Goal: Task Accomplishment & Management: Complete application form

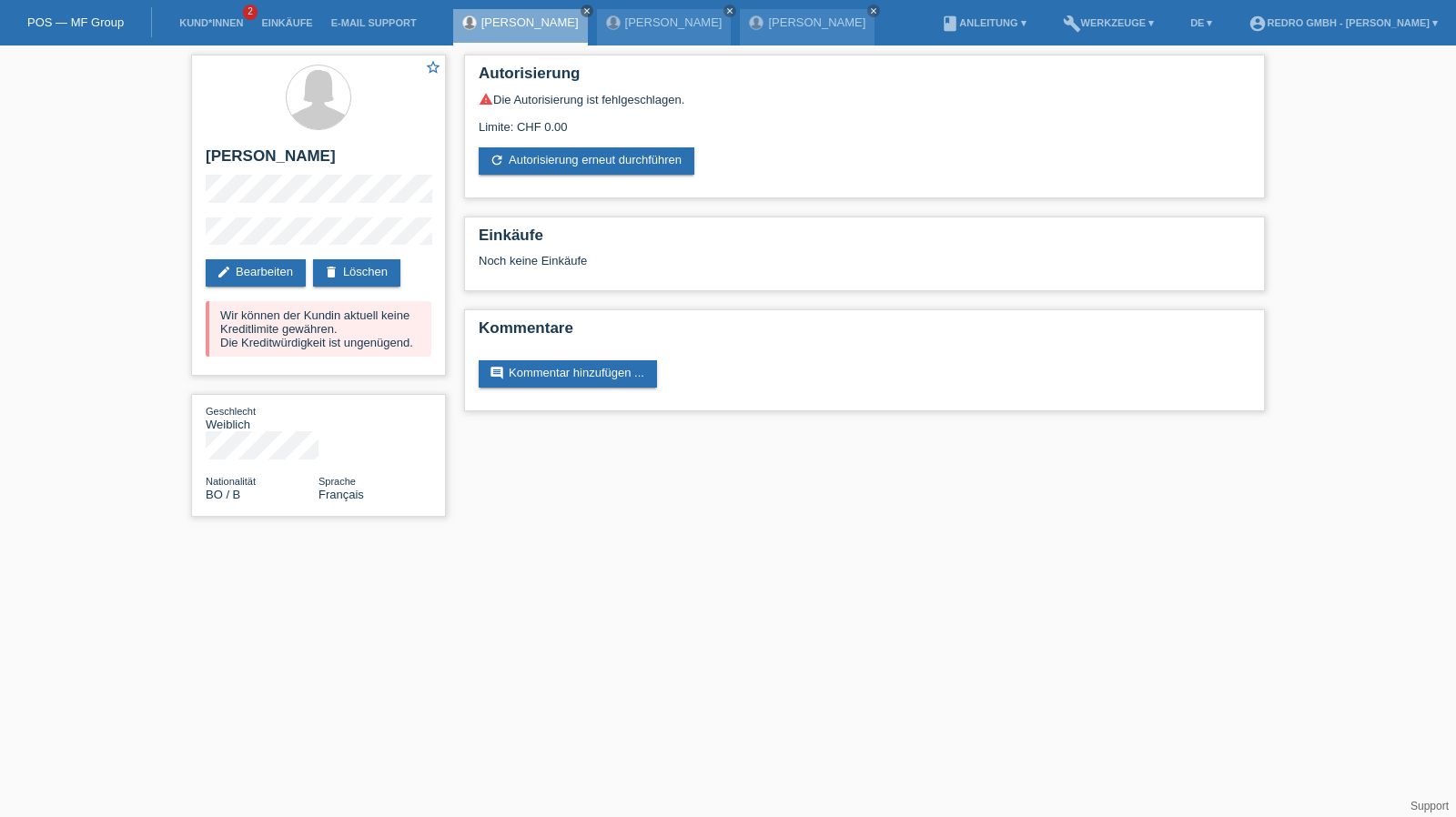
click at [220, 29] on li "Kund*innen 2" at bounding box center [210, 23] width 82 height 46
click at [220, 20] on link "Kund*innen" at bounding box center [210, 23] width 82 height 11
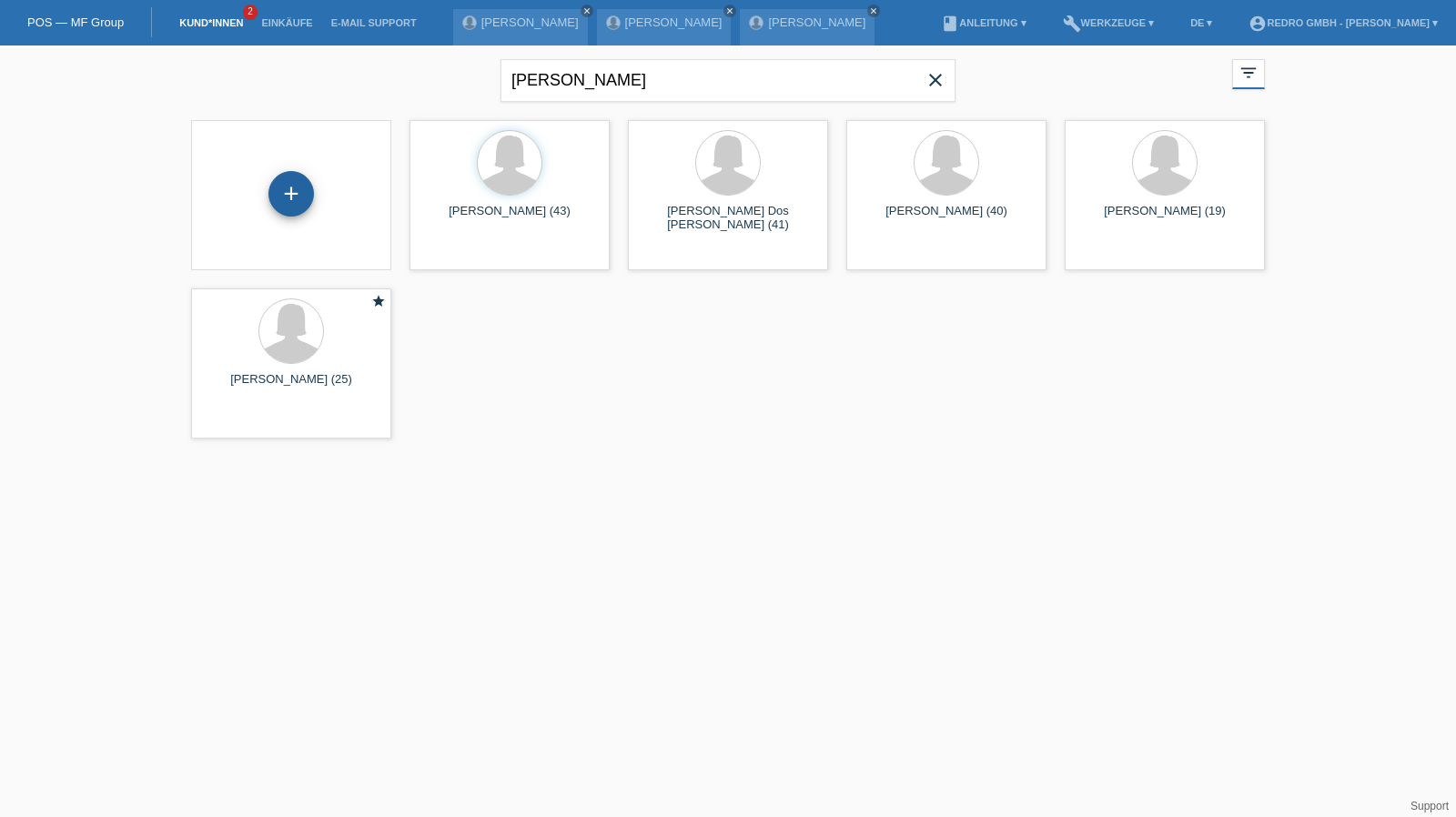
click at [292, 189] on div "+" at bounding box center [291, 193] width 43 height 31
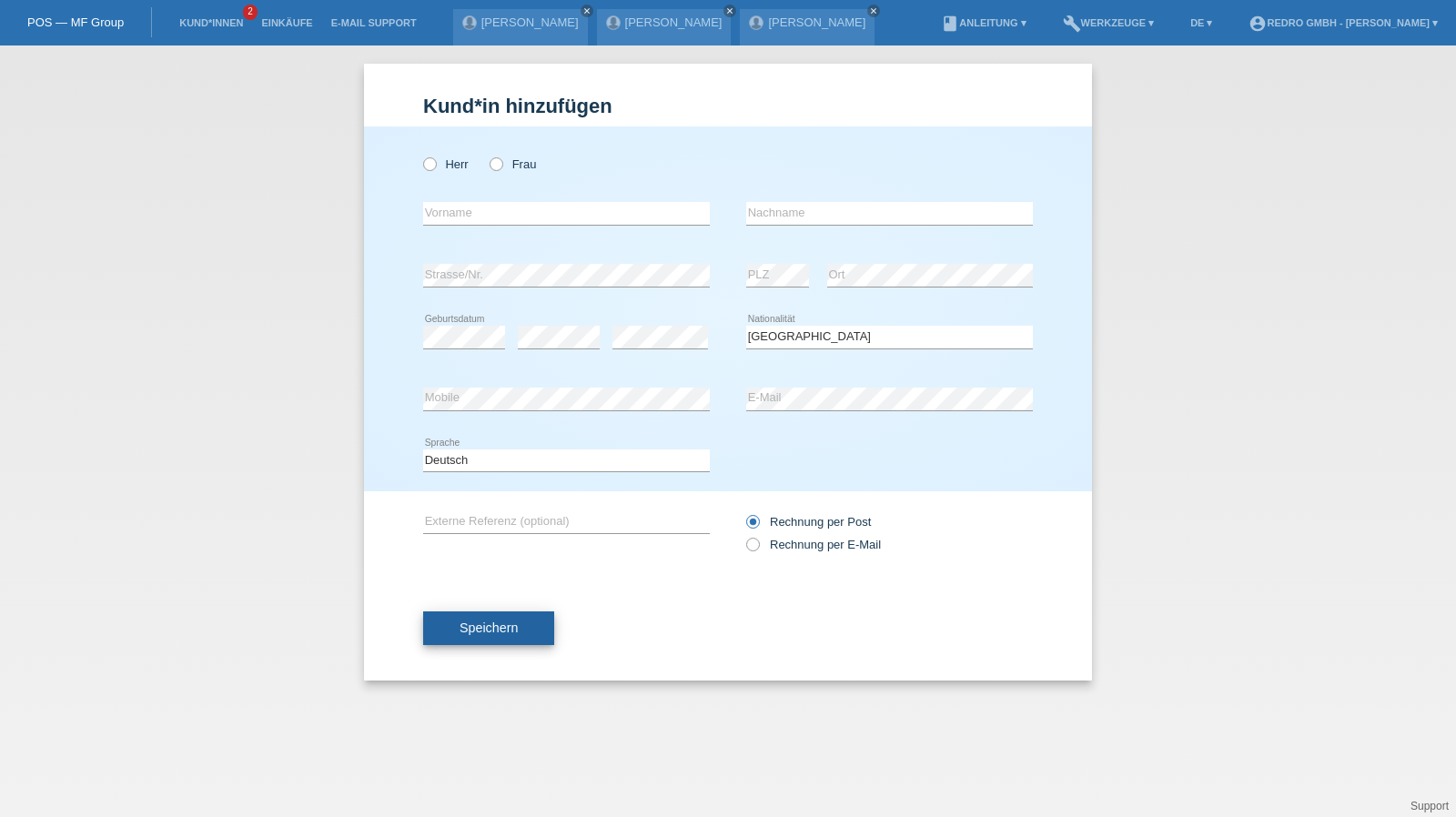
click at [473, 621] on span "Speichern" at bounding box center [489, 627] width 59 height 14
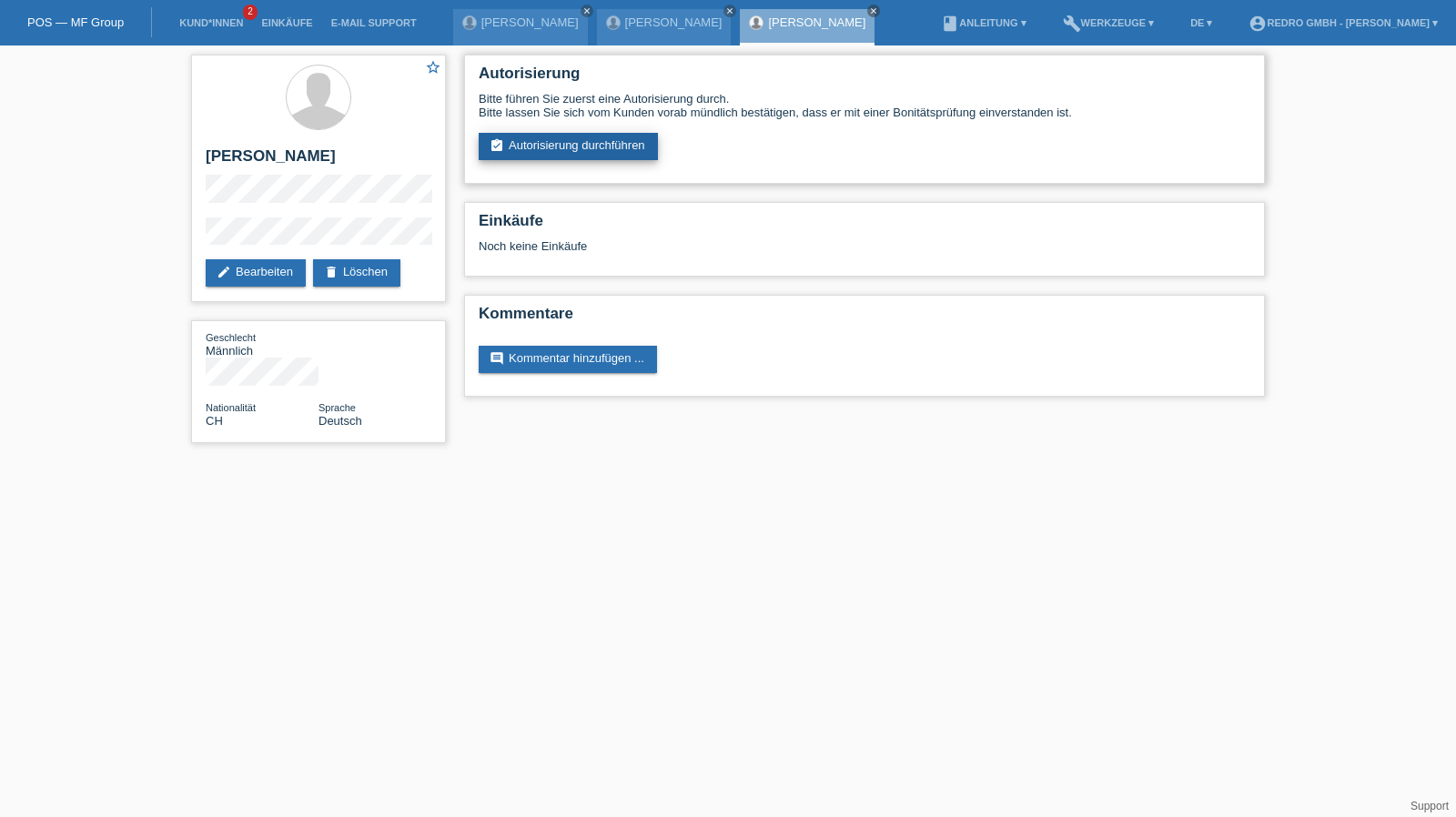
click at [562, 137] on link "assignment_turned_in Autorisierung durchführen" at bounding box center [568, 146] width 179 height 27
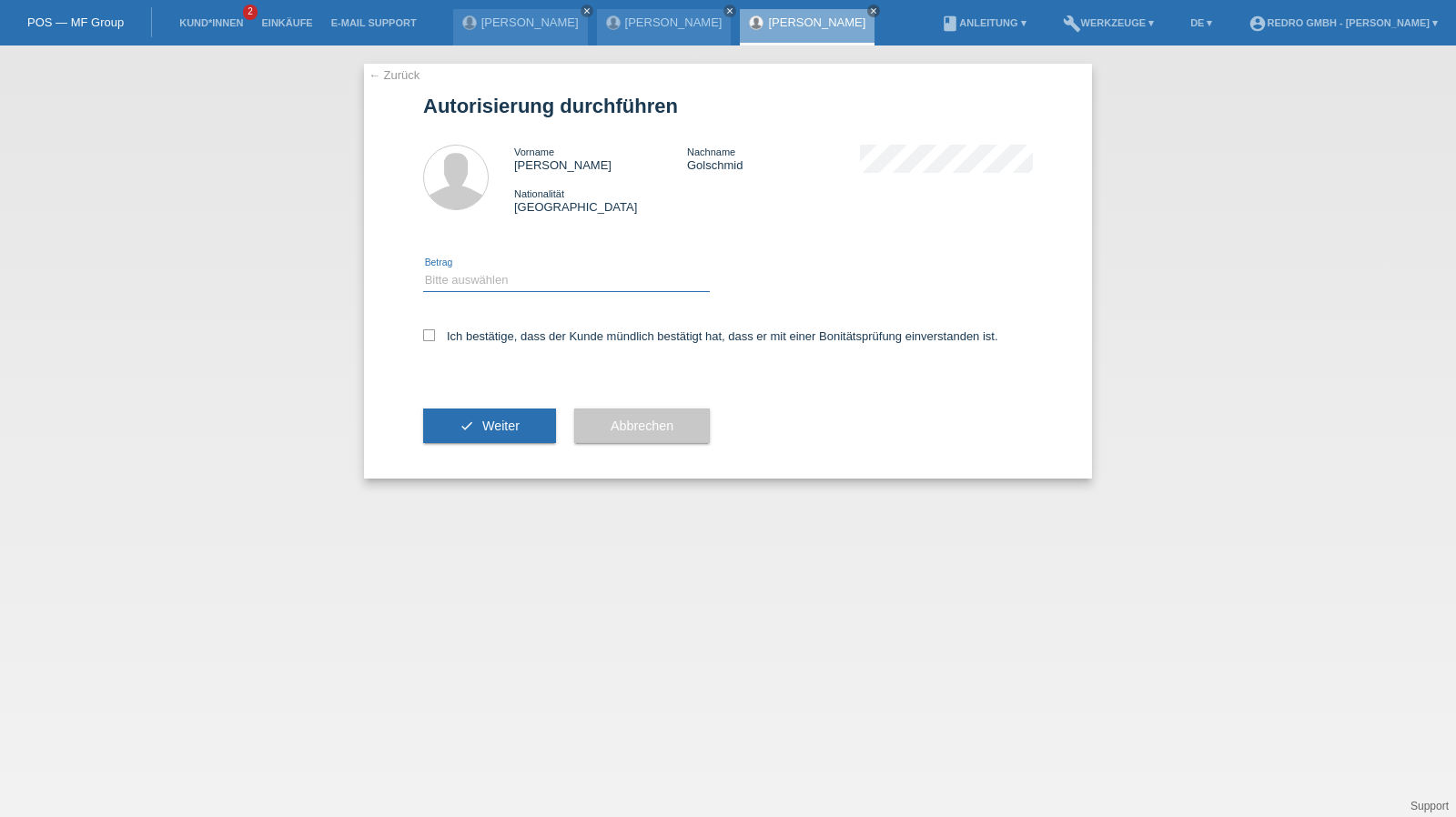
click at [477, 291] on select "Bitte auswählen CHF 1.00 - CHF 499.00 CHF 500.00 - CHF 1'999.00 CHF 2'000.00 - …" at bounding box center [566, 279] width 287 height 22
select select "1"
click at [423, 269] on select "Bitte auswählen CHF 1.00 - CHF 499.00 CHF 500.00 - CHF 1'999.00 CHF 2'000.00 - …" at bounding box center [566, 279] width 287 height 22
click at [476, 346] on div "Ich bestätige, dass der Kunde mündlich bestätigt hat, dass er mit einer Bonität…" at bounding box center [728, 342] width 610 height 62
click at [482, 338] on label "Ich bestätige, dass der Kunde mündlich bestätigt hat, dass er mit einer Bonität…" at bounding box center [711, 336] width 576 height 13
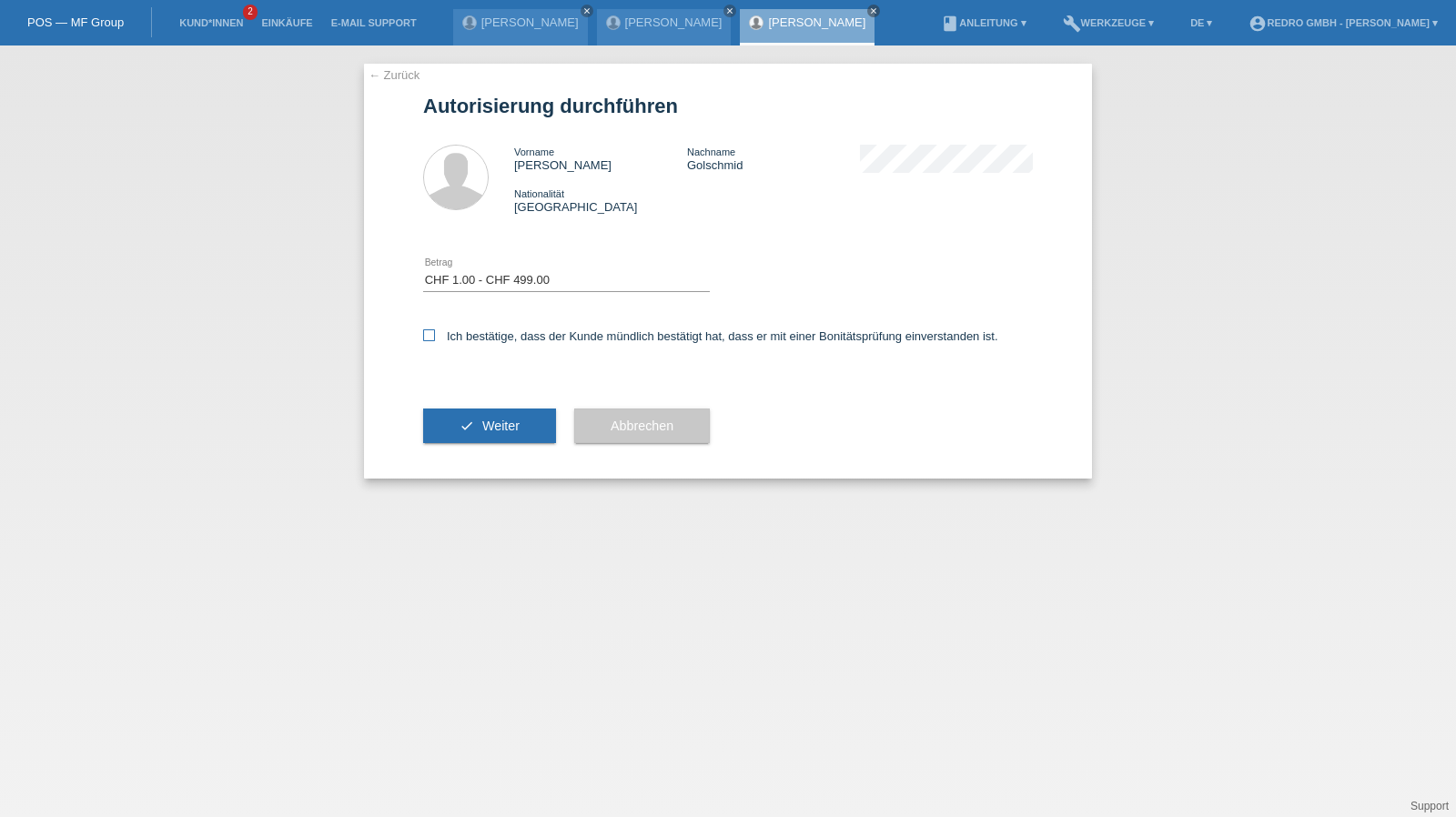
click at [435, 338] on input "Ich bestätige, dass der Kunde mündlich bestätigt hat, dass er mit einer Bonität…" at bounding box center [428, 335] width 12 height 12
checkbox input "true"
click at [466, 448] on div "check Weiter" at bounding box center [489, 425] width 133 height 106
click at [476, 425] on button "check Weiter" at bounding box center [489, 425] width 133 height 35
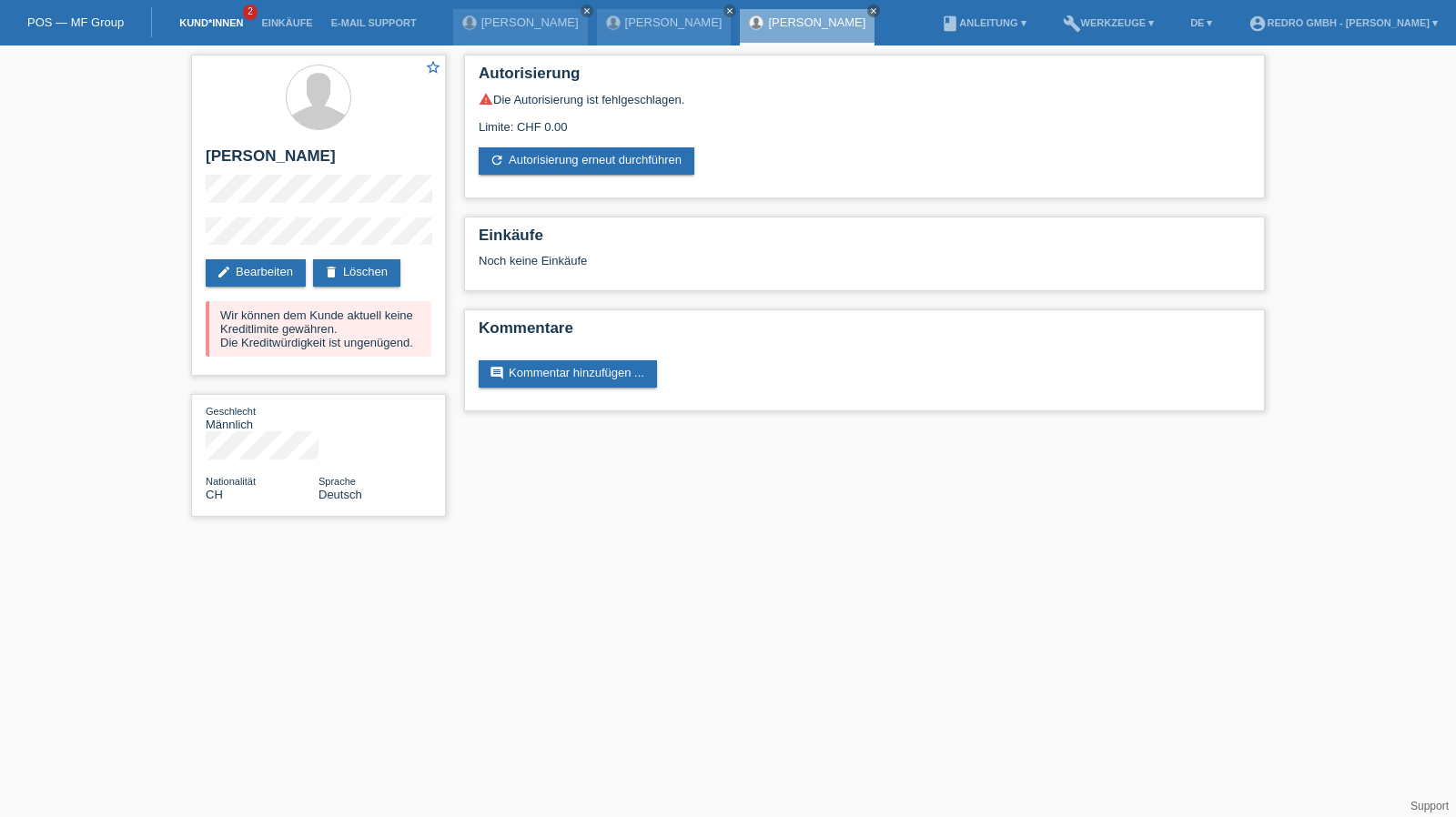
click at [226, 32] on li "Kund*innen 2" at bounding box center [210, 23] width 82 height 46
click at [232, 21] on link "Kund*innen" at bounding box center [210, 23] width 82 height 11
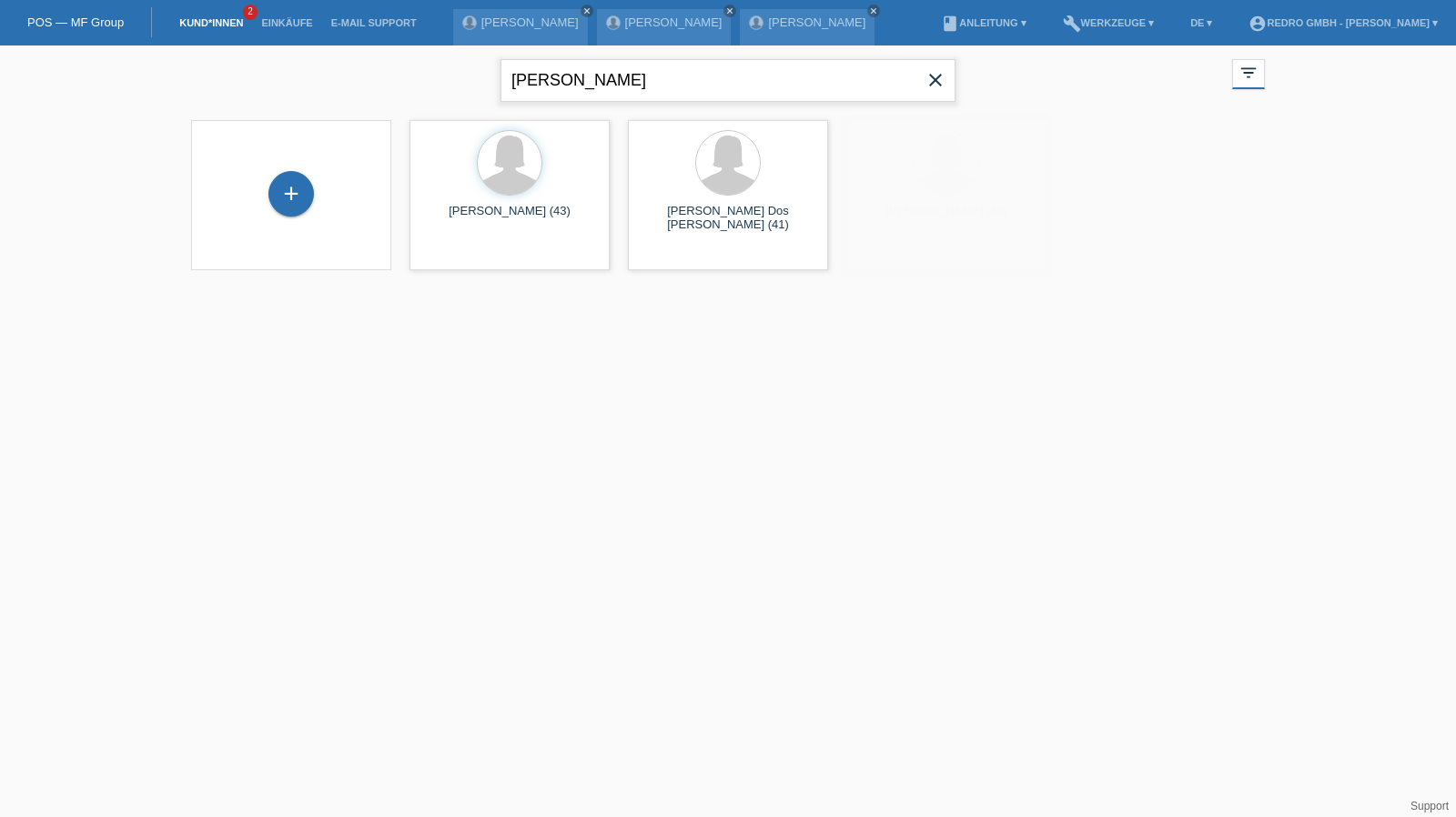
click at [604, 80] on input "raquel" at bounding box center [728, 80] width 455 height 42
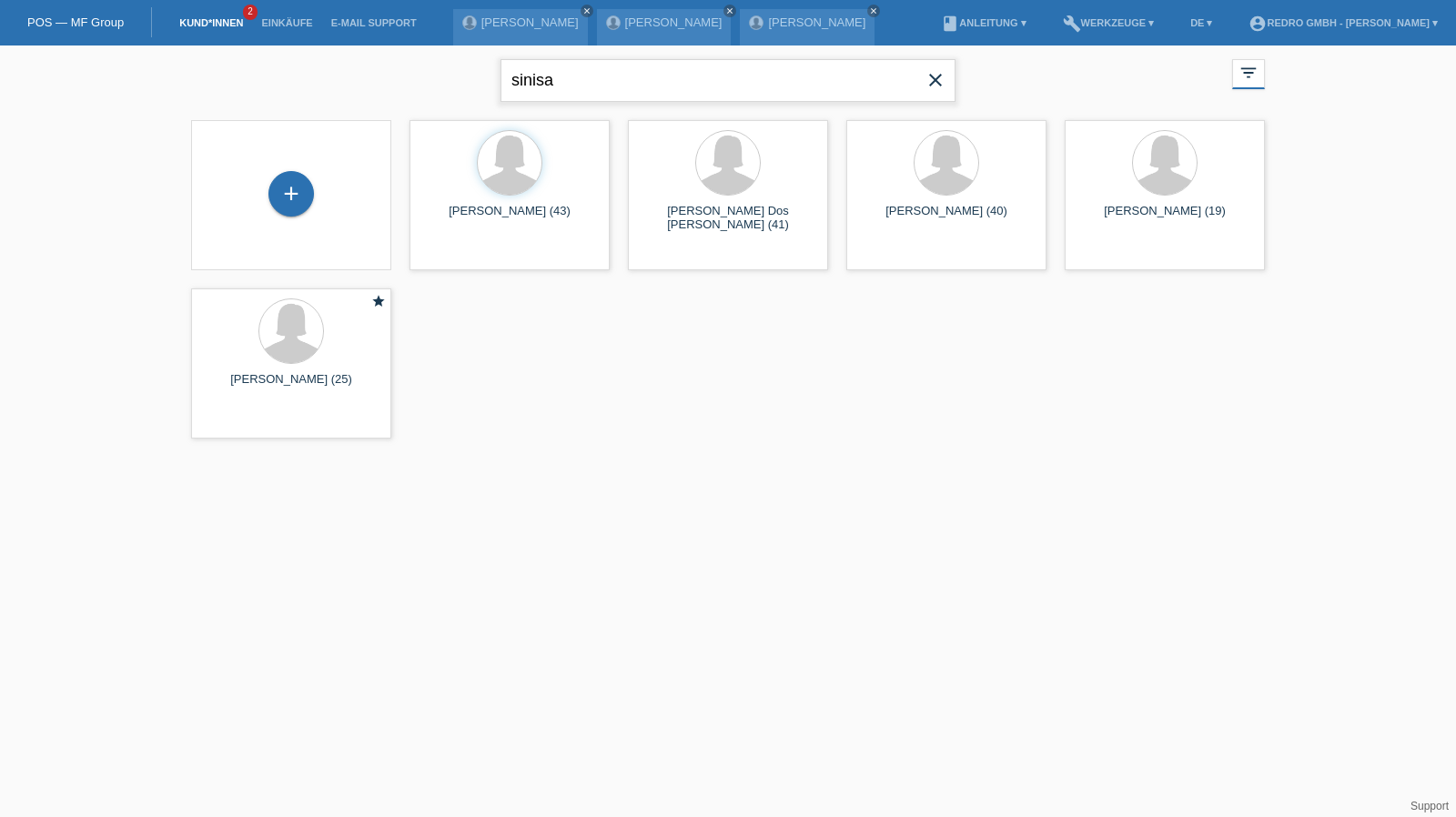
type input "sinisa"
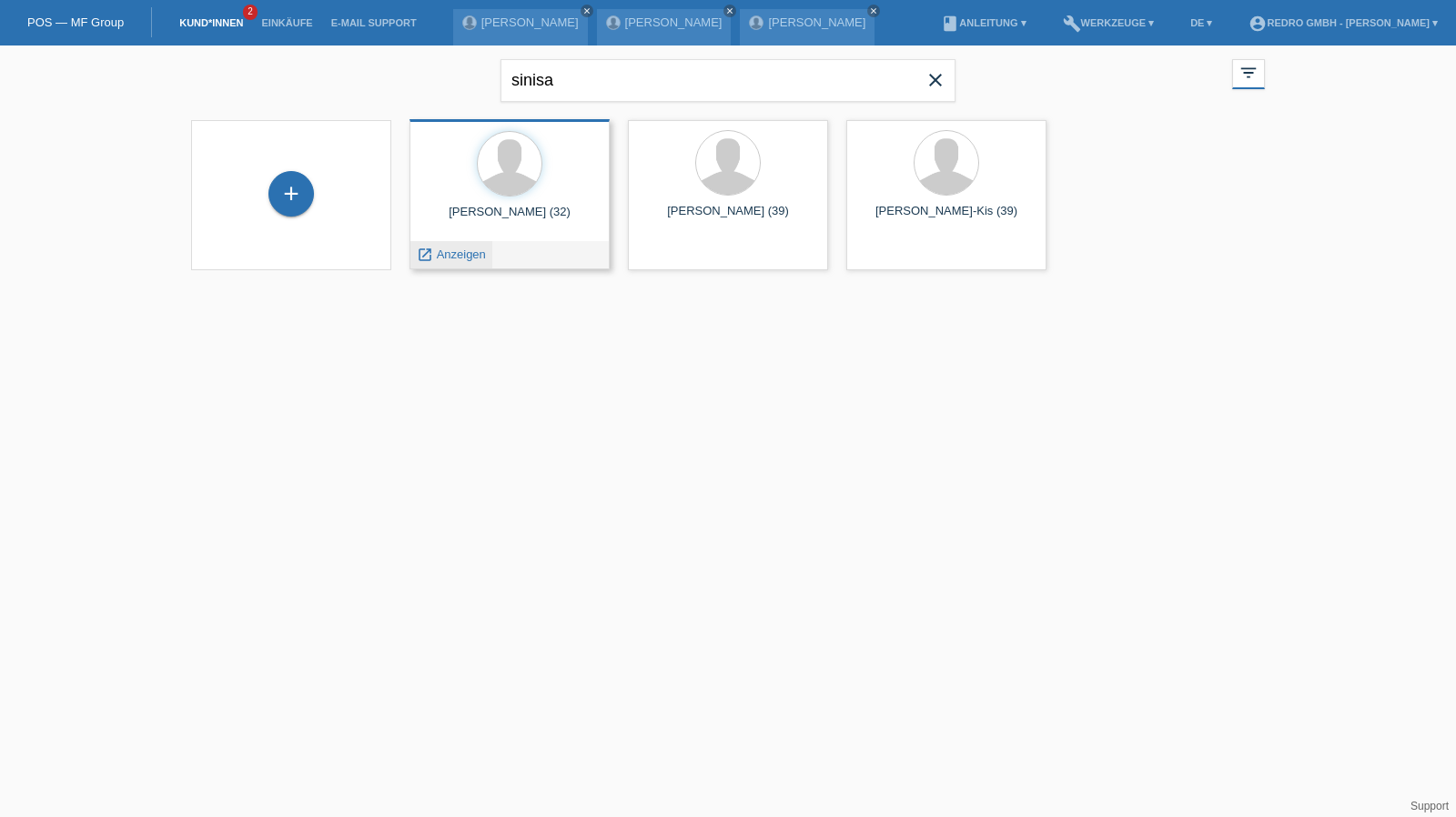
click at [460, 253] on span "Anzeigen" at bounding box center [461, 254] width 49 height 13
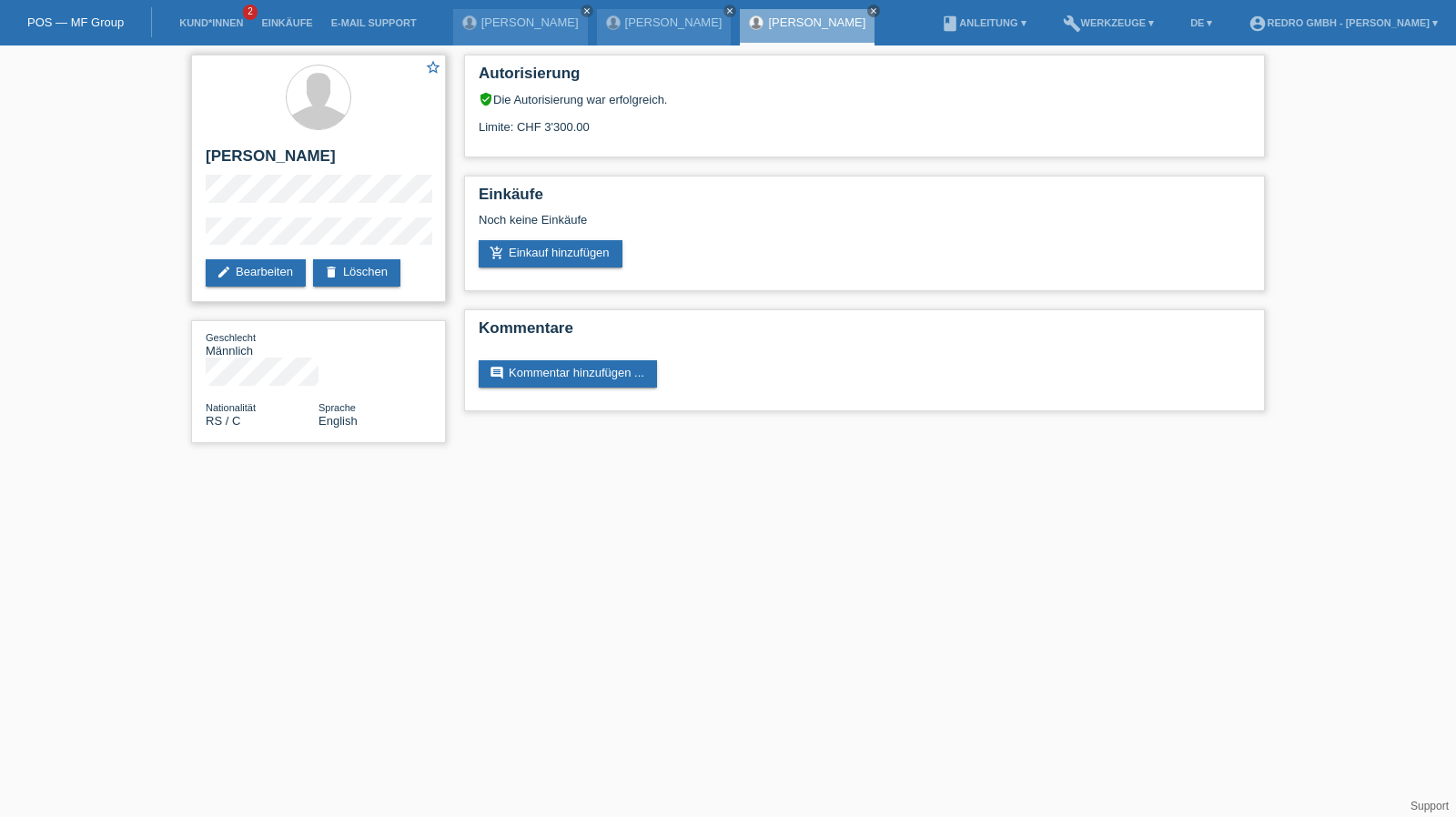
click at [246, 154] on h2 "[PERSON_NAME]" at bounding box center [318, 160] width 226 height 27
copy div "[PERSON_NAME]"
click at [268, 158] on h2 "[PERSON_NAME]" at bounding box center [318, 160] width 226 height 27
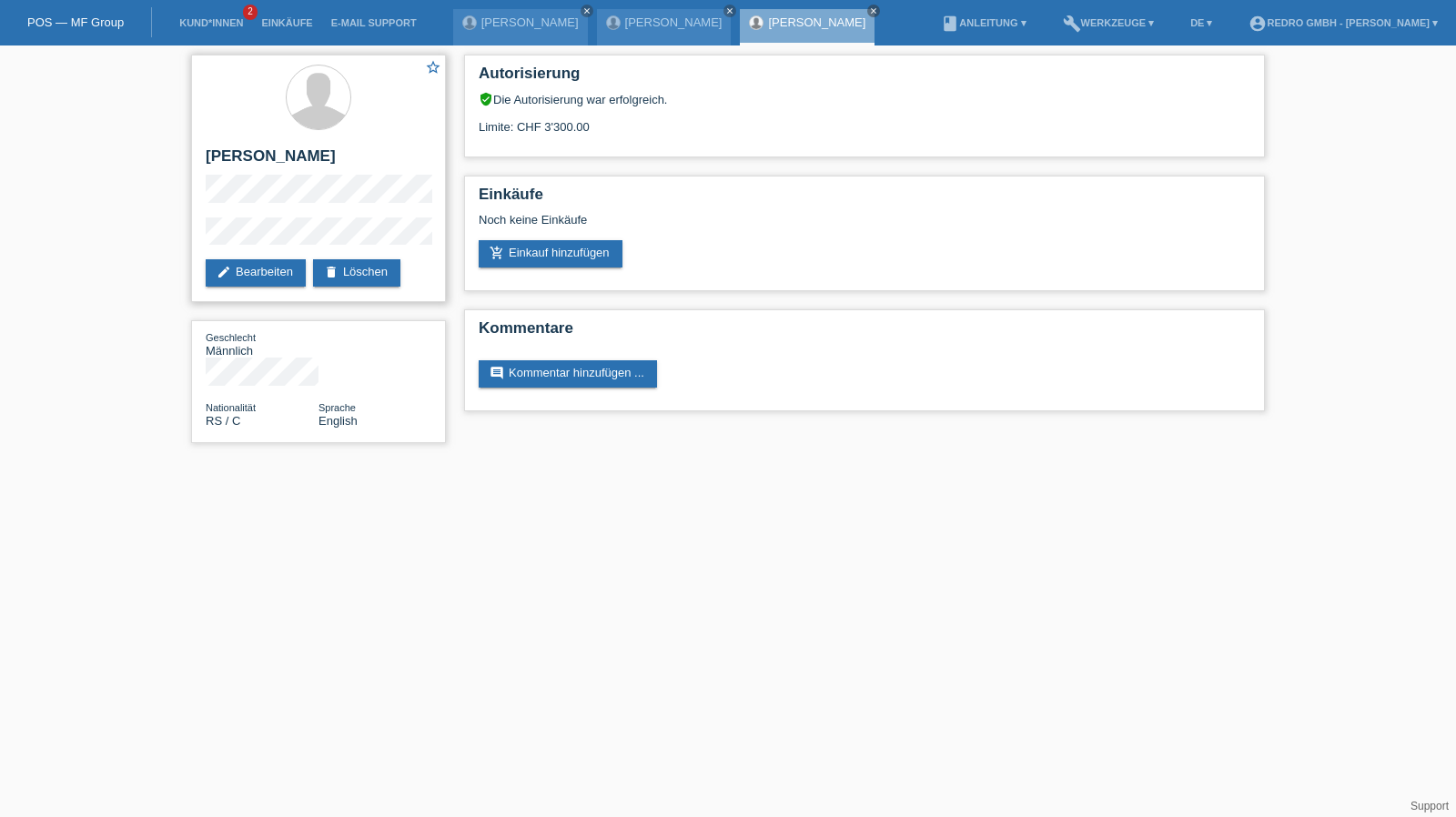
click at [268, 158] on h2 "[PERSON_NAME]" at bounding box center [318, 160] width 226 height 27
copy div "[PERSON_NAME]"
click at [197, 238] on div "star_border Sinisa Jovanovic edit Bearbeiten delete Löschen" at bounding box center [319, 178] width 255 height 247
click at [240, 26] on link "Kund*innen" at bounding box center [210, 23] width 82 height 11
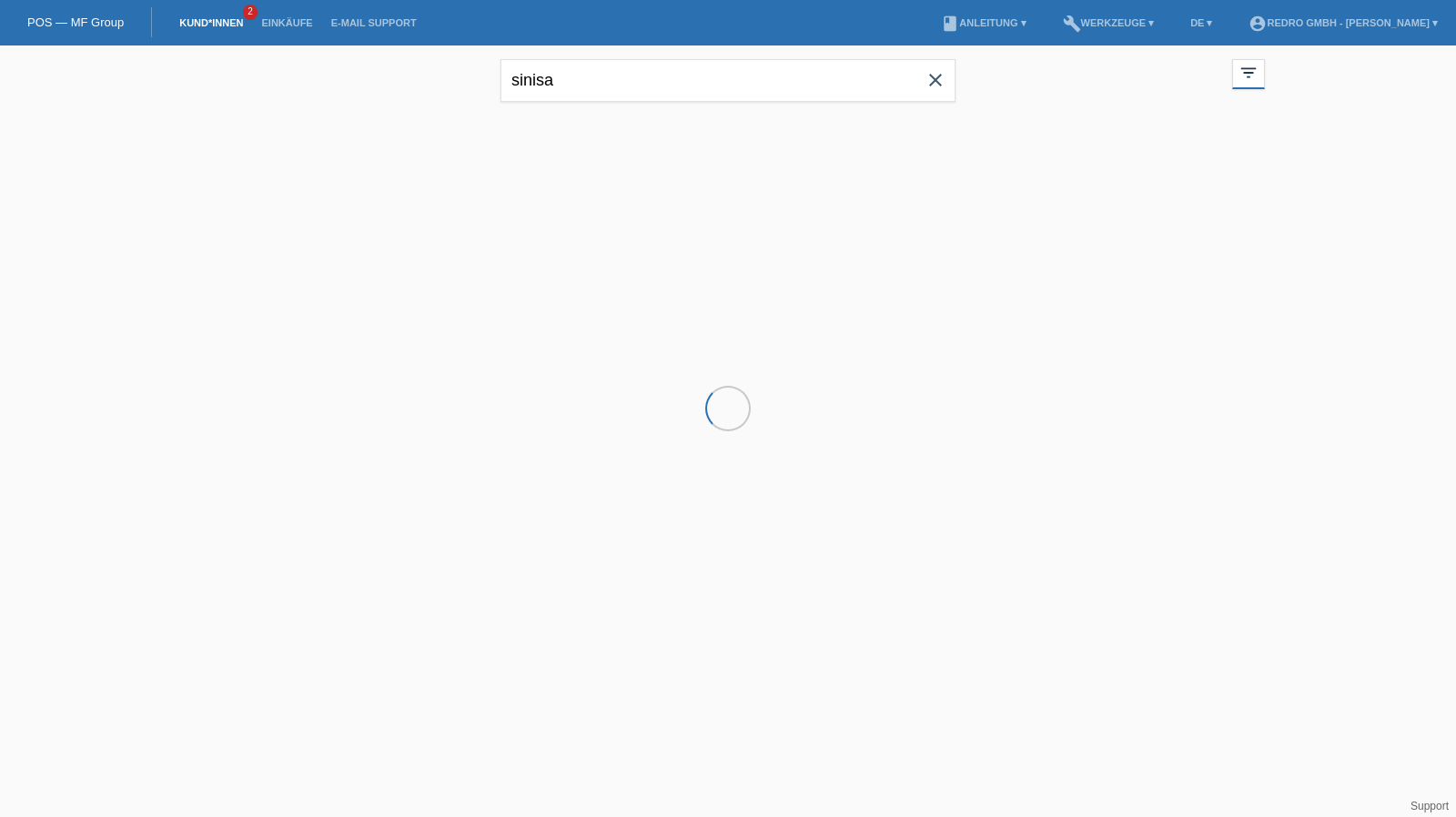
click at [704, 85] on input "sinisa" at bounding box center [728, 80] width 455 height 42
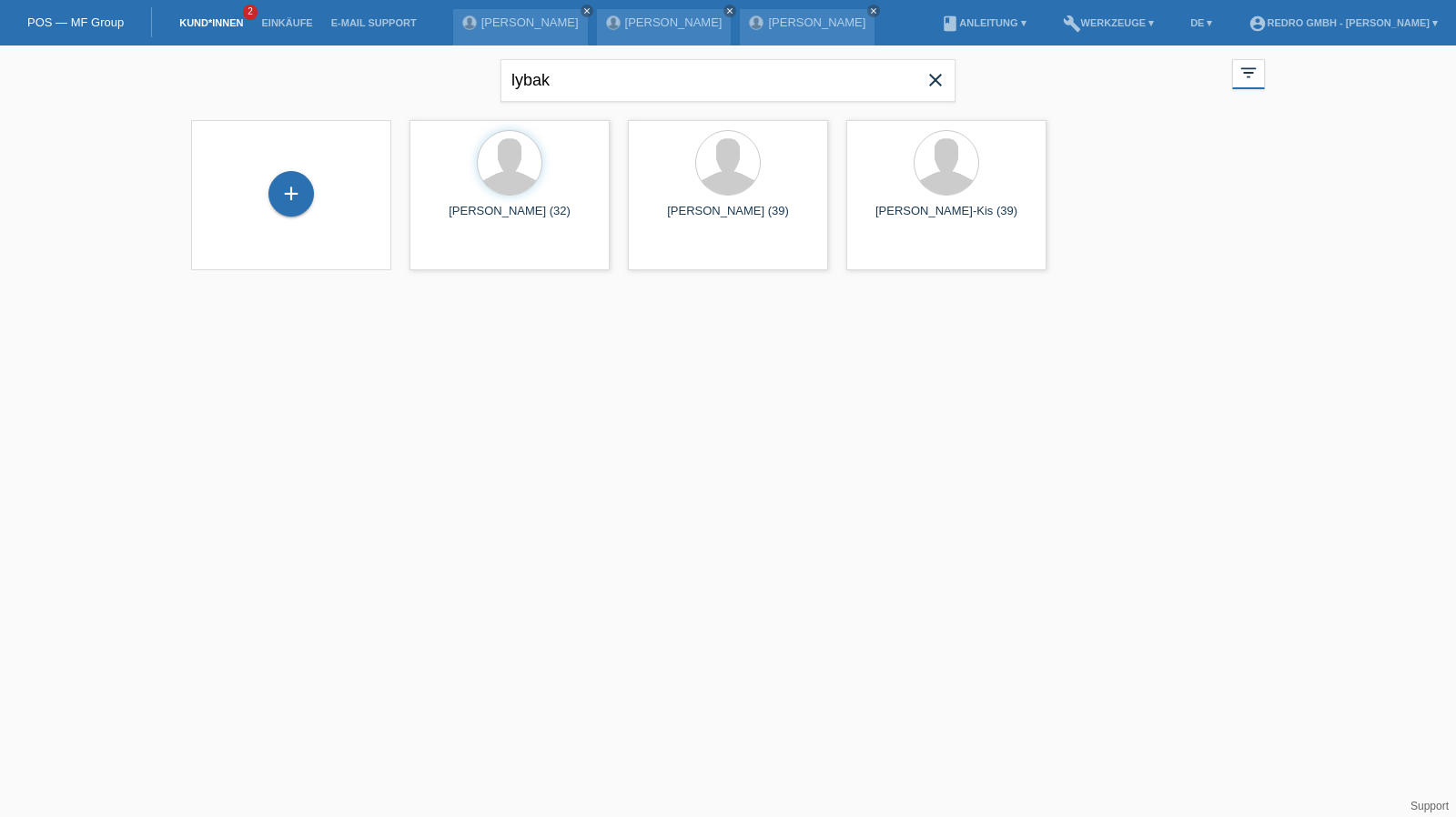
type input "lybak"
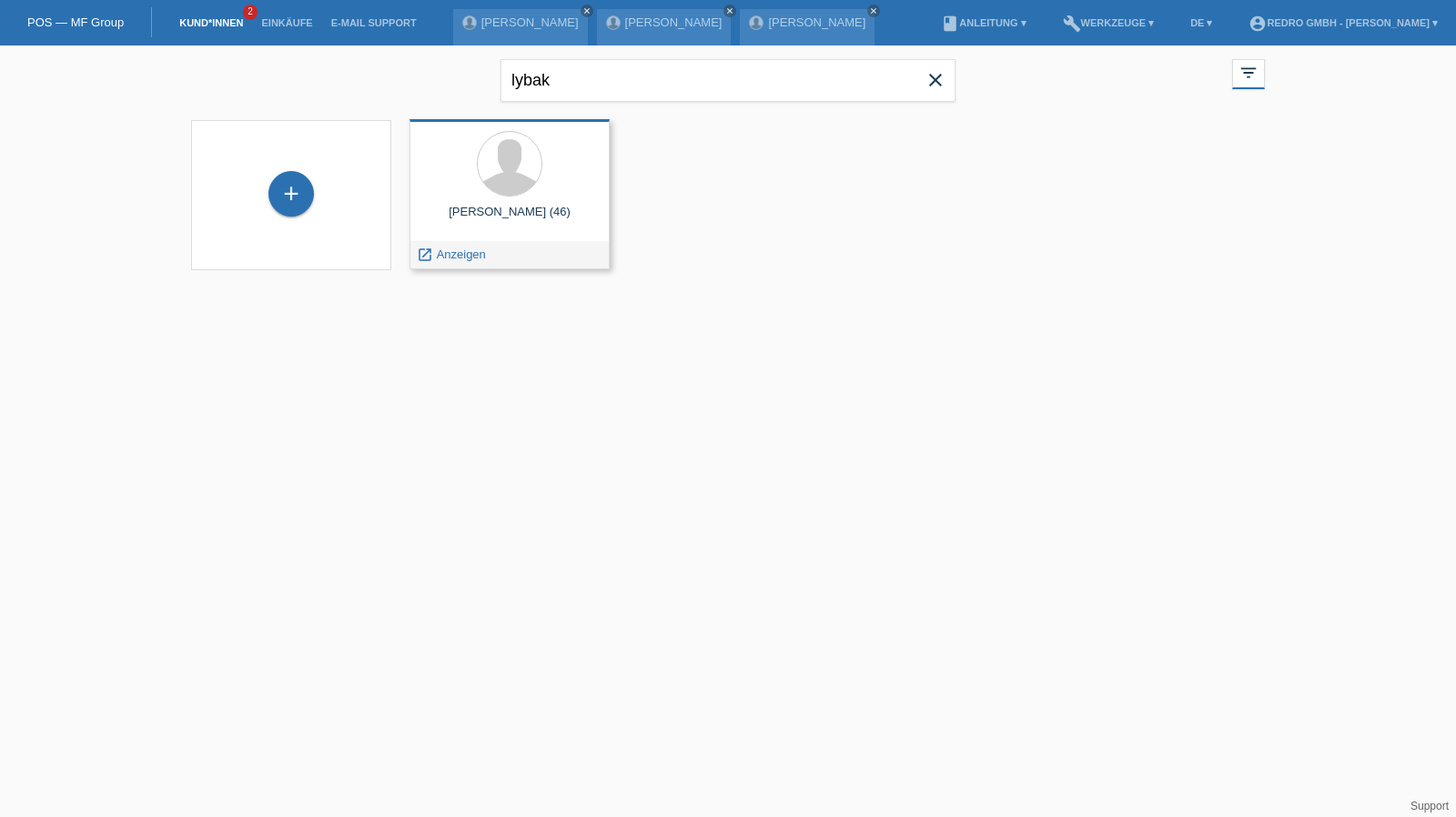
click at [471, 259] on span "Anzeigen" at bounding box center [461, 254] width 49 height 13
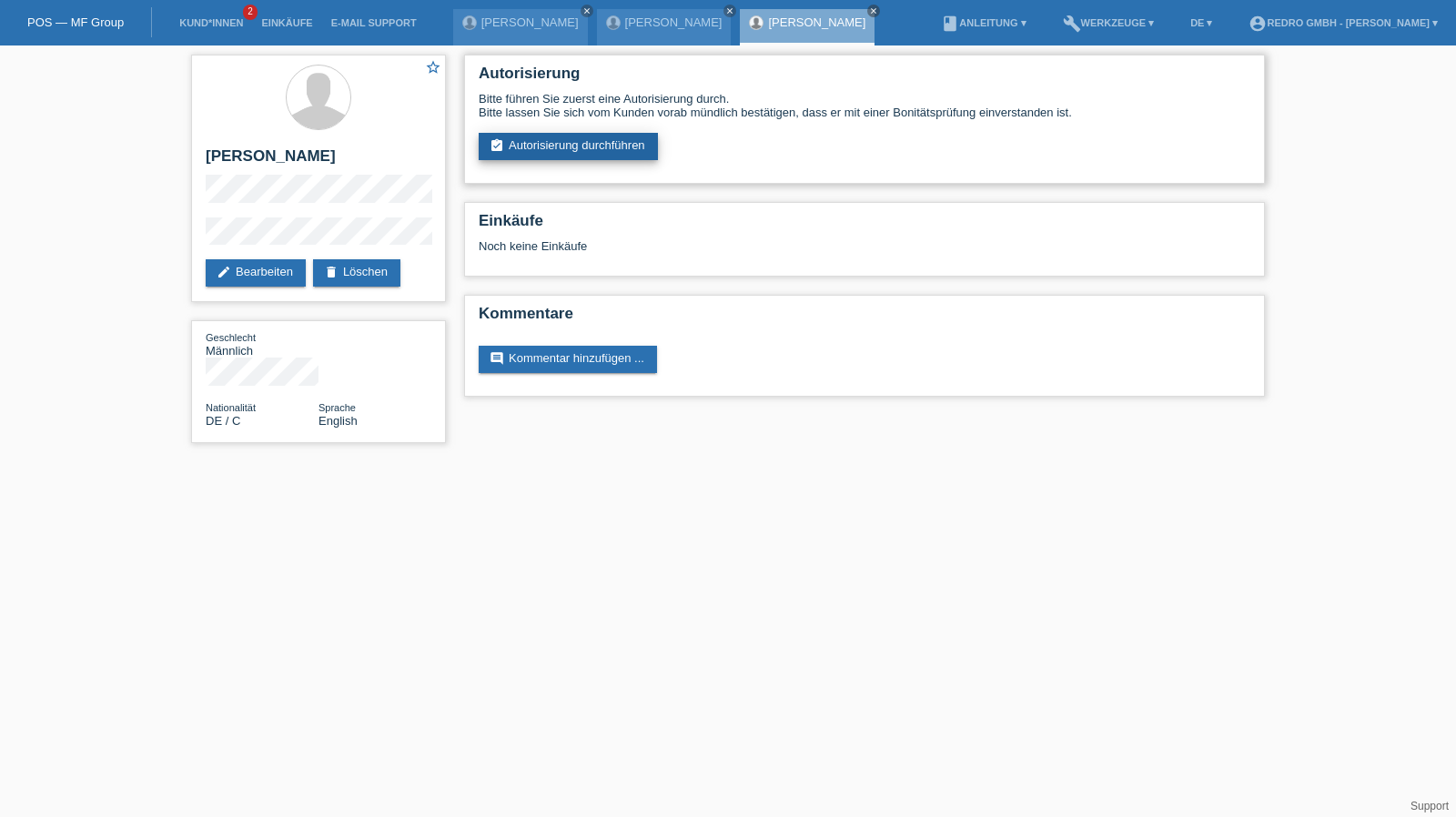
click at [506, 145] on link "assignment_turned_in Autorisierung durchführen" at bounding box center [568, 146] width 179 height 27
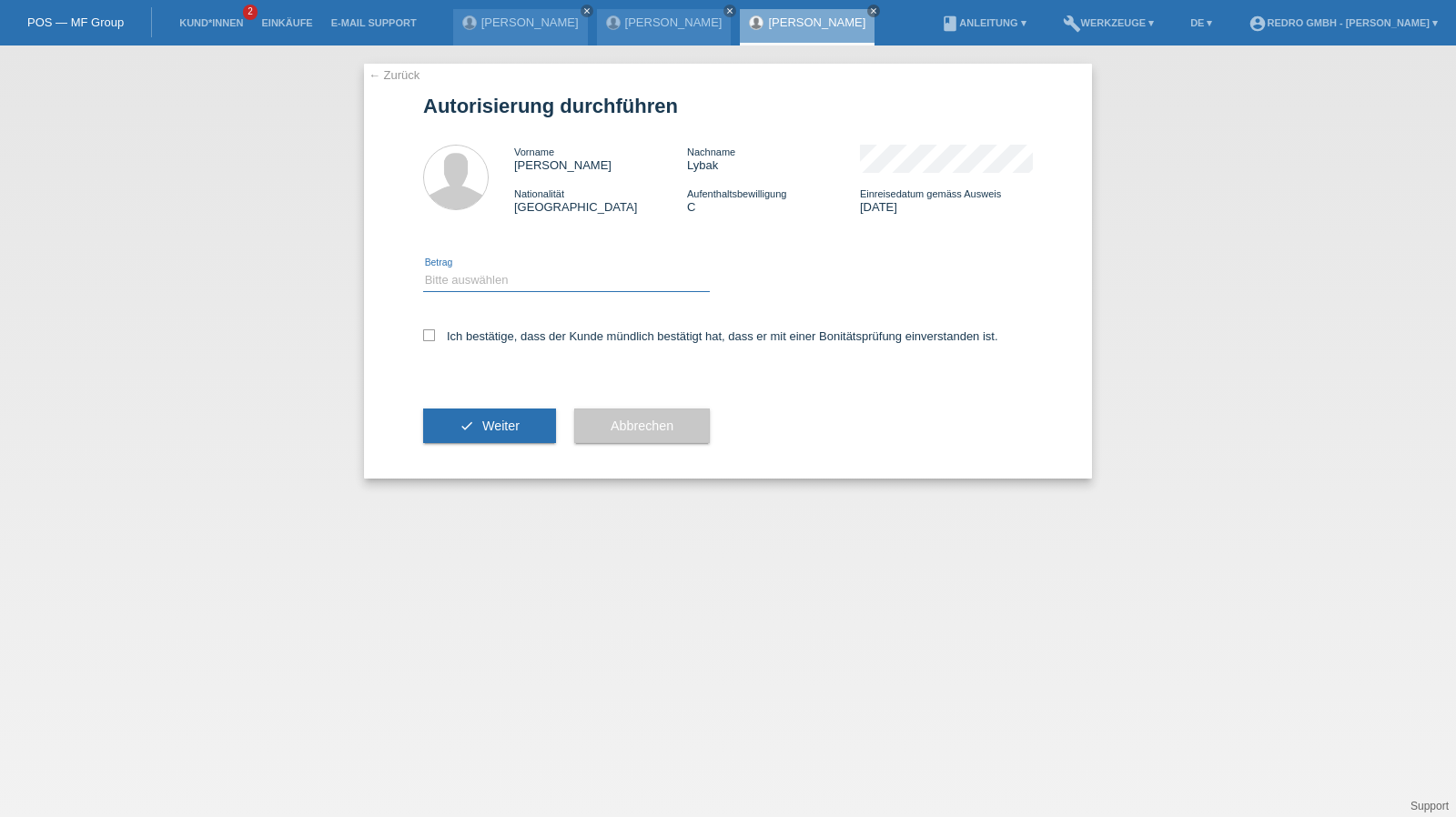
click at [531, 279] on select "Bitte auswählen CHF 1.00 - CHF 499.00 CHF 500.00 - CHF 1'999.00 CHF 2'000.00 - …" at bounding box center [566, 279] width 287 height 22
select select "1"
click at [423, 269] on select "Bitte auswählen CHF 1.00 - CHF 499.00 CHF 500.00 - CHF 1'999.00 CHF 2'000.00 - …" at bounding box center [566, 279] width 287 height 22
click at [483, 334] on label "Ich bestätige, dass der Kunde mündlich bestätigt hat, dass er mit einer Bonität…" at bounding box center [711, 336] width 576 height 13
click at [435, 334] on input "Ich bestätige, dass der Kunde mündlich bestätigt hat, dass er mit einer Bonität…" at bounding box center [428, 335] width 12 height 12
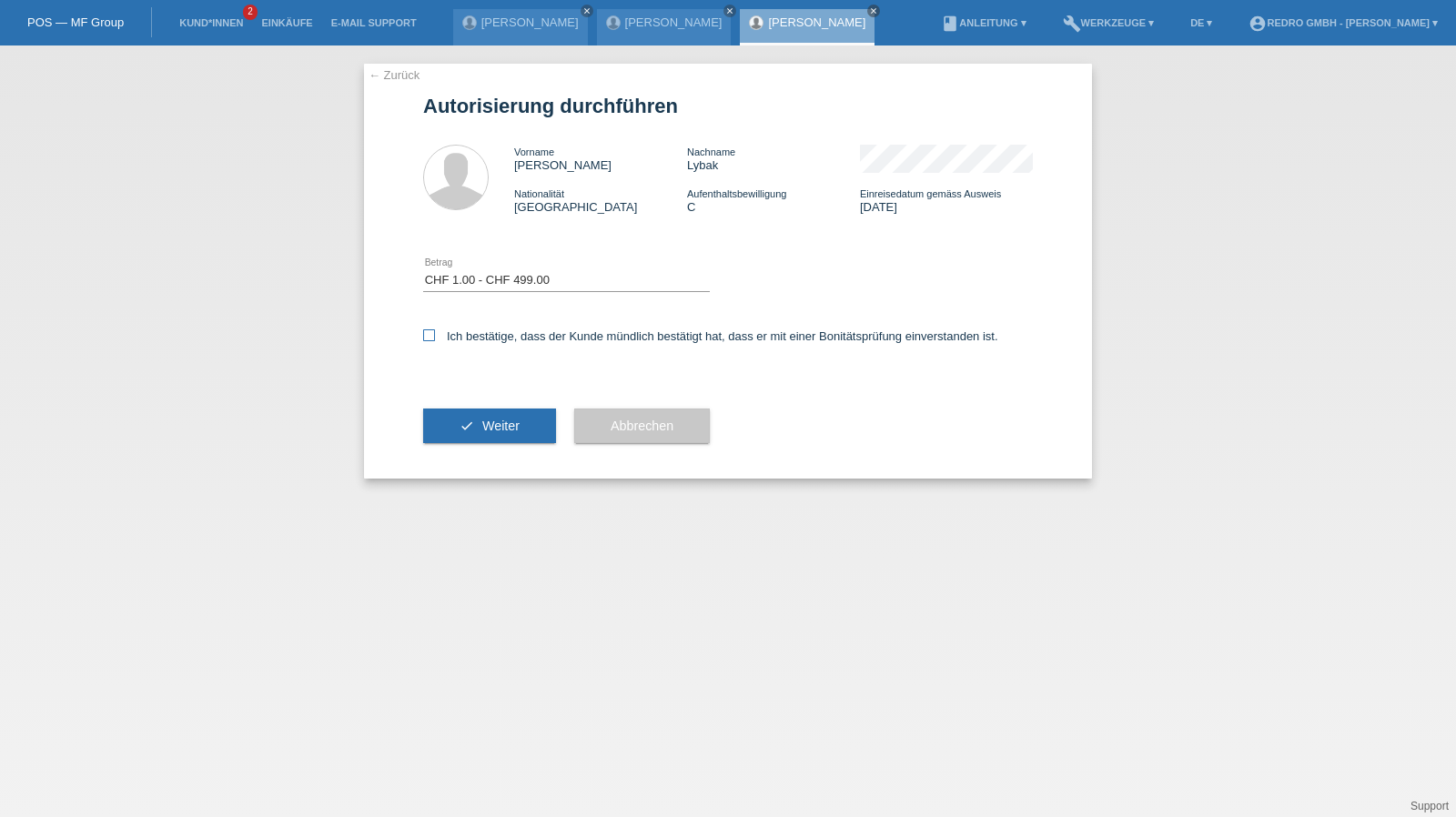
checkbox input "true"
click at [464, 422] on button "check Weiter" at bounding box center [489, 425] width 133 height 35
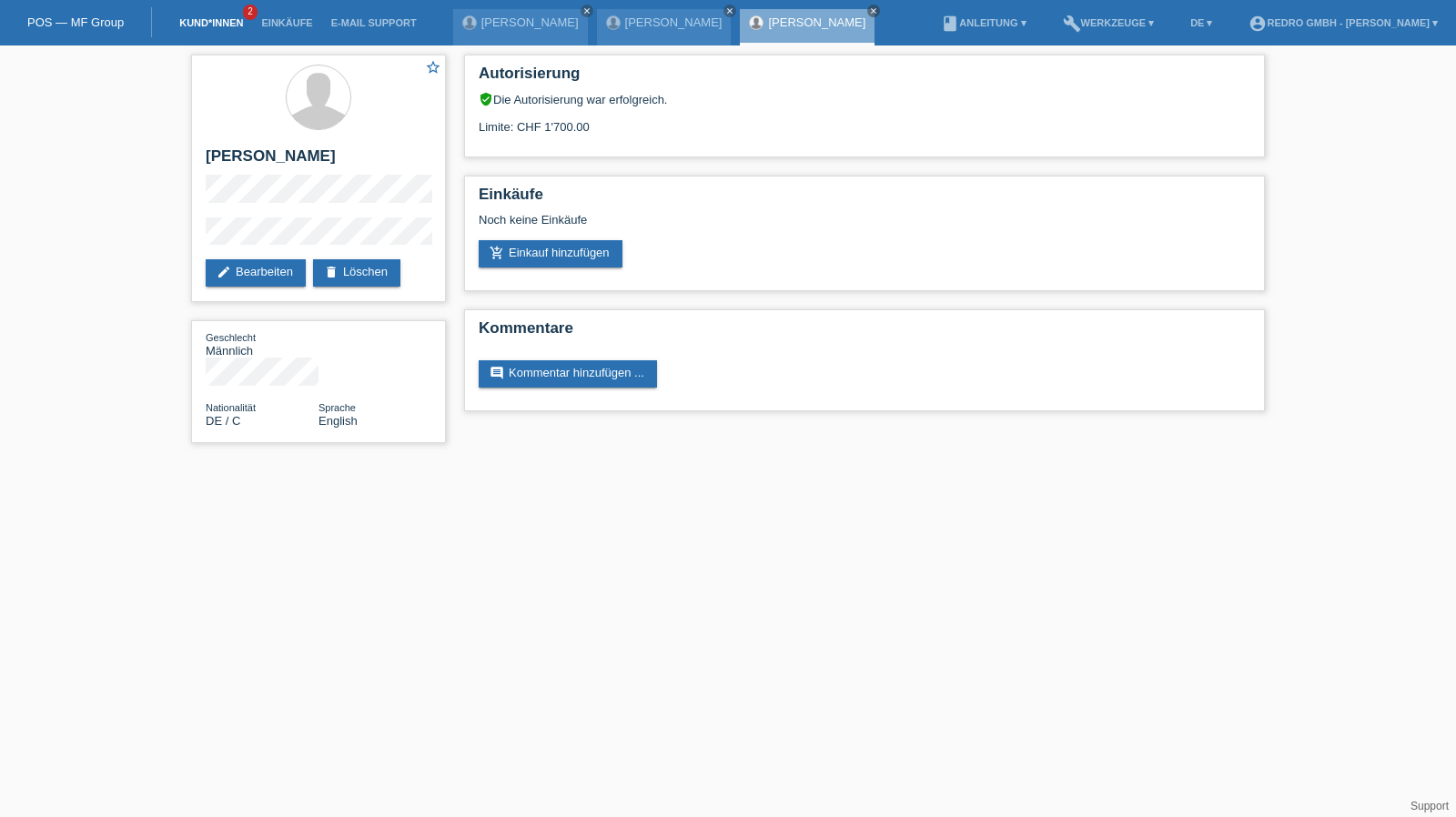
click at [205, 19] on link "Kund*innen" at bounding box center [210, 23] width 82 height 11
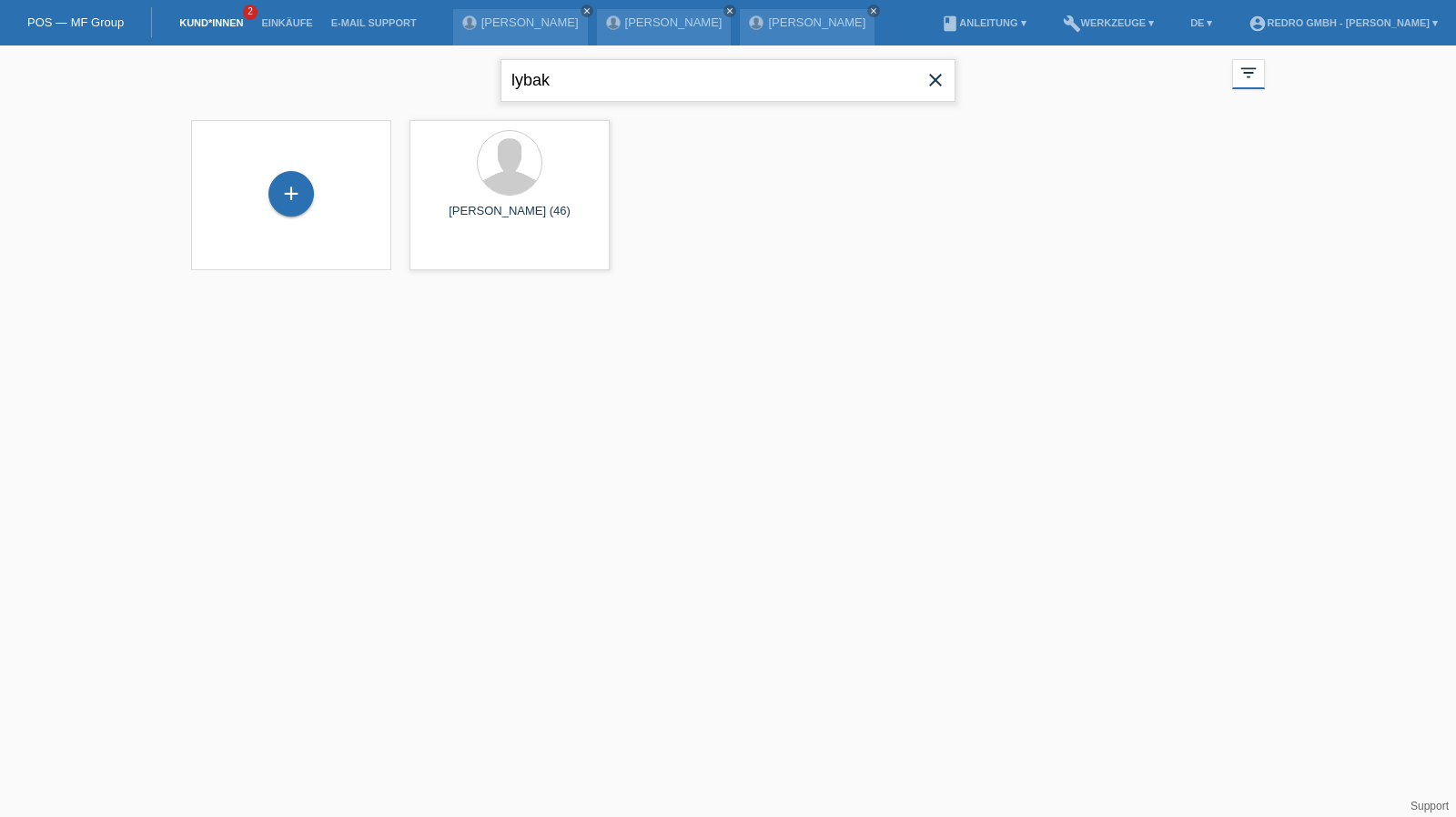
click at [537, 70] on input "lybak" at bounding box center [728, 80] width 455 height 42
click at [645, 65] on input "lybak" at bounding box center [728, 80] width 455 height 42
paste input "Eggs [PERSON_NAME]"
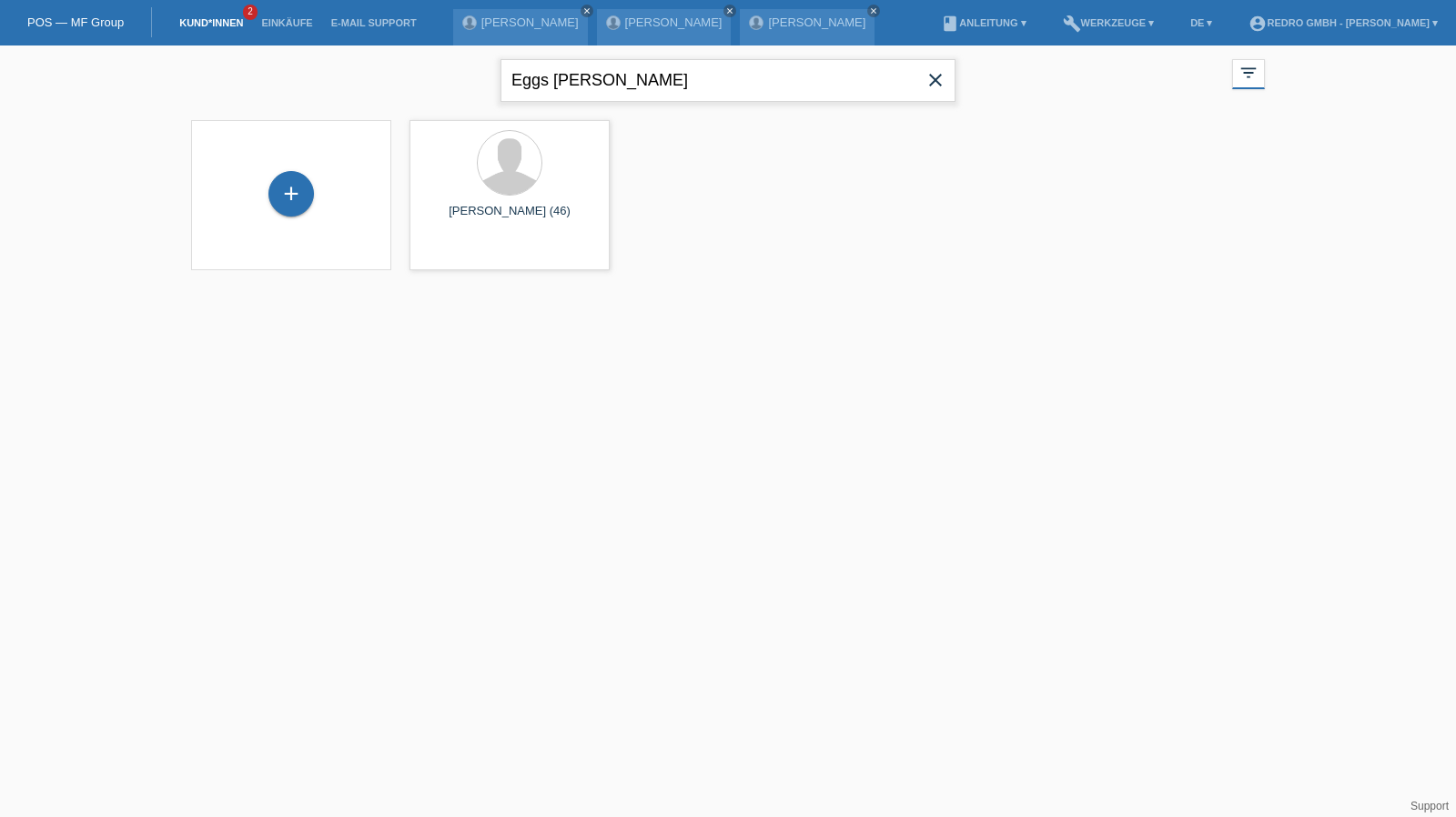
type input "Eggs [PERSON_NAME]"
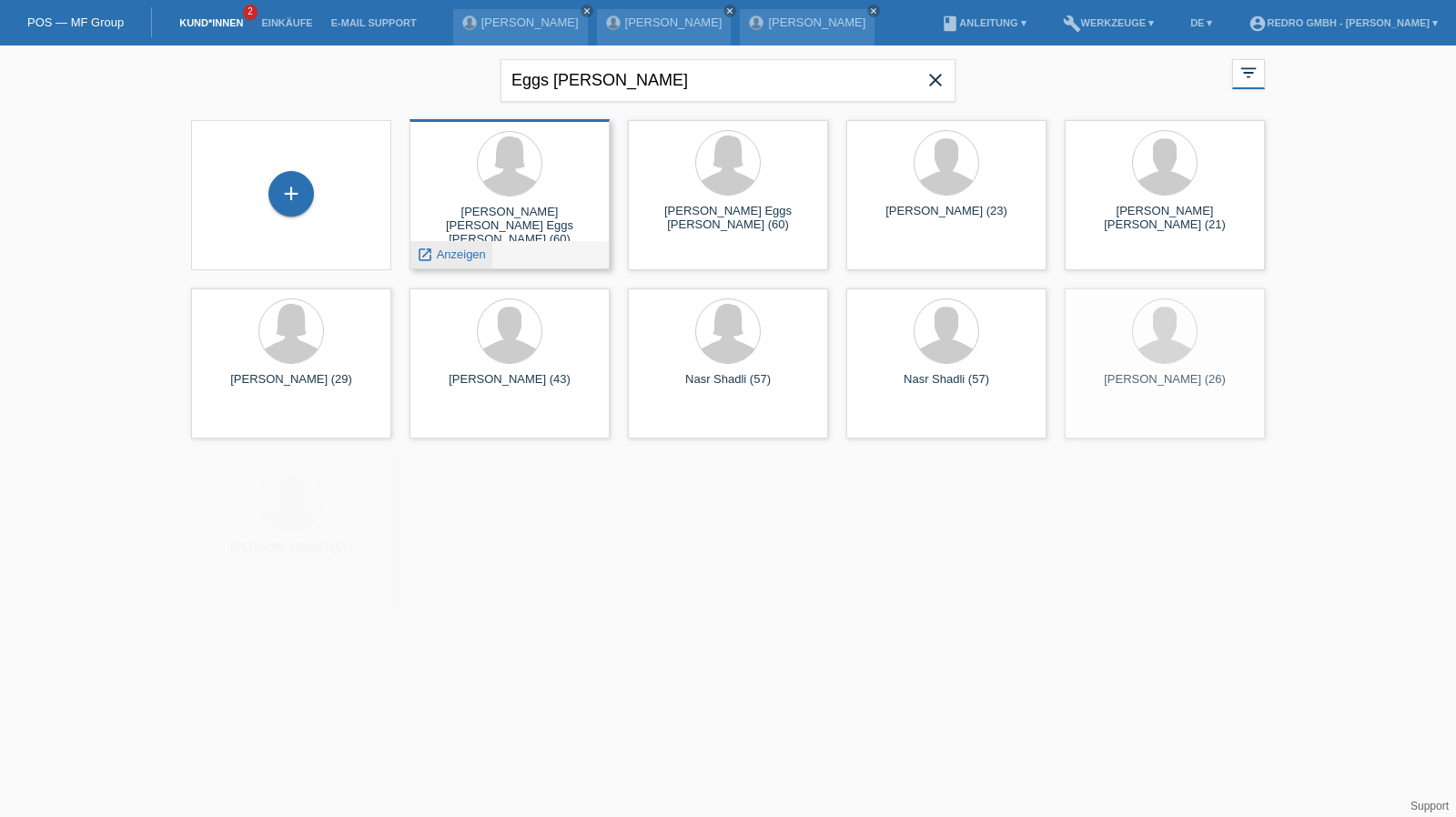
click at [460, 256] on span "Anzeigen" at bounding box center [461, 254] width 49 height 13
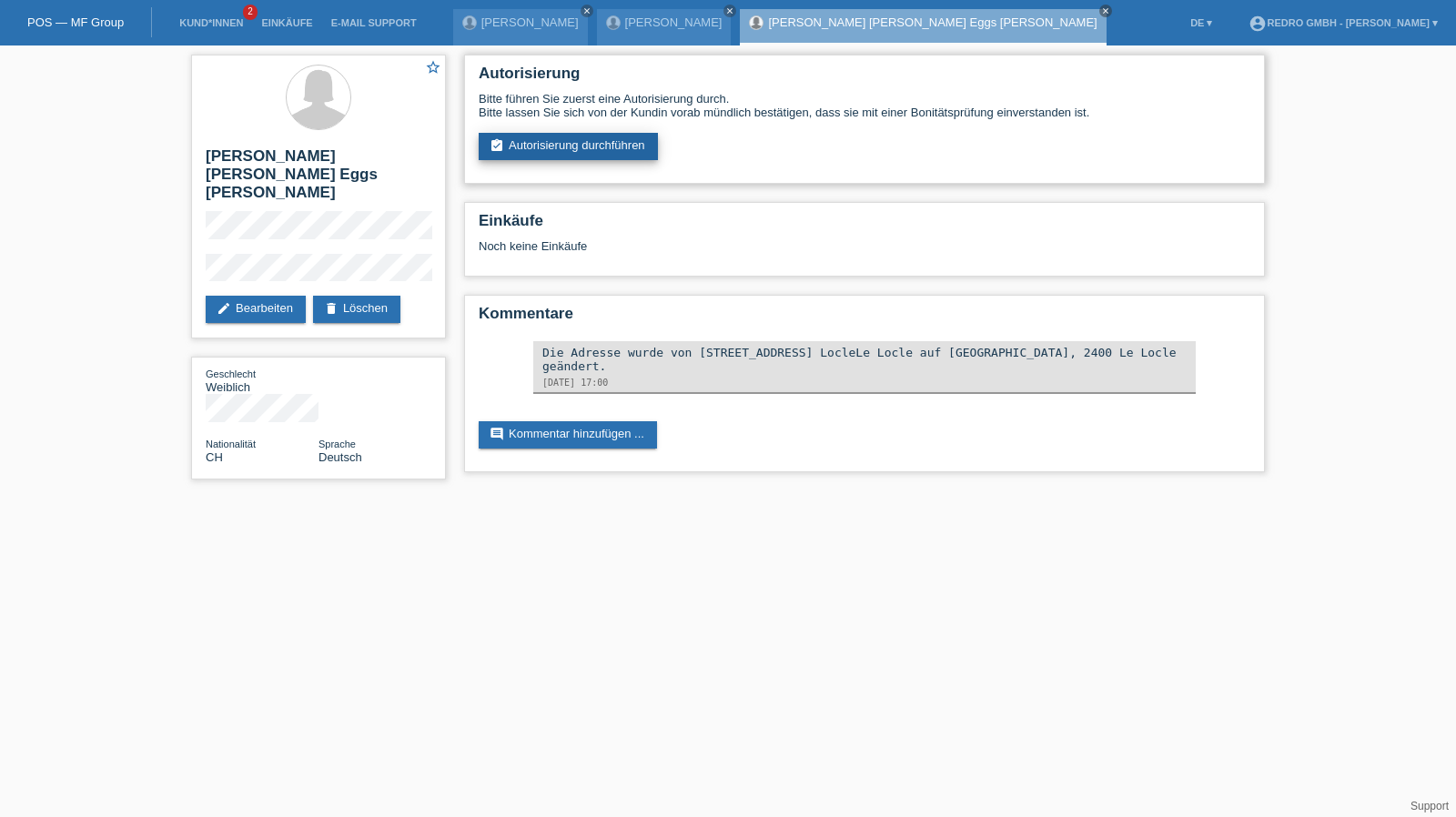
click at [601, 140] on link "assignment_turned_in Autorisierung durchführen" at bounding box center [568, 146] width 179 height 27
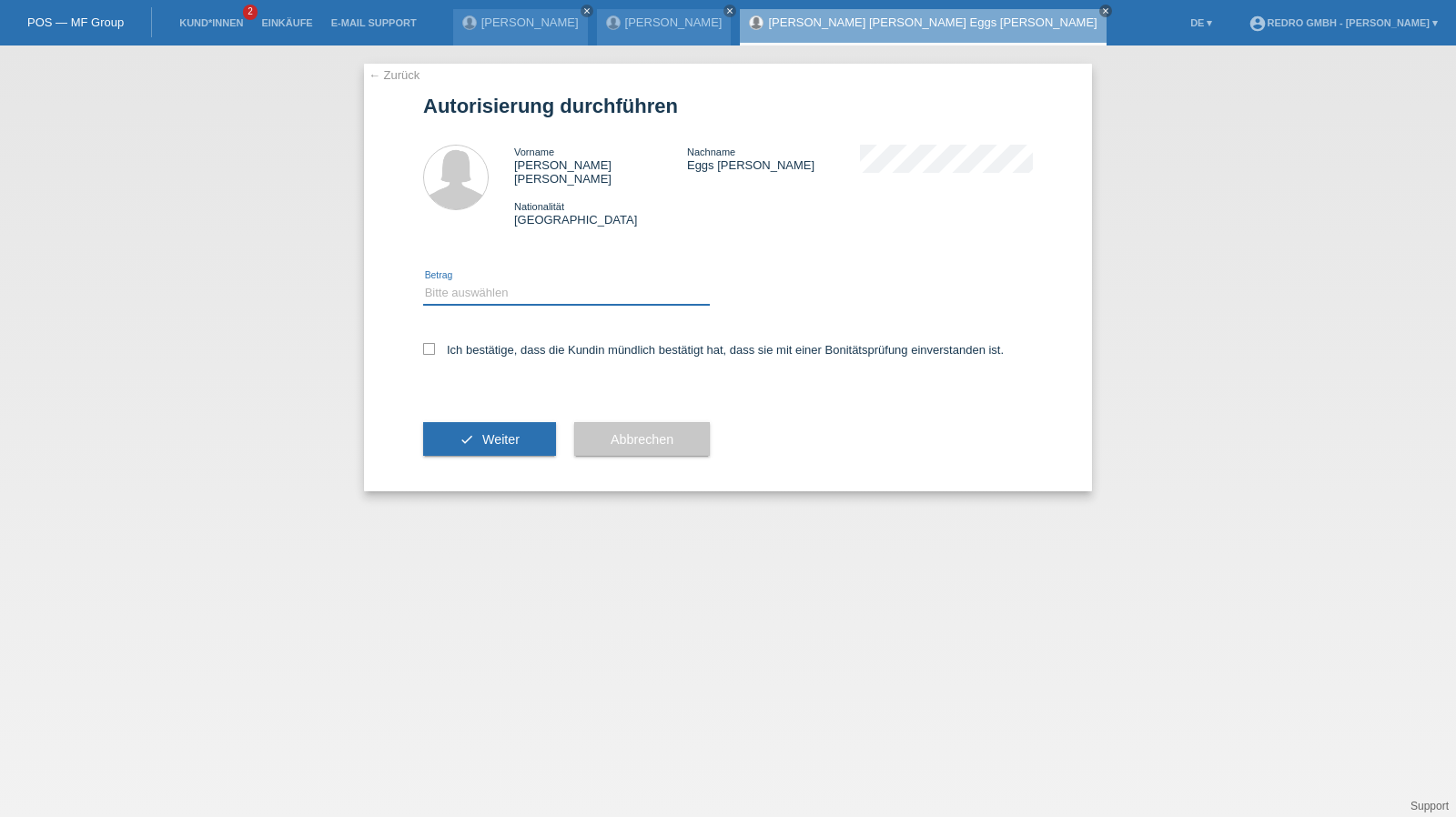
drag, startPoint x: 504, startPoint y: 279, endPoint x: 504, endPoint y: 291, distance: 12.0
click at [504, 282] on select "Bitte auswählen CHF 1.00 - CHF 499.00 CHF 500.00 - CHF 1'999.00 CHF 2'000.00 - …" at bounding box center [566, 292] width 287 height 22
select select "1"
click at [423, 282] on select "Bitte auswählen CHF 1.00 - CHF 499.00 CHF 500.00 - CHF 1'999.00 CHF 2'000.00 - …" at bounding box center [566, 292] width 287 height 22
click at [490, 343] on label "Ich bestätige, dass die Kundin mündlich bestätigt hat, dass sie mit einer Bonit…" at bounding box center [712, 350] width 580 height 13
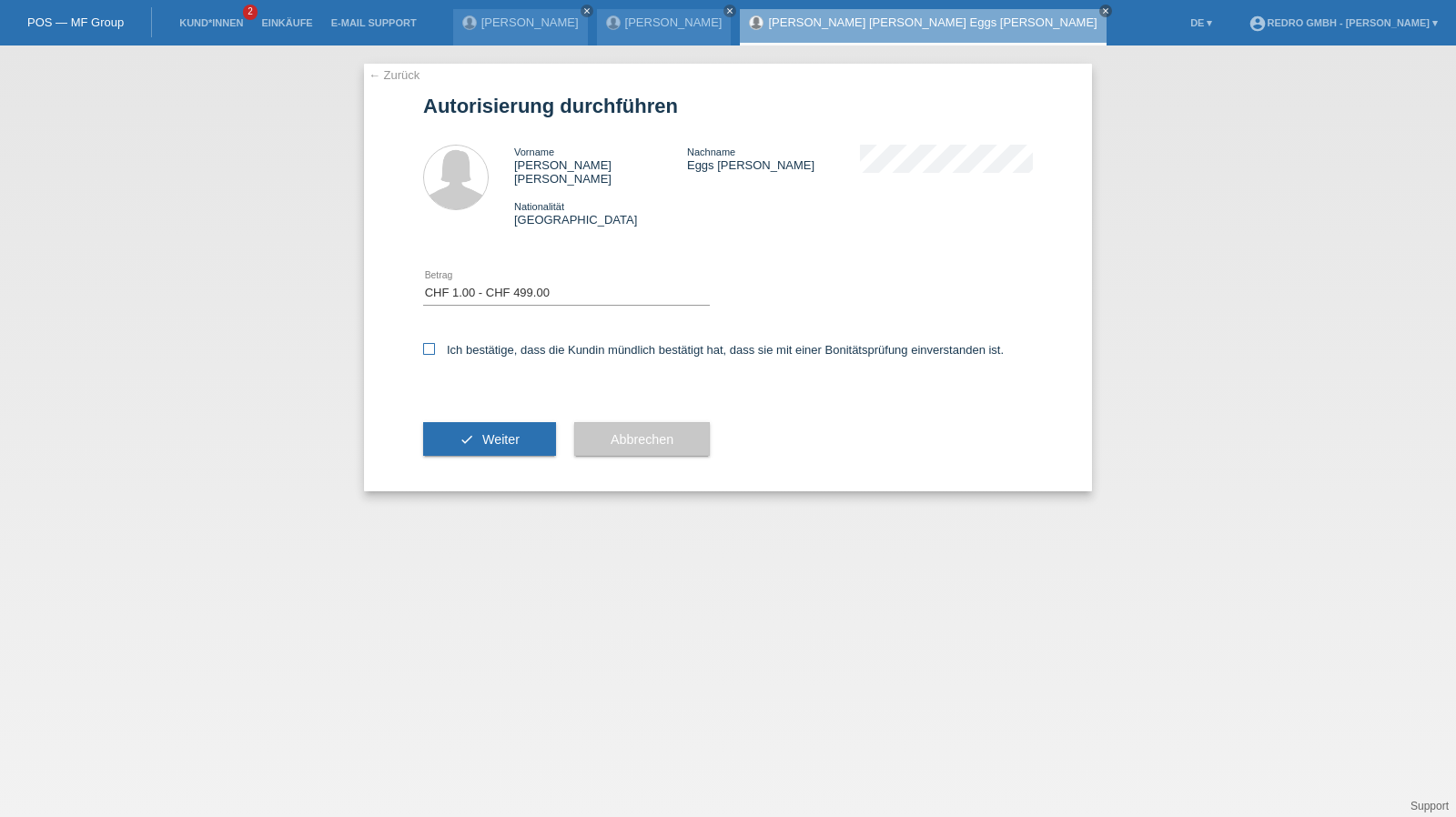
click at [435, 343] on input "Ich bestätige, dass die Kundin mündlich bestätigt hat, dass sie mit einer Bonit…" at bounding box center [428, 349] width 12 height 12
checkbox input "true"
click at [494, 432] on span "Weiter" at bounding box center [501, 439] width 38 height 14
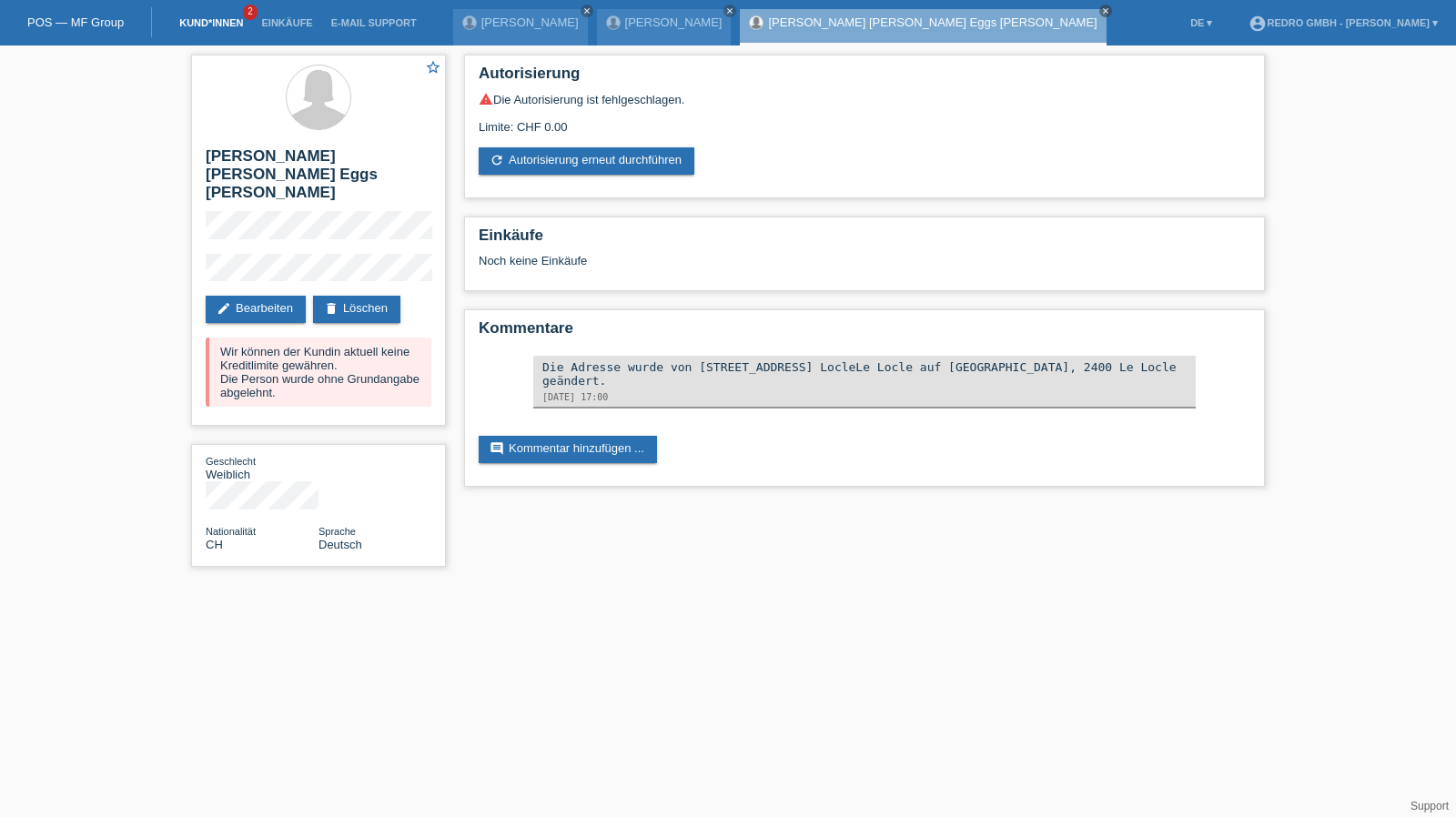
click at [202, 21] on link "Kund*innen" at bounding box center [210, 23] width 82 height 11
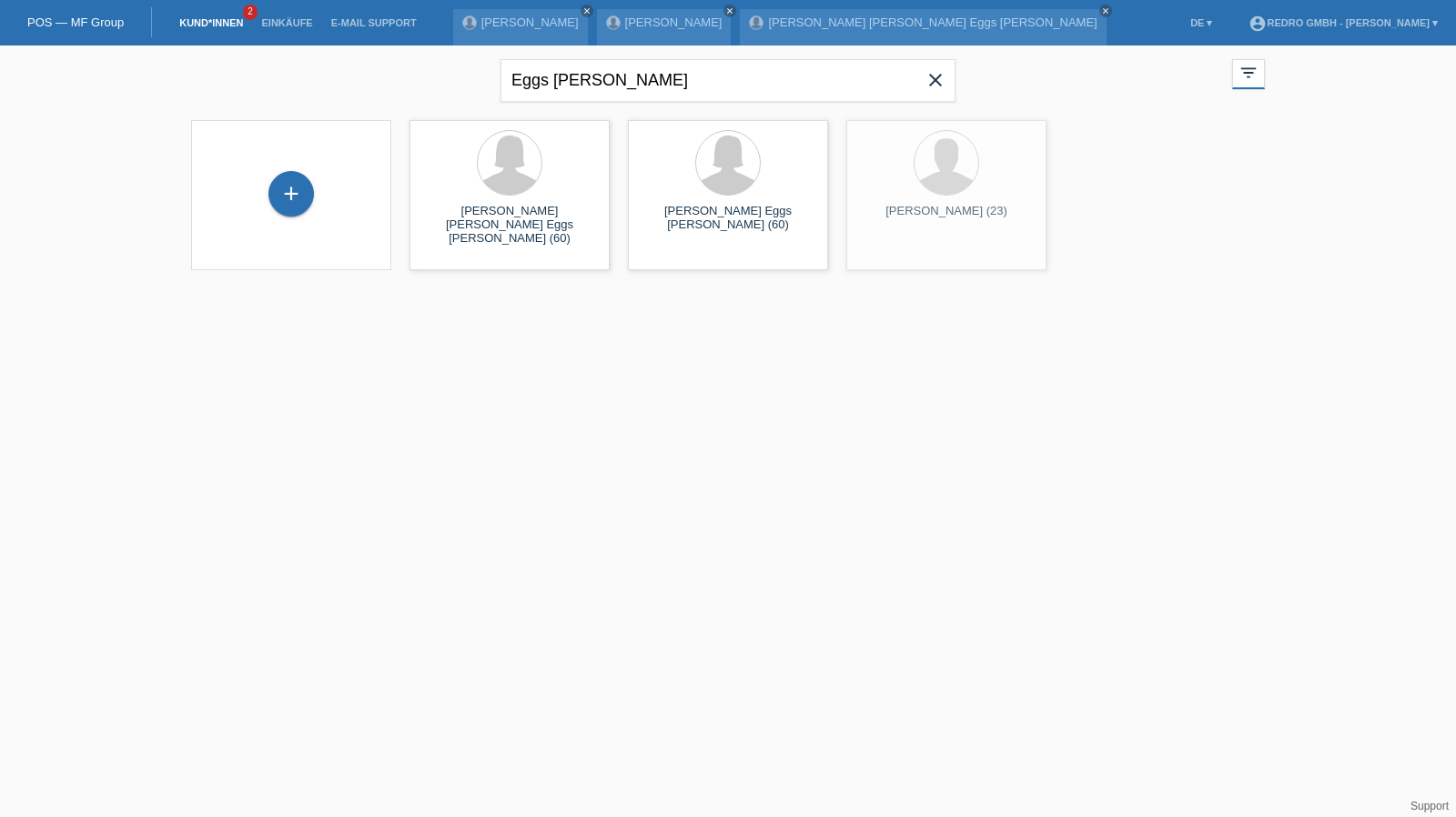
click at [256, 198] on div "+" at bounding box center [291, 194] width 171 height 48
click at [273, 191] on div "+" at bounding box center [291, 193] width 43 height 31
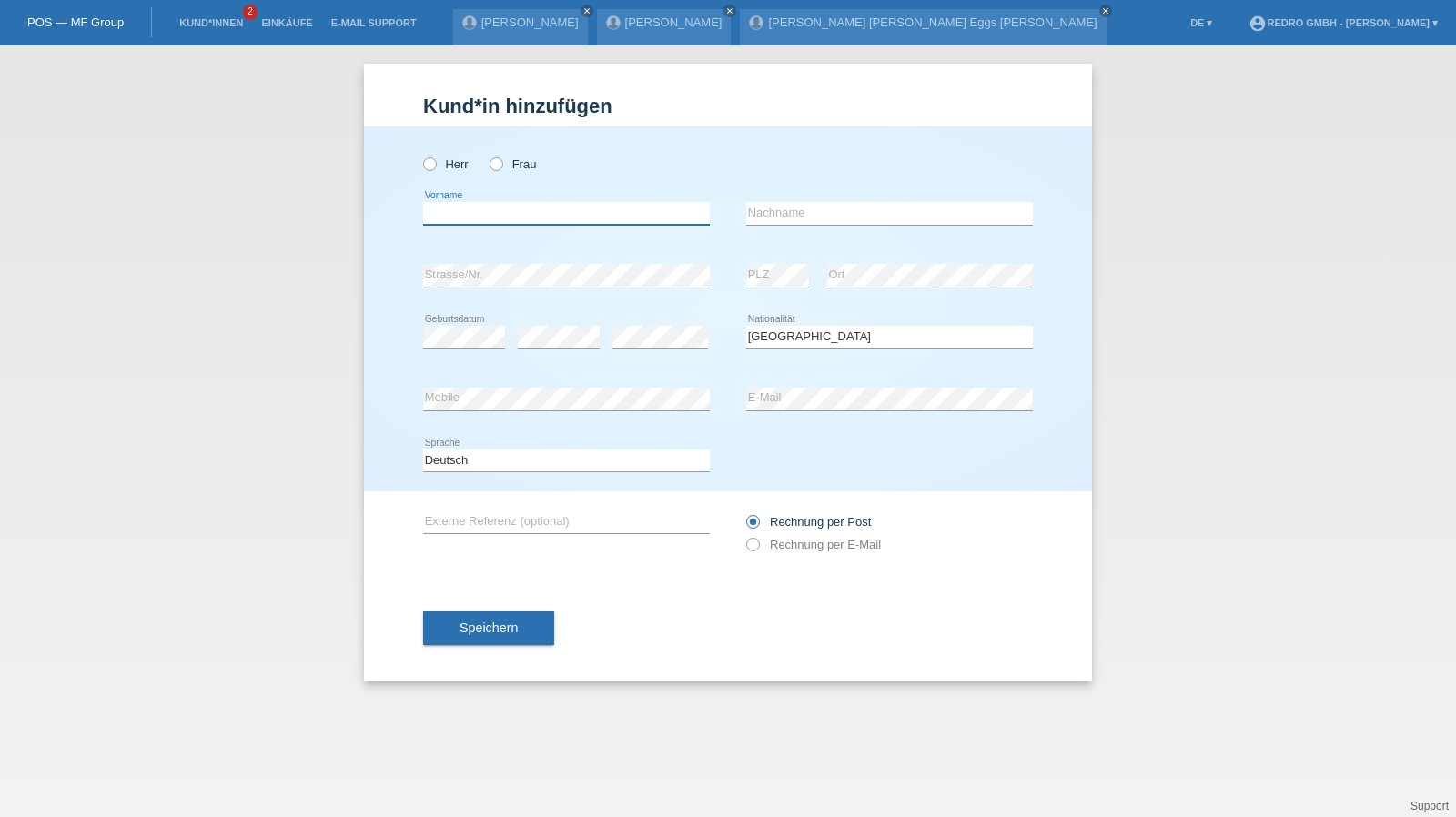
click at [527, 218] on input "text" at bounding box center [566, 213] width 287 height 23
type input "[PERSON_NAME]"
type input "Goldschmid"
select select "CH"
click at [517, 641] on button "Speichern" at bounding box center [488, 628] width 131 height 35
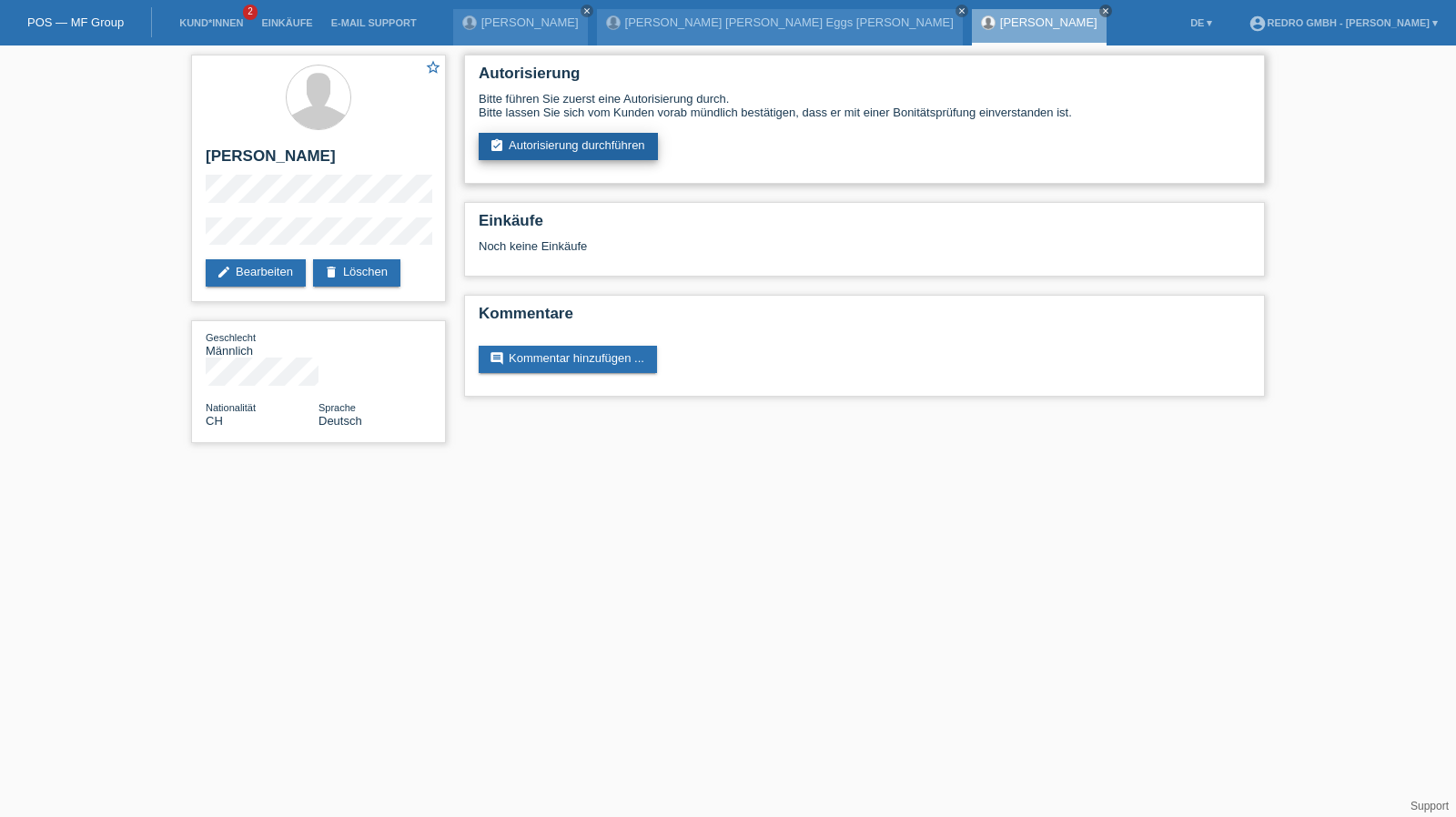
click at [562, 155] on link "assignment_turned_in Autorisierung durchführen" at bounding box center [568, 146] width 179 height 27
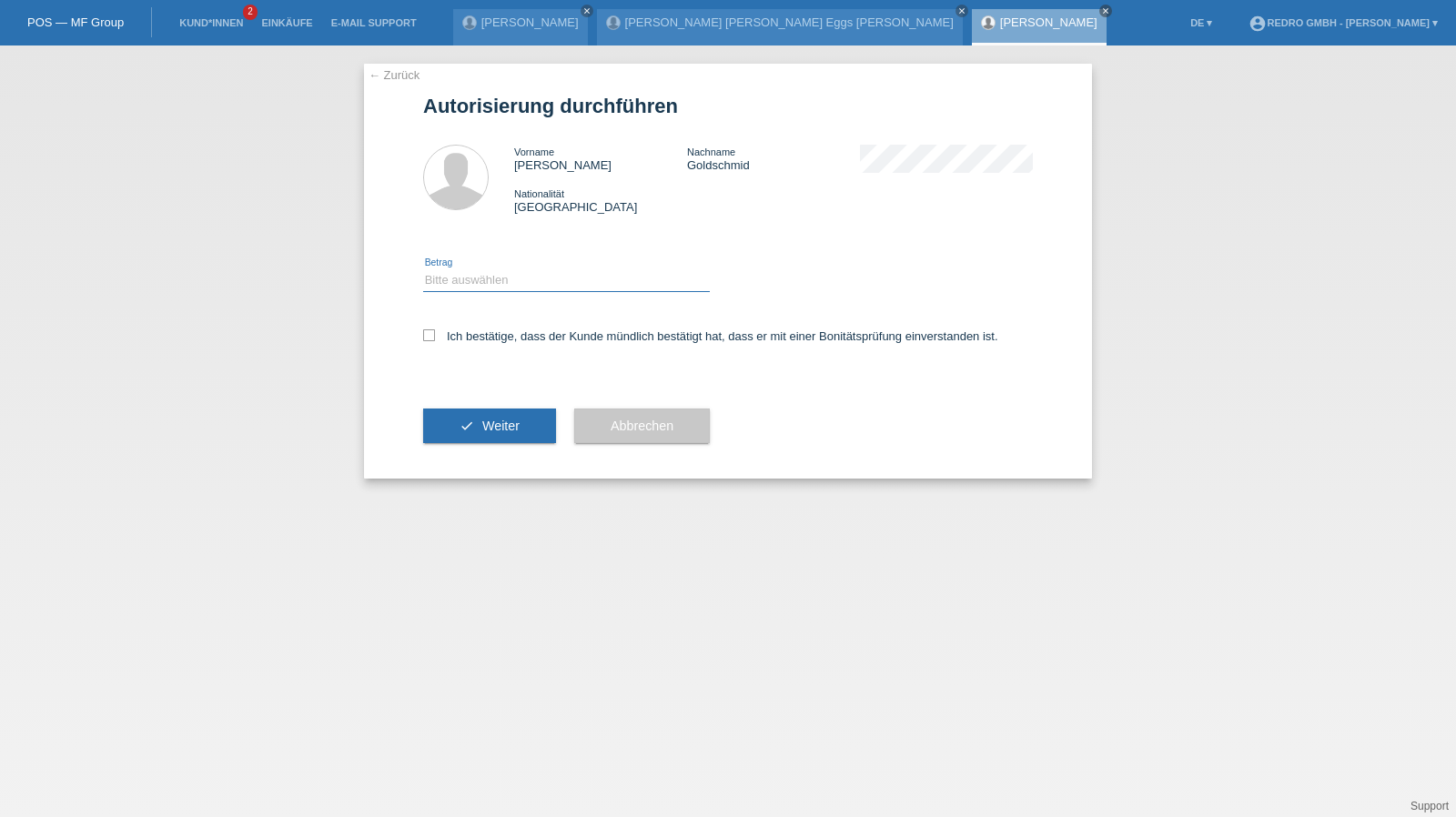
click at [497, 277] on select "Bitte auswählen CHF 1.00 - CHF 499.00 CHF 500.00 - CHF 1'999.00 CHF 2'000.00 - …" at bounding box center [566, 279] width 287 height 22
select select "1"
click at [423, 269] on select "Bitte auswählen CHF 1.00 - CHF 499.00 CHF 500.00 - CHF 1'999.00 CHF 2'000.00 - …" at bounding box center [566, 279] width 287 height 22
click at [474, 334] on label "Ich bestätige, dass der Kunde mündlich bestätigt hat, dass er mit einer Bonität…" at bounding box center [711, 336] width 576 height 13
click at [435, 334] on input "Ich bestätige, dass der Kunde mündlich bestätigt hat, dass er mit einer Bonität…" at bounding box center [428, 335] width 12 height 12
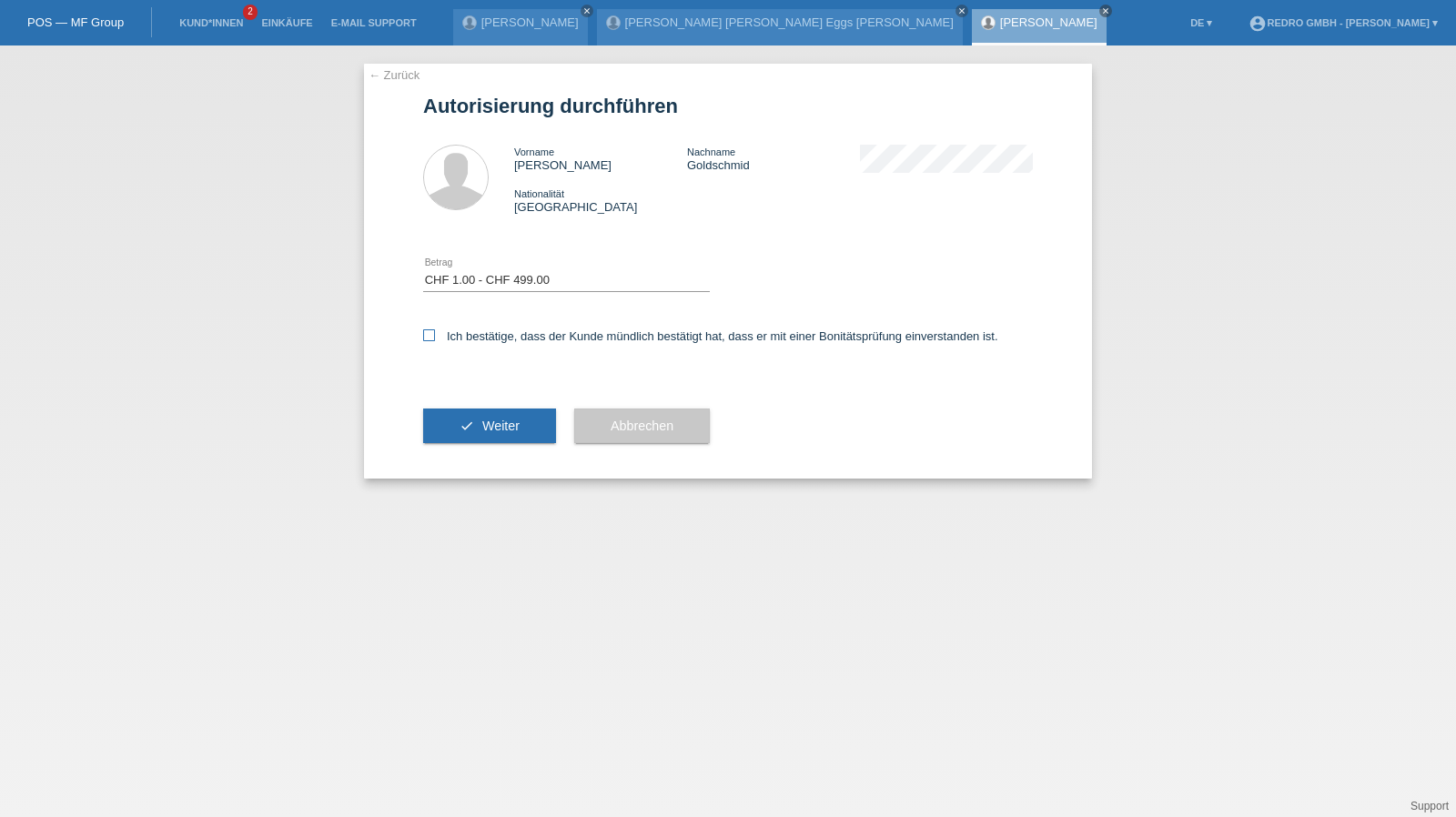
checkbox input "true"
click at [428, 418] on button "check Weiter" at bounding box center [489, 425] width 133 height 35
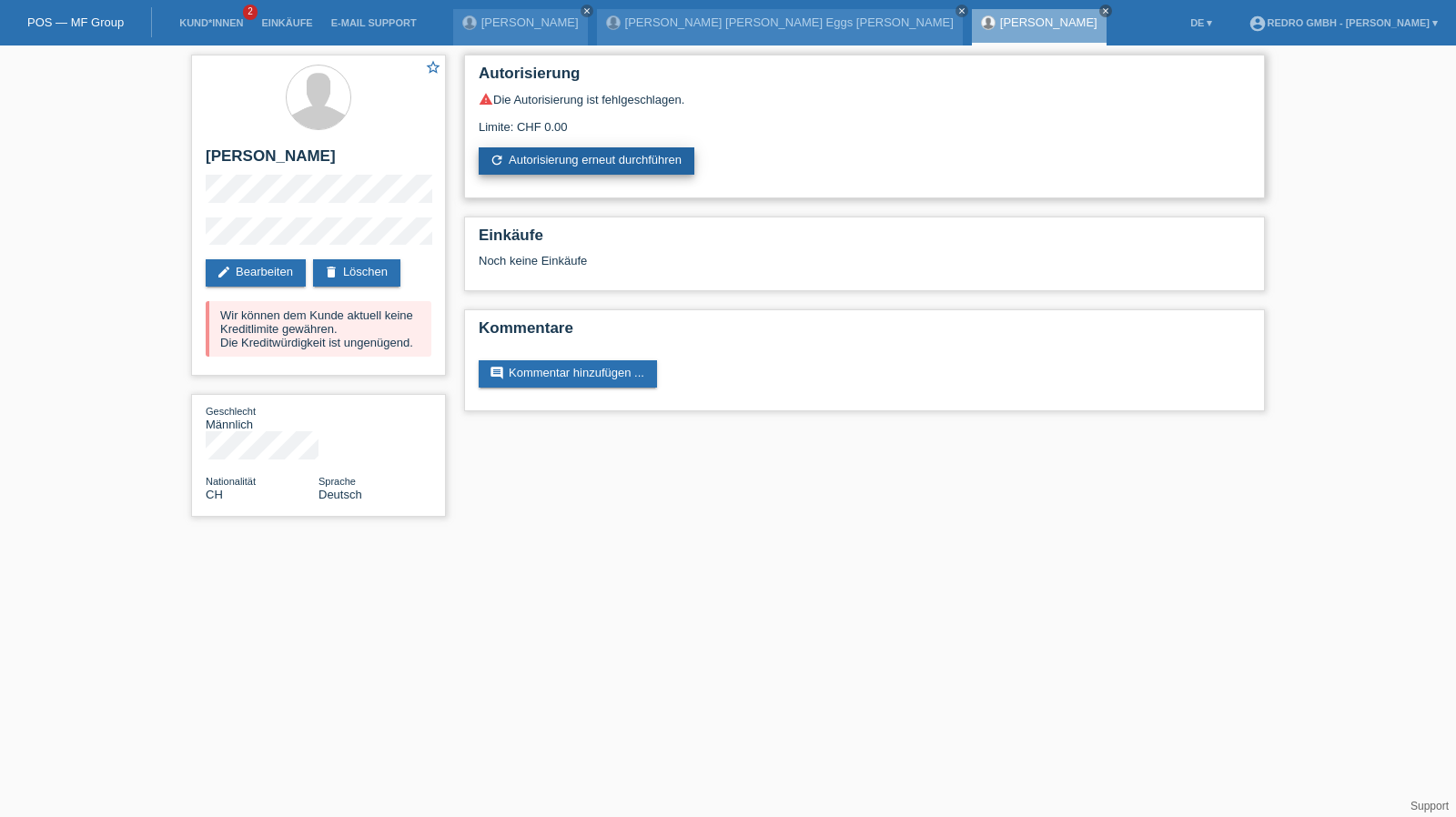
click at [573, 167] on link "refresh Autorisierung erneut durchführen" at bounding box center [586, 160] width 216 height 27
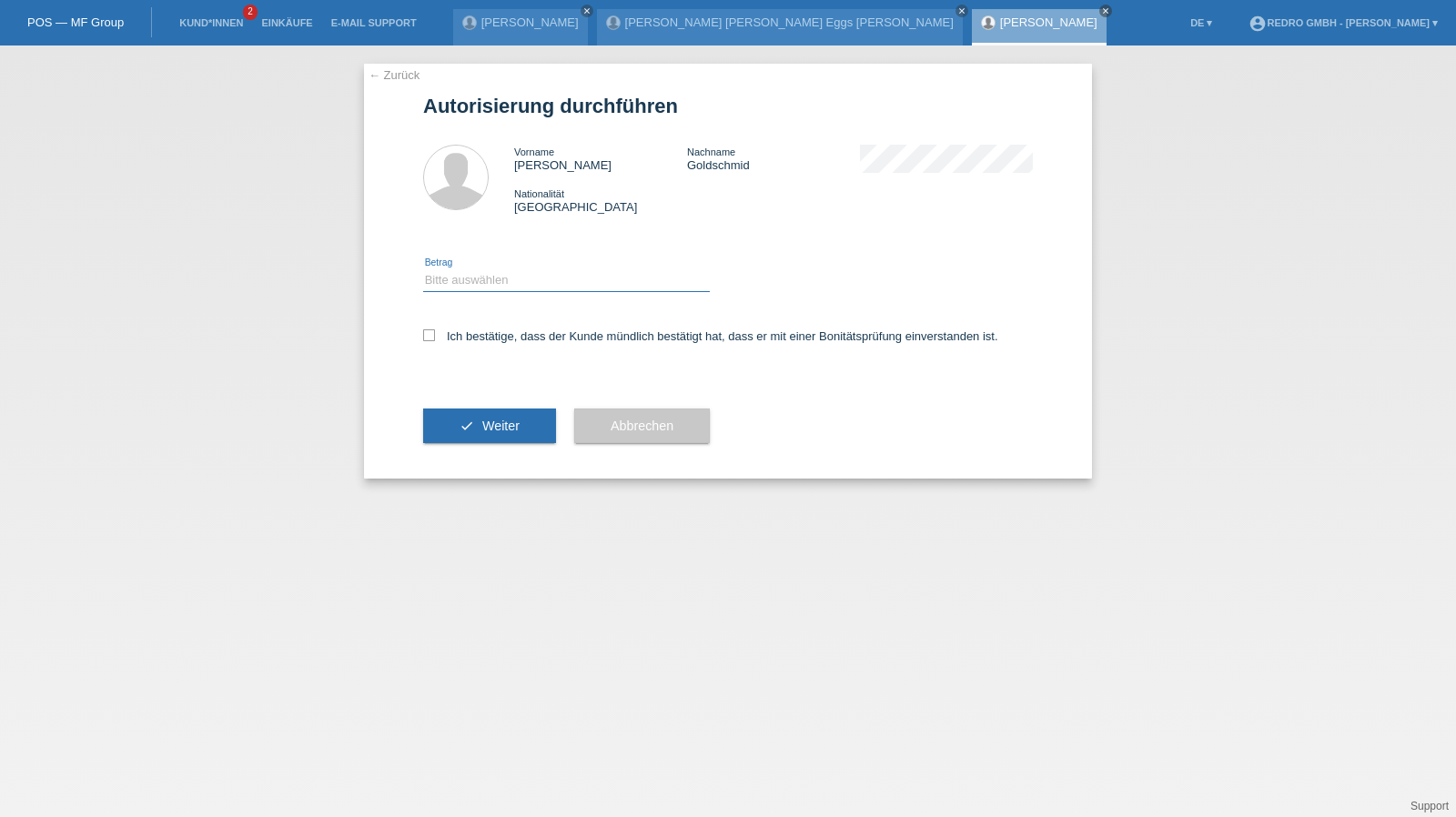
drag, startPoint x: 467, startPoint y: 280, endPoint x: 466, endPoint y: 291, distance: 11.0
click at [467, 280] on select "Bitte auswählen CHF 1.00 - CHF 499.00 CHF 500.00 - CHF 1'999.00 CHF 2'000.00 - …" at bounding box center [566, 279] width 287 height 22
select select "1"
click at [423, 269] on select "Bitte auswählen CHF 1.00 - CHF 499.00 CHF 500.00 - CHF 1'999.00 CHF 2'000.00 - …" at bounding box center [566, 279] width 287 height 22
click at [468, 336] on label "Ich bestätige, dass der Kunde mündlich bestätigt hat, dass er mit einer Bonität…" at bounding box center [711, 336] width 576 height 13
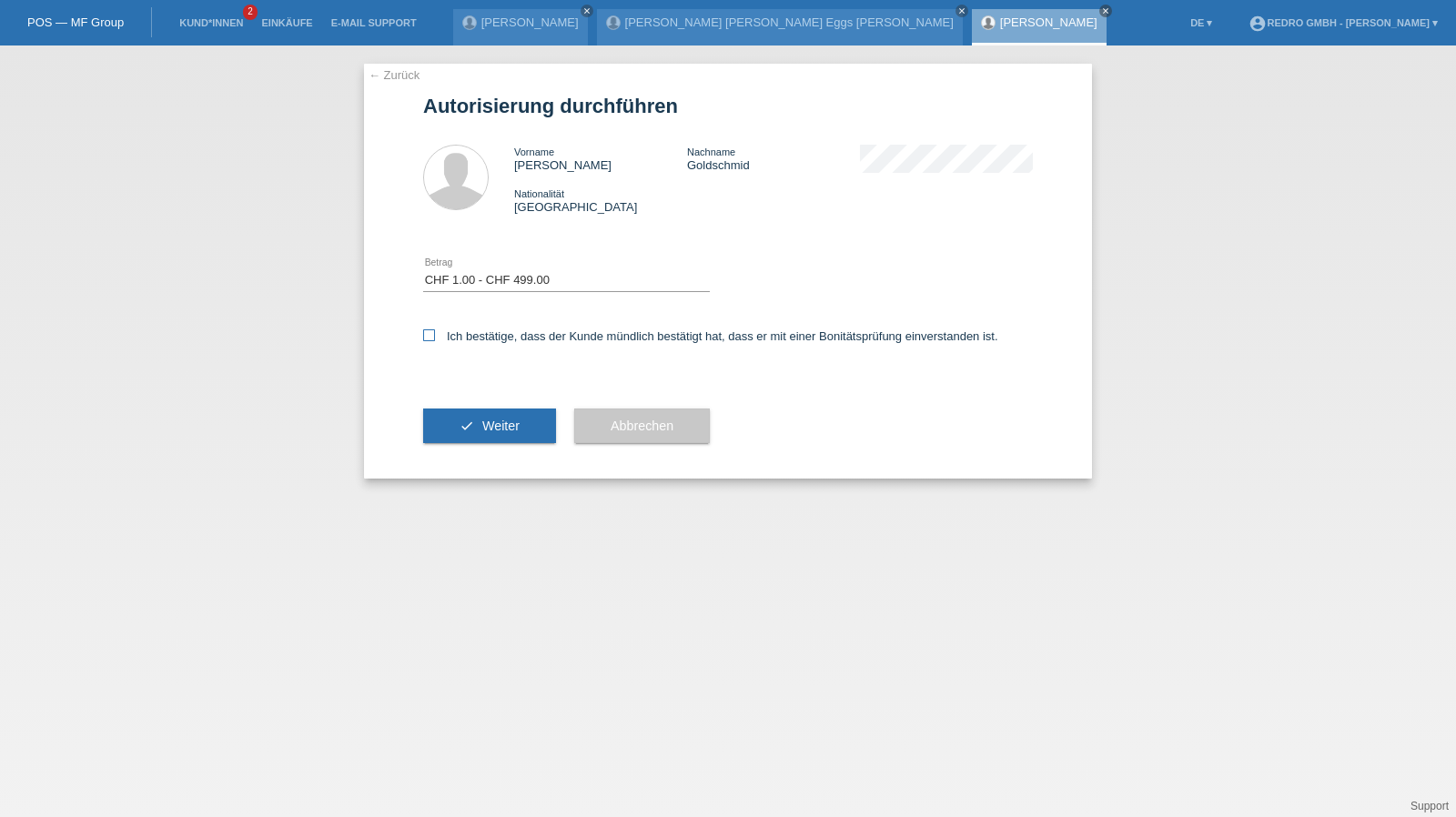
click at [435, 336] on input "Ich bestätige, dass der Kunde mündlich bestätigt hat, dass er mit einer Bonität…" at bounding box center [428, 335] width 12 height 12
checkbox input "true"
click at [468, 407] on div "check Weiter" at bounding box center [489, 425] width 133 height 106
click at [456, 420] on button "check Weiter" at bounding box center [489, 425] width 133 height 35
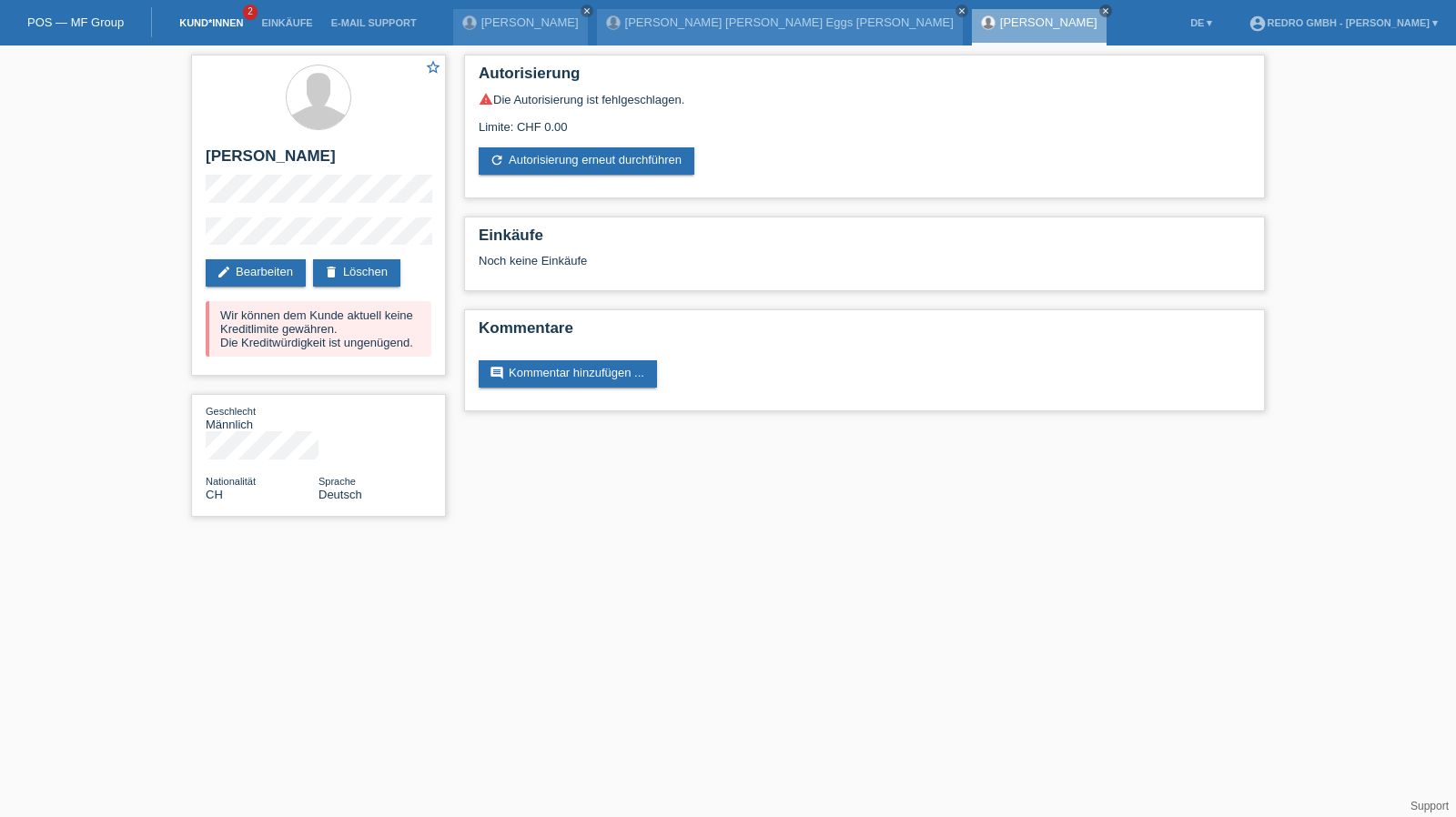
click at [227, 27] on link "Kund*innen" at bounding box center [210, 23] width 82 height 11
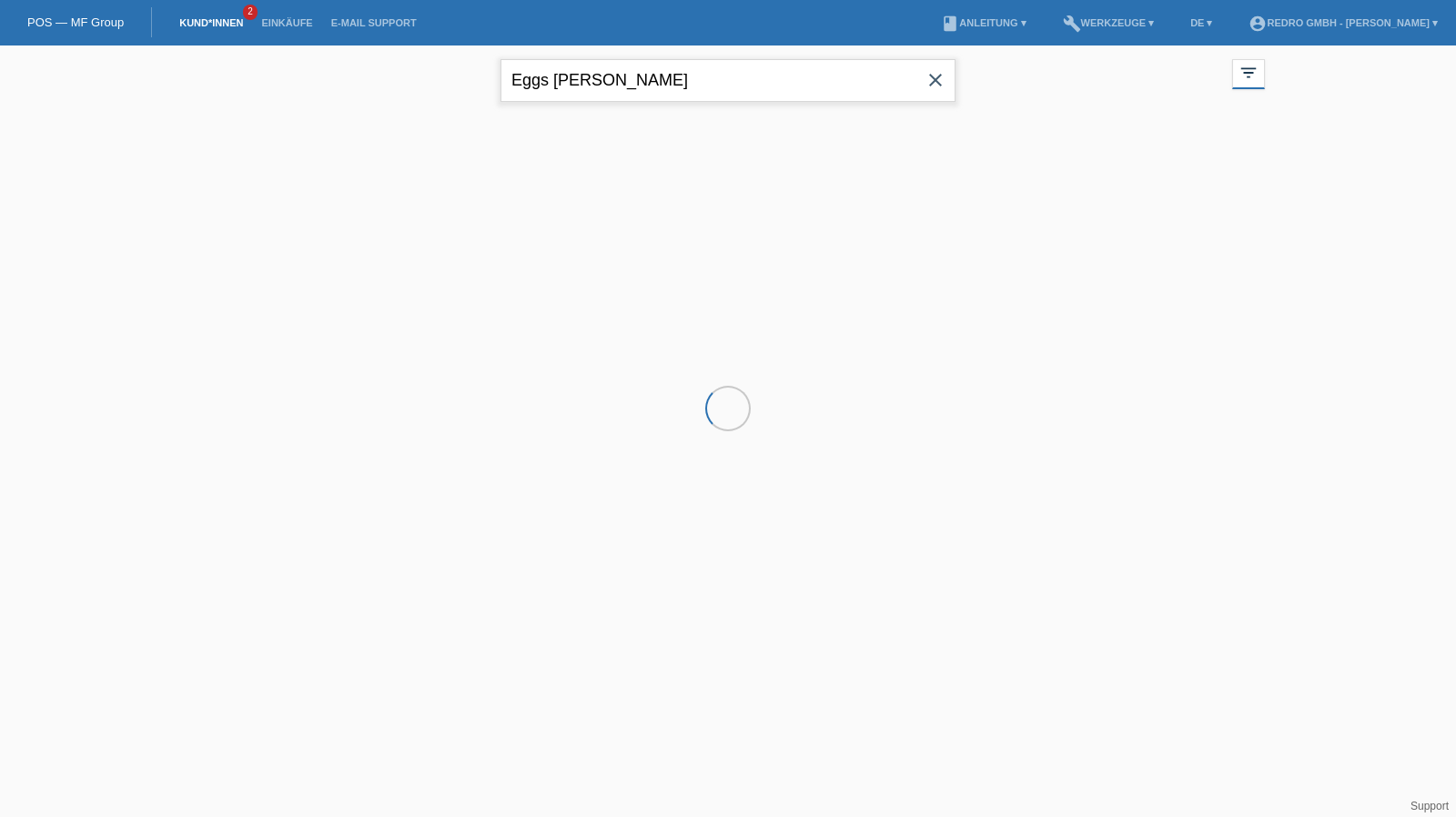
click at [704, 75] on input "Eggs Ben Nasr" at bounding box center [728, 80] width 455 height 42
drag, startPoint x: 0, startPoint y: 0, endPoint x: 704, endPoint y: 75, distance: 708.0
click at [704, 75] on input "Eggs Ben Nasr" at bounding box center [728, 80] width 455 height 42
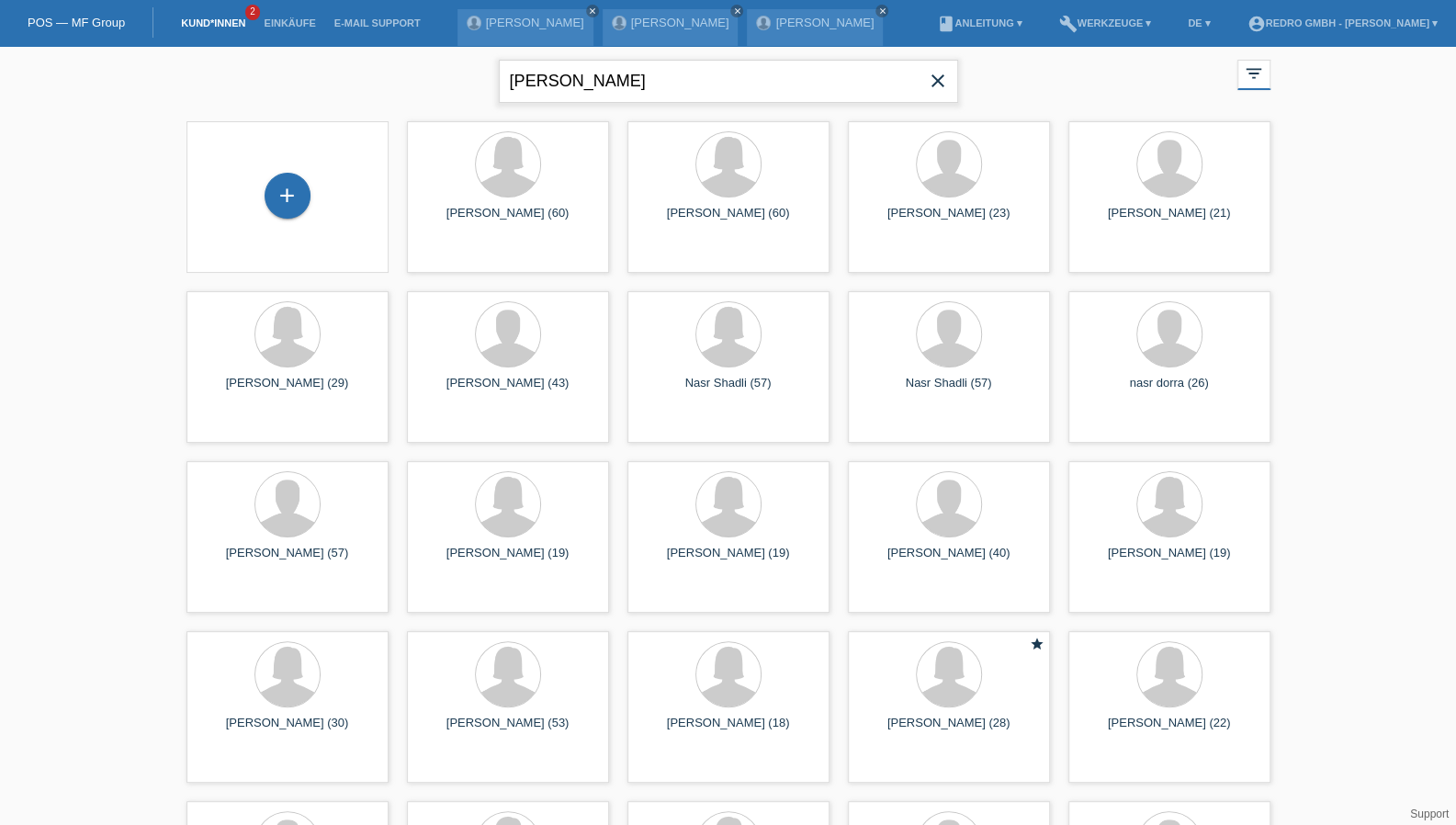
type input "luis gaviria"
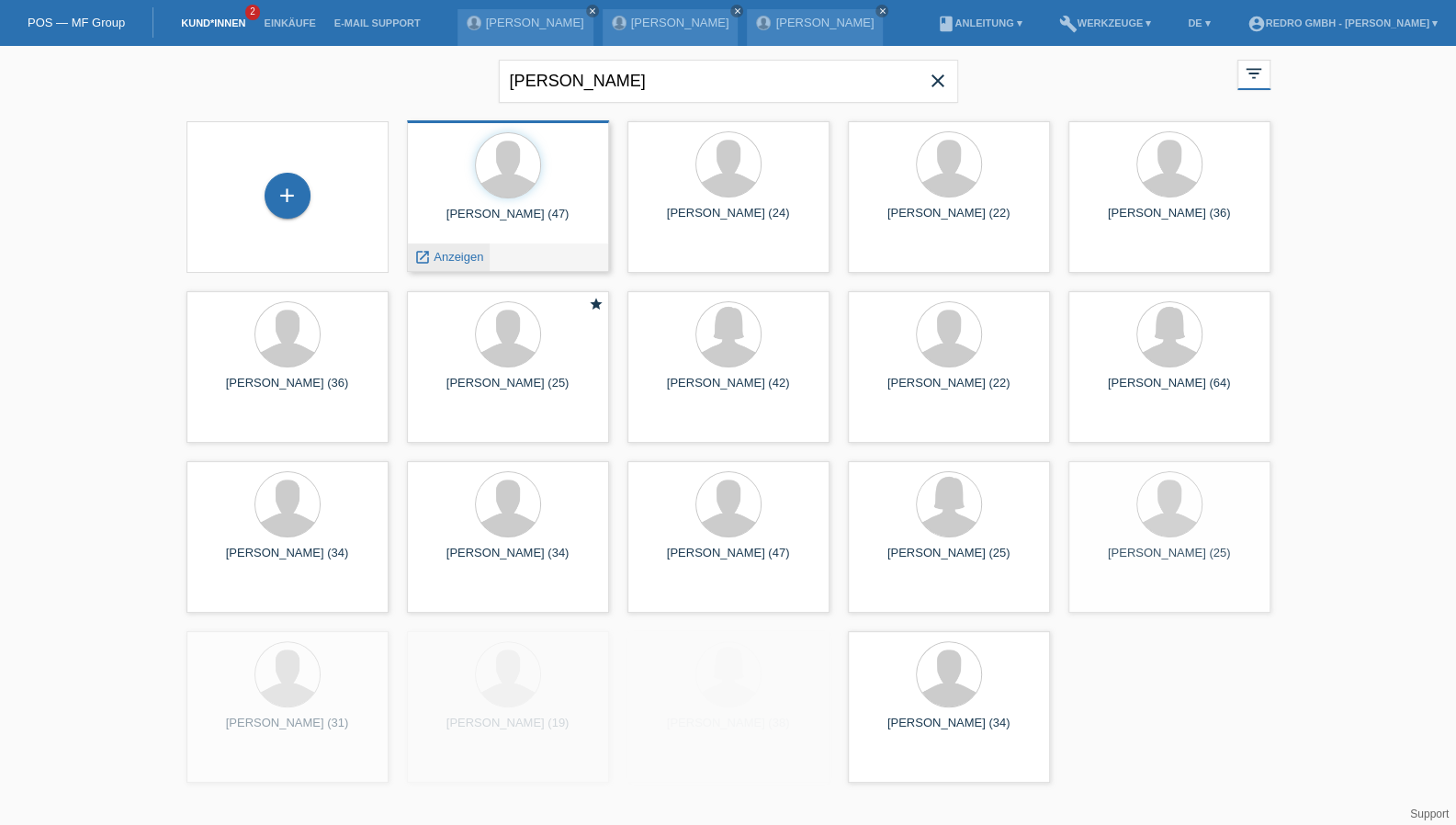
click at [453, 264] on span "Anzeigen" at bounding box center [458, 256] width 50 height 13
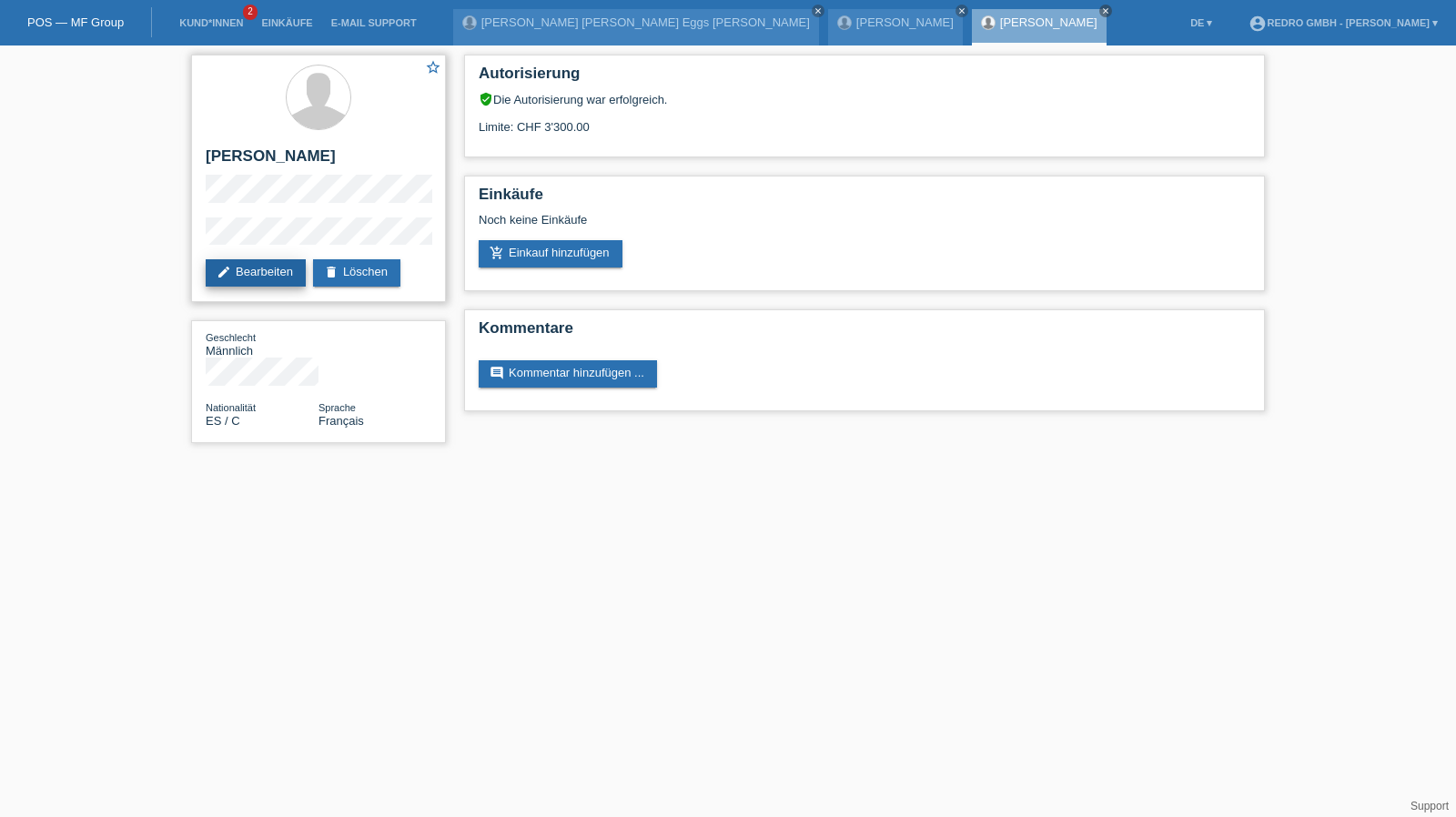
click at [269, 272] on link "edit Bearbeiten" at bounding box center [256, 273] width 100 height 27
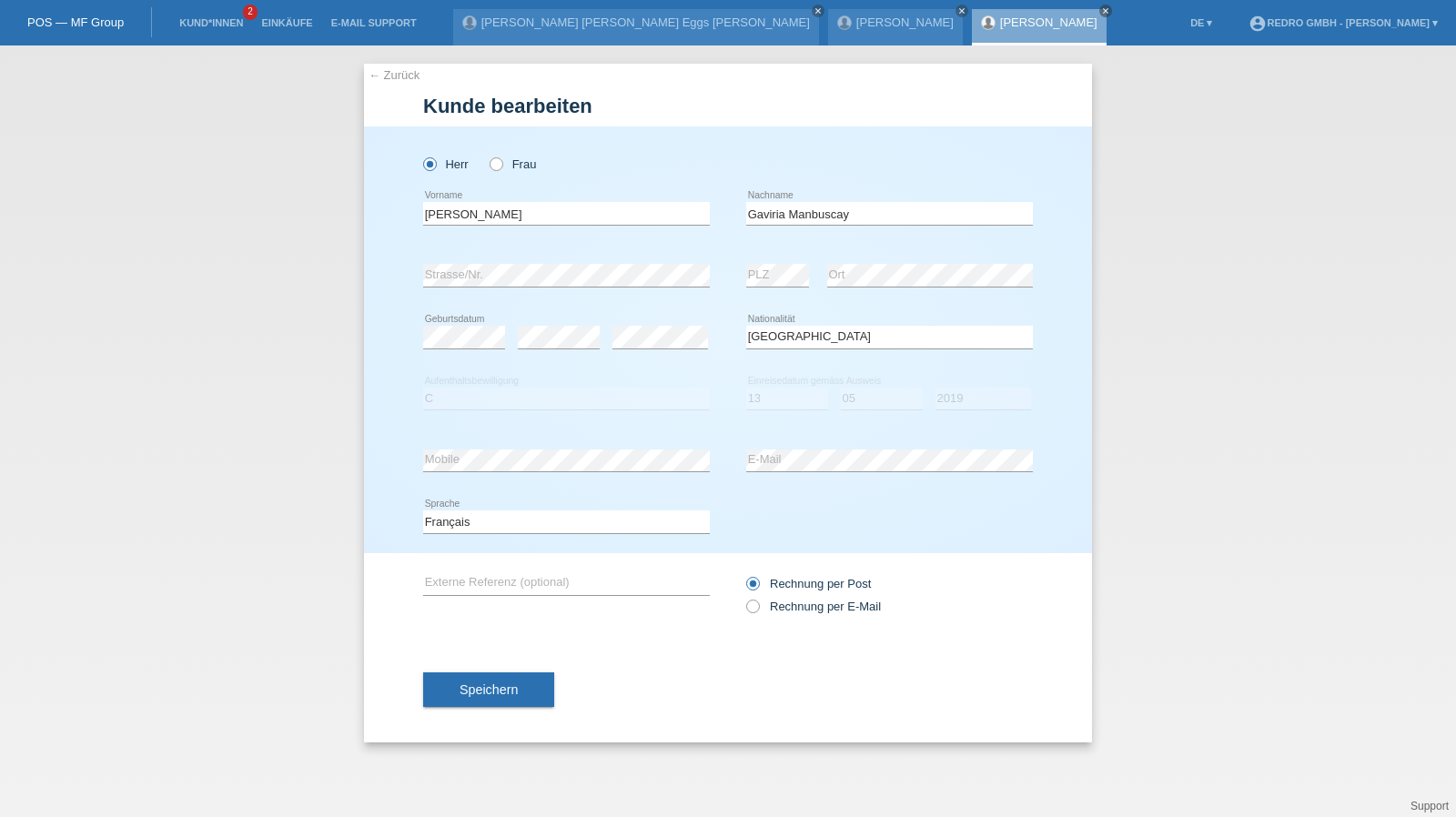
select select "ES"
select select "C"
select select "13"
select select "05"
select select "2019"
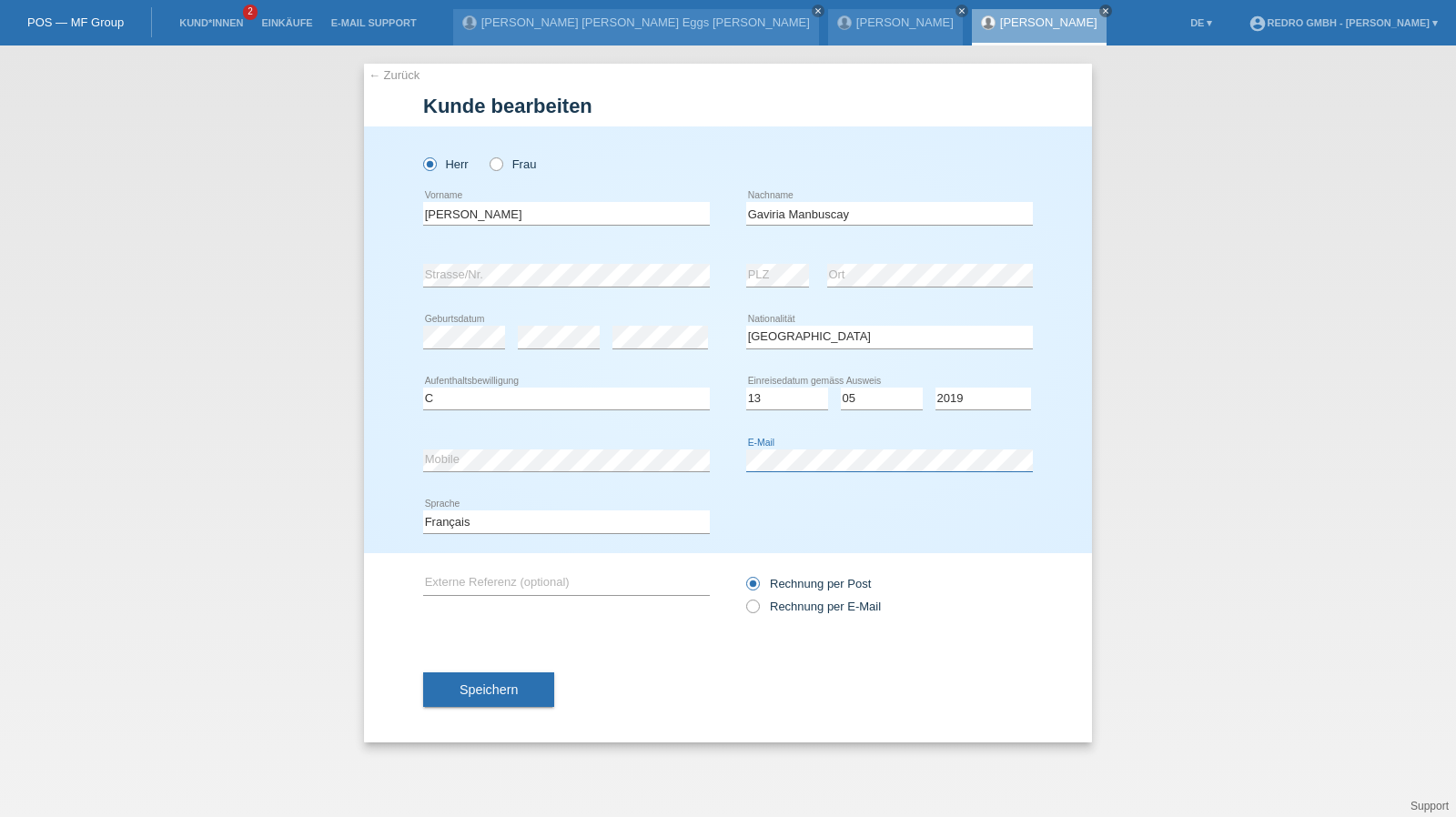
click at [658, 469] on div "error Mobile error E-Mail" at bounding box center [728, 460] width 610 height 62
click at [500, 469] on div "error Mobile error E-Mail" at bounding box center [728, 460] width 610 height 62
click at [524, 700] on button "Speichern" at bounding box center [488, 690] width 131 height 35
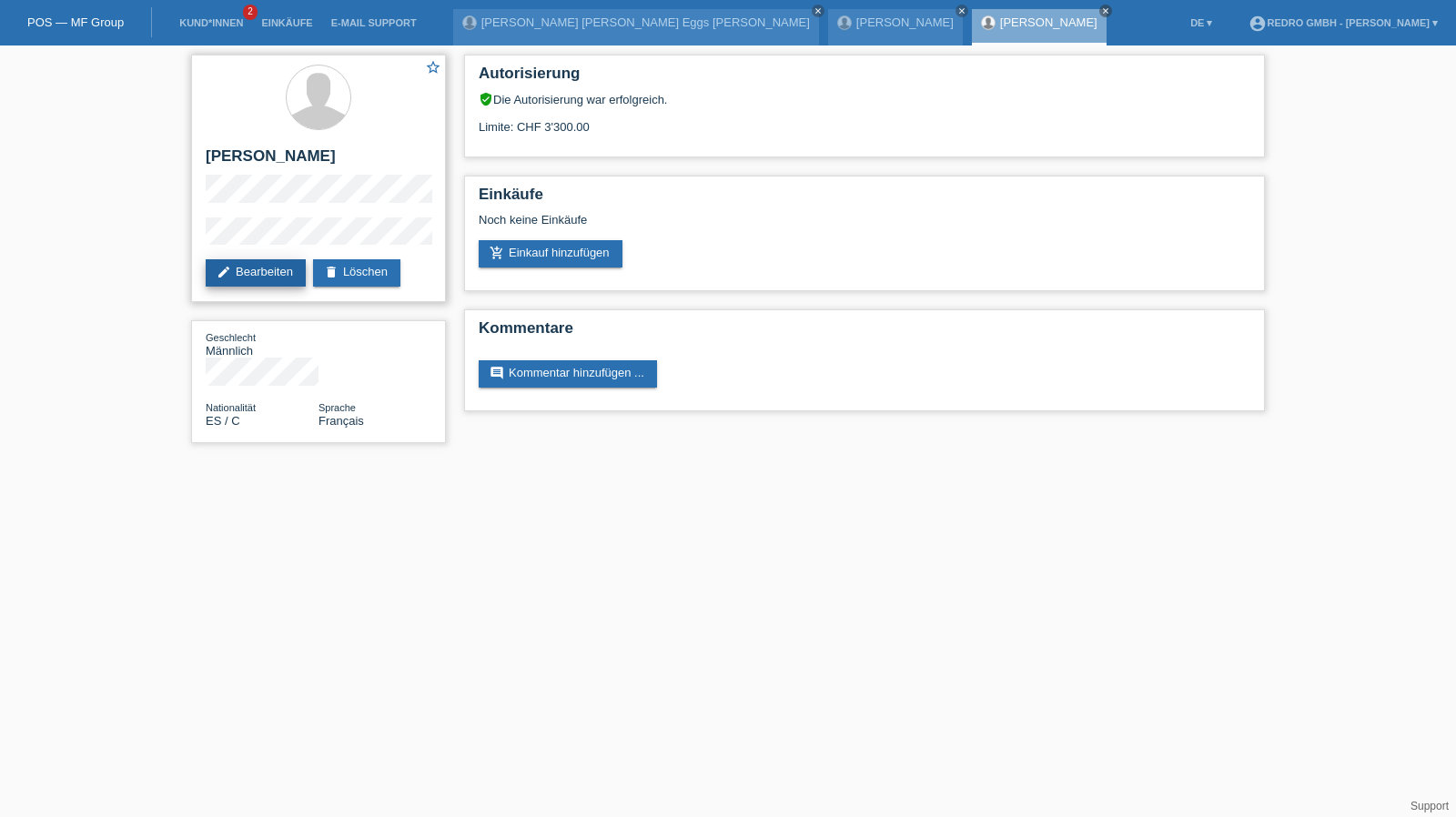
click at [224, 284] on link "edit Bearbeiten" at bounding box center [256, 273] width 100 height 27
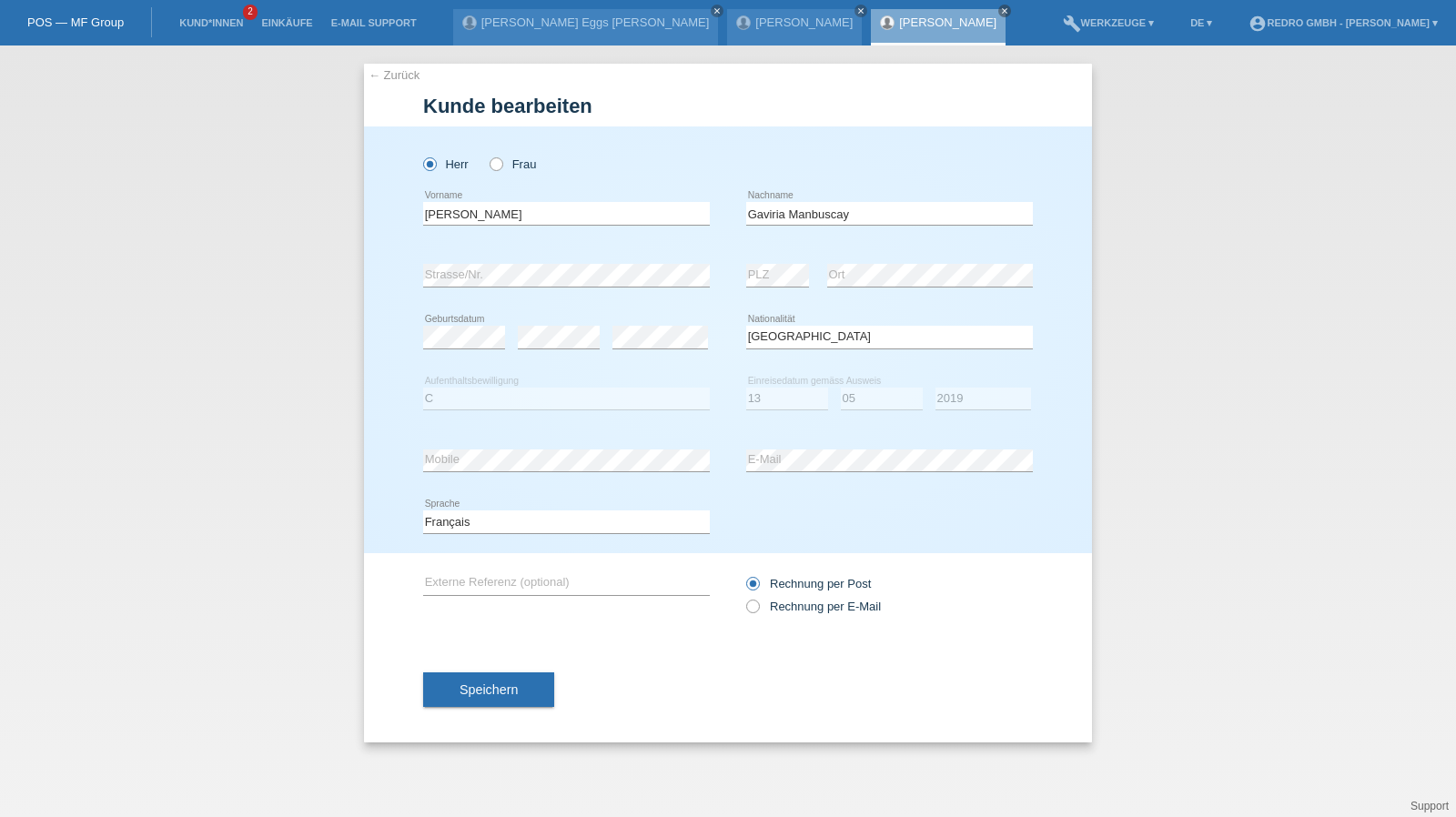
select select "ES"
select select "C"
select select "13"
select select "05"
select select "2019"
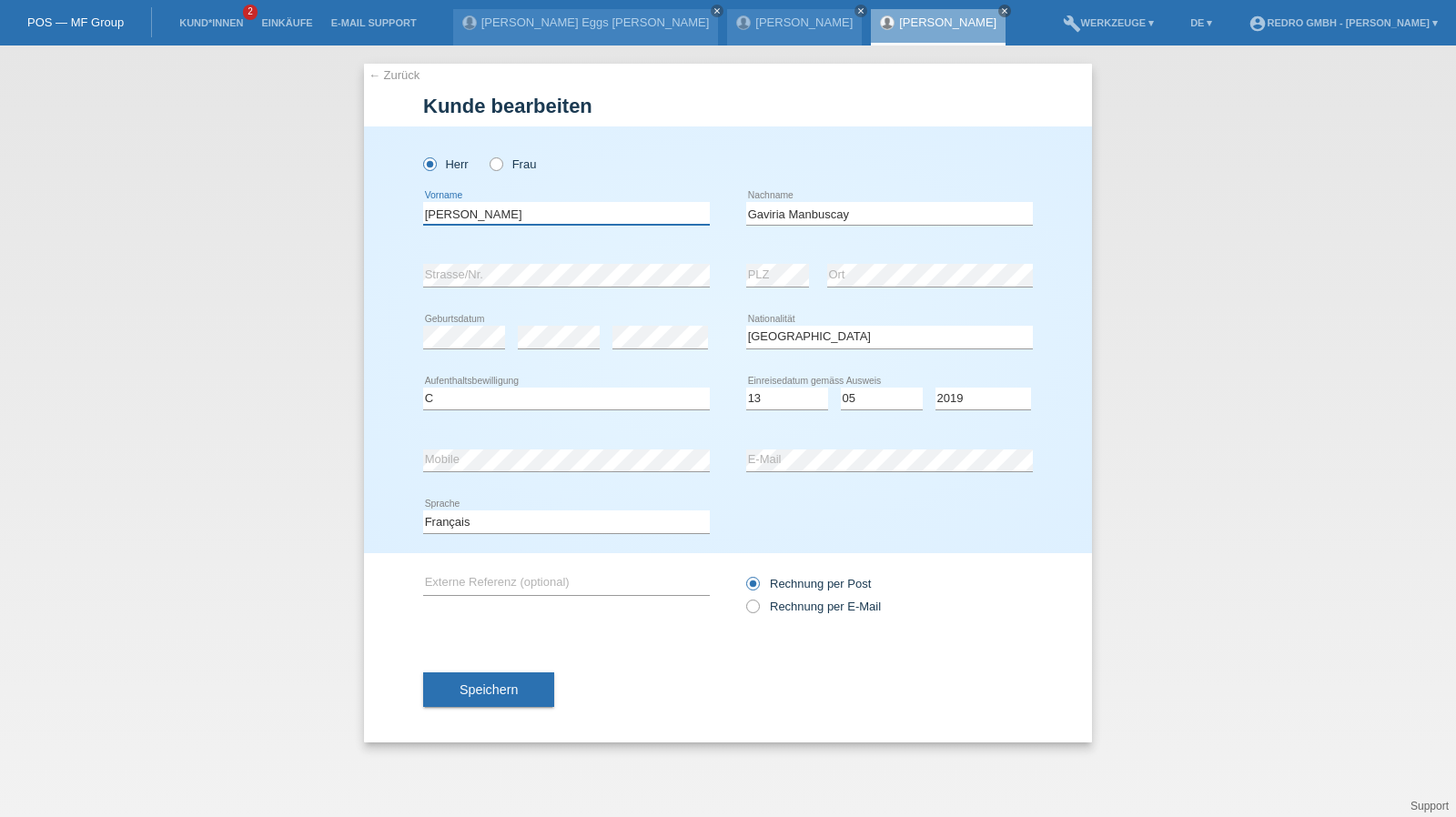
click at [560, 219] on input "[PERSON_NAME]" at bounding box center [566, 213] width 287 height 23
click at [516, 698] on button "Speichern" at bounding box center [488, 690] width 131 height 35
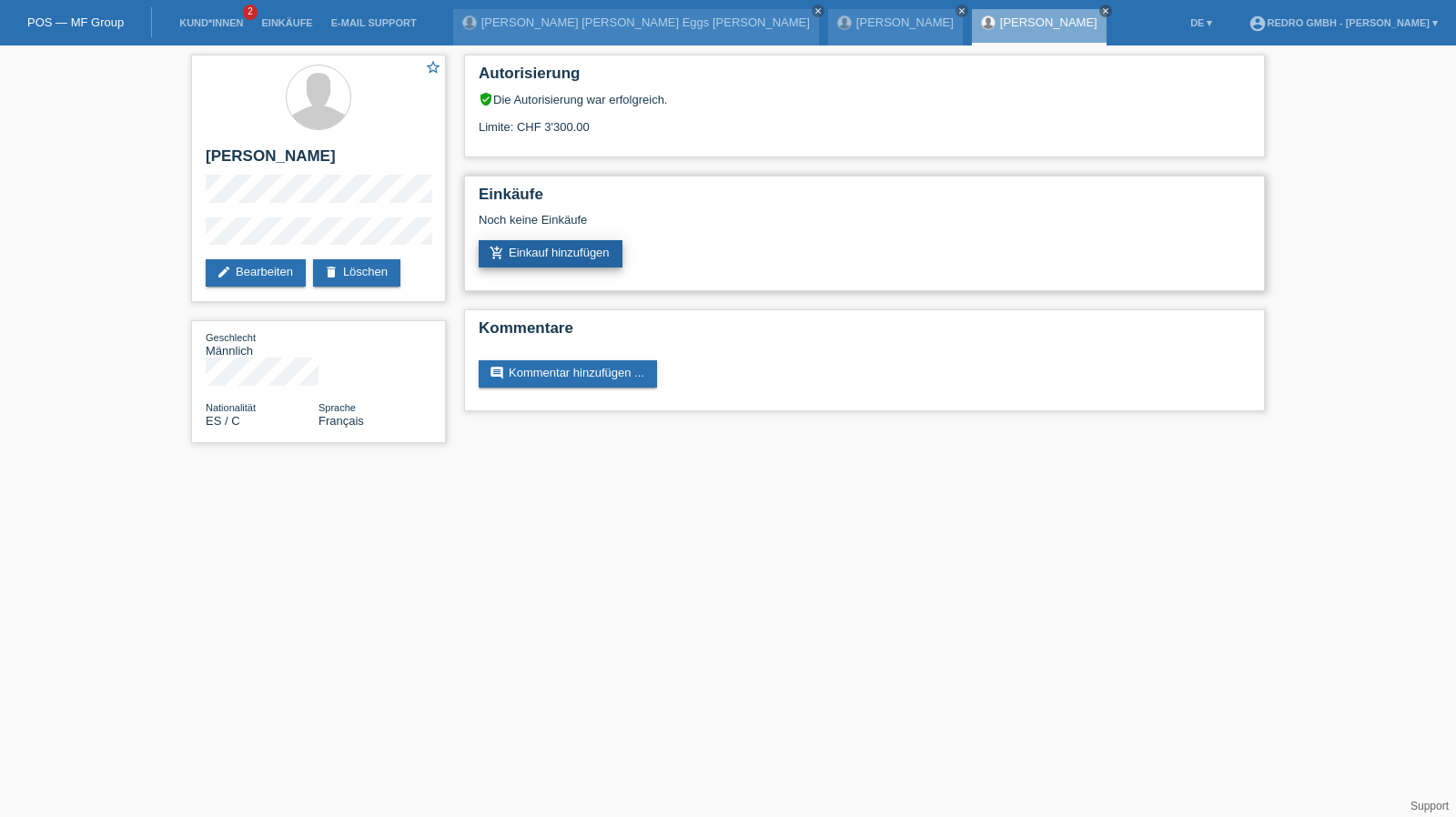
click at [564, 258] on link "add_shopping_cart Einkauf hinzufügen" at bounding box center [550, 254] width 143 height 27
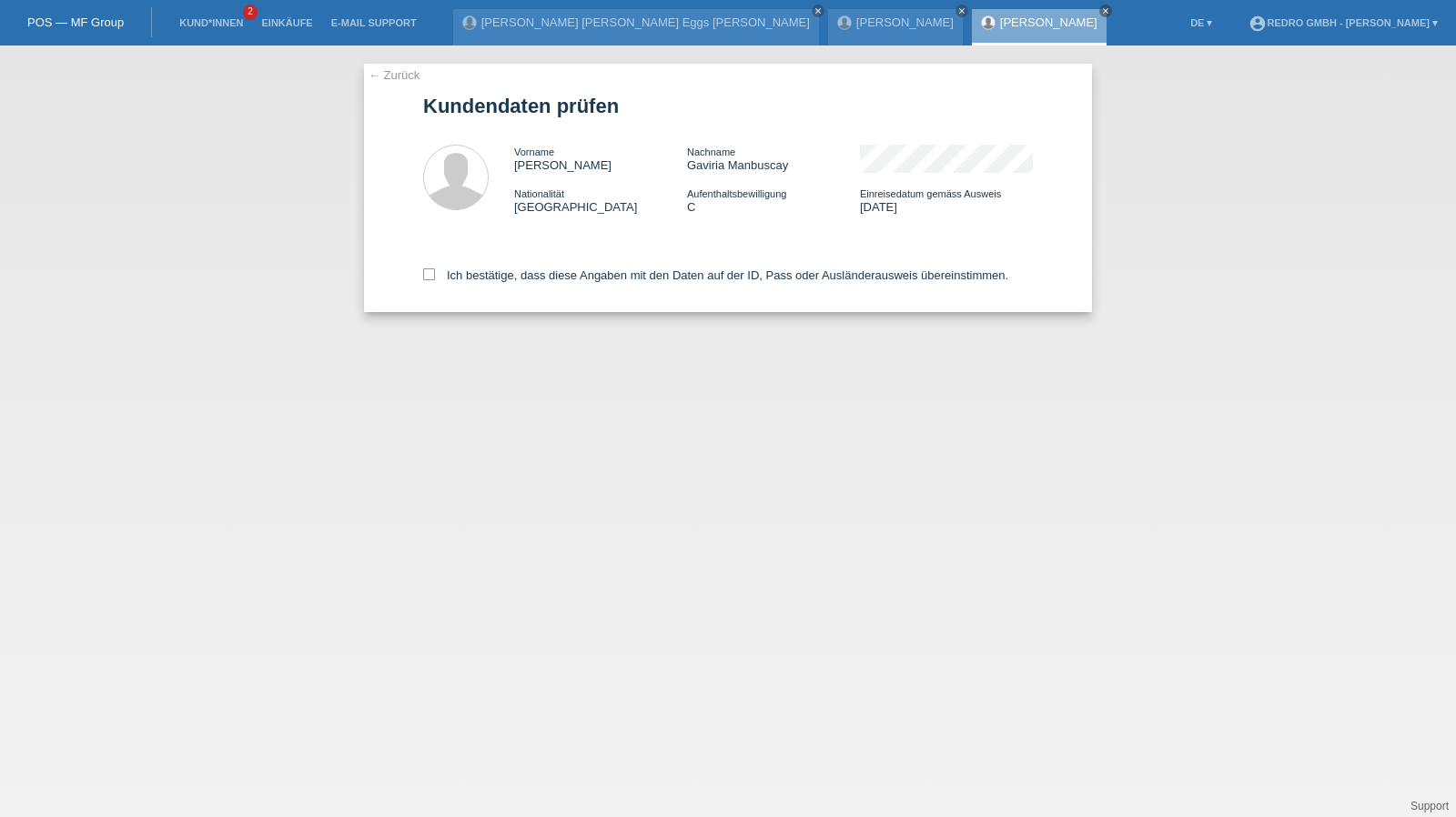
click at [719, 167] on div "Nachname [PERSON_NAME]" at bounding box center [773, 158] width 173 height 27
click at [527, 279] on label "Ich bestätige, dass diese Angaben mit den Daten auf der ID, Pass oder Ausländer…" at bounding box center [715, 275] width 585 height 13
click at [435, 279] on input "Ich bestätige, dass diese Angaben mit den Daten auf der ID, Pass oder Ausländer…" at bounding box center [428, 275] width 12 height 12
checkbox input "true"
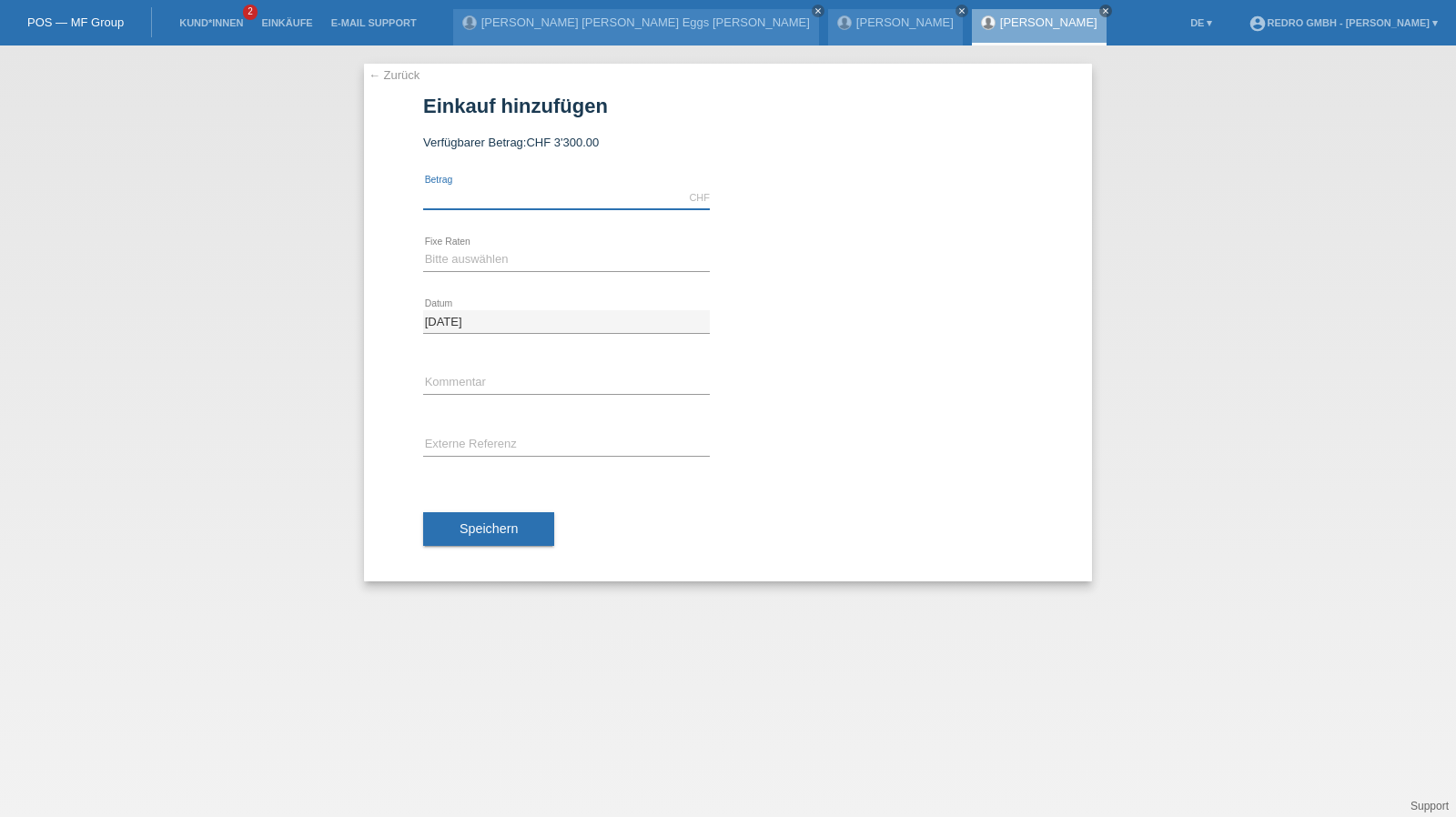
click at [478, 197] on input "text" at bounding box center [566, 198] width 287 height 23
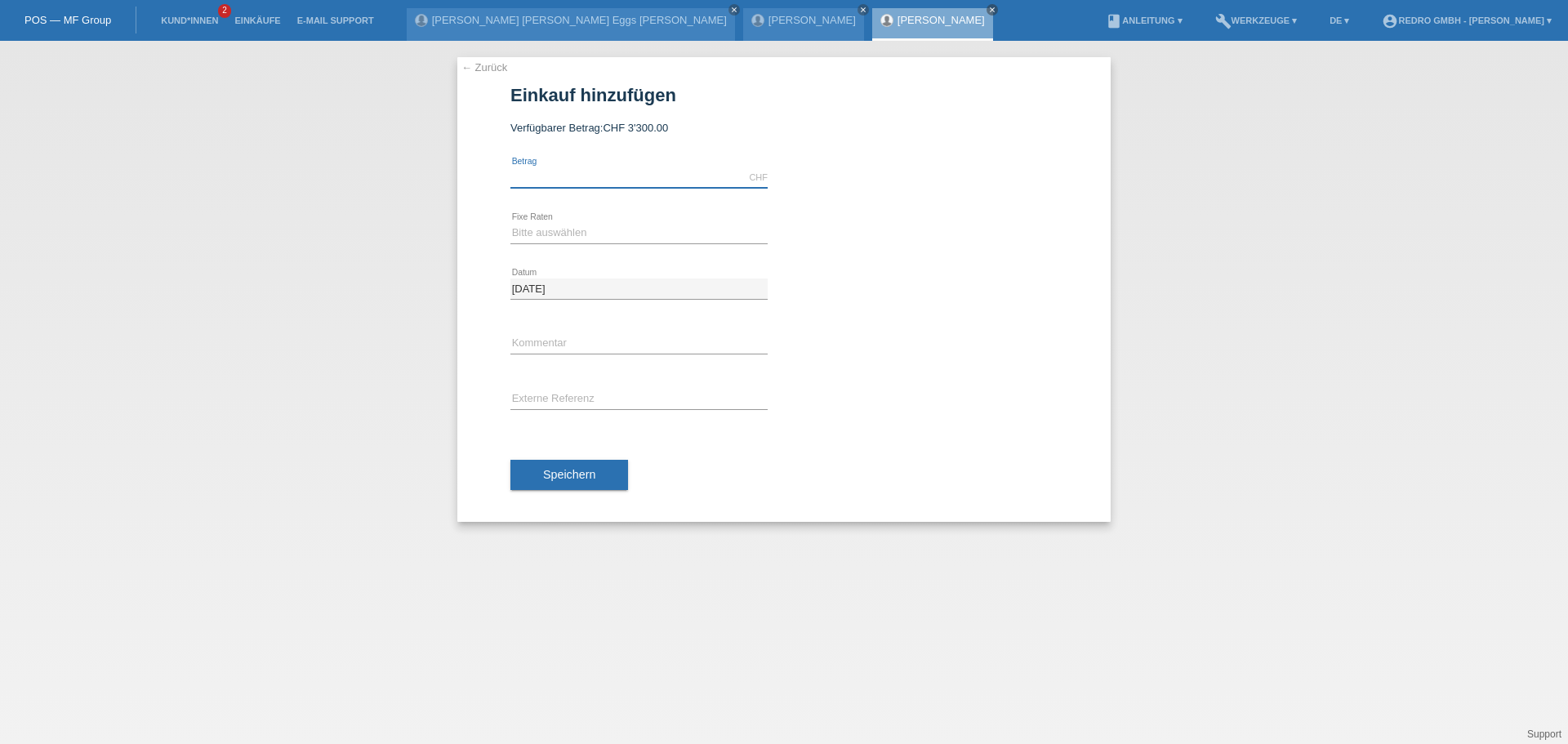
click at [581, 171] on input "text" at bounding box center [639, 178] width 257 height 20
type input "840.00"
click at [618, 230] on select "Bitte auswählen 6 Raten 12 Raten 24 Raten 36 Raten" at bounding box center [639, 232] width 257 height 19
select select "585"
click at [511, 223] on select "Bitte auswählen 6 Raten 12 Raten 24 Raten 36 Raten" at bounding box center [639, 232] width 257 height 19
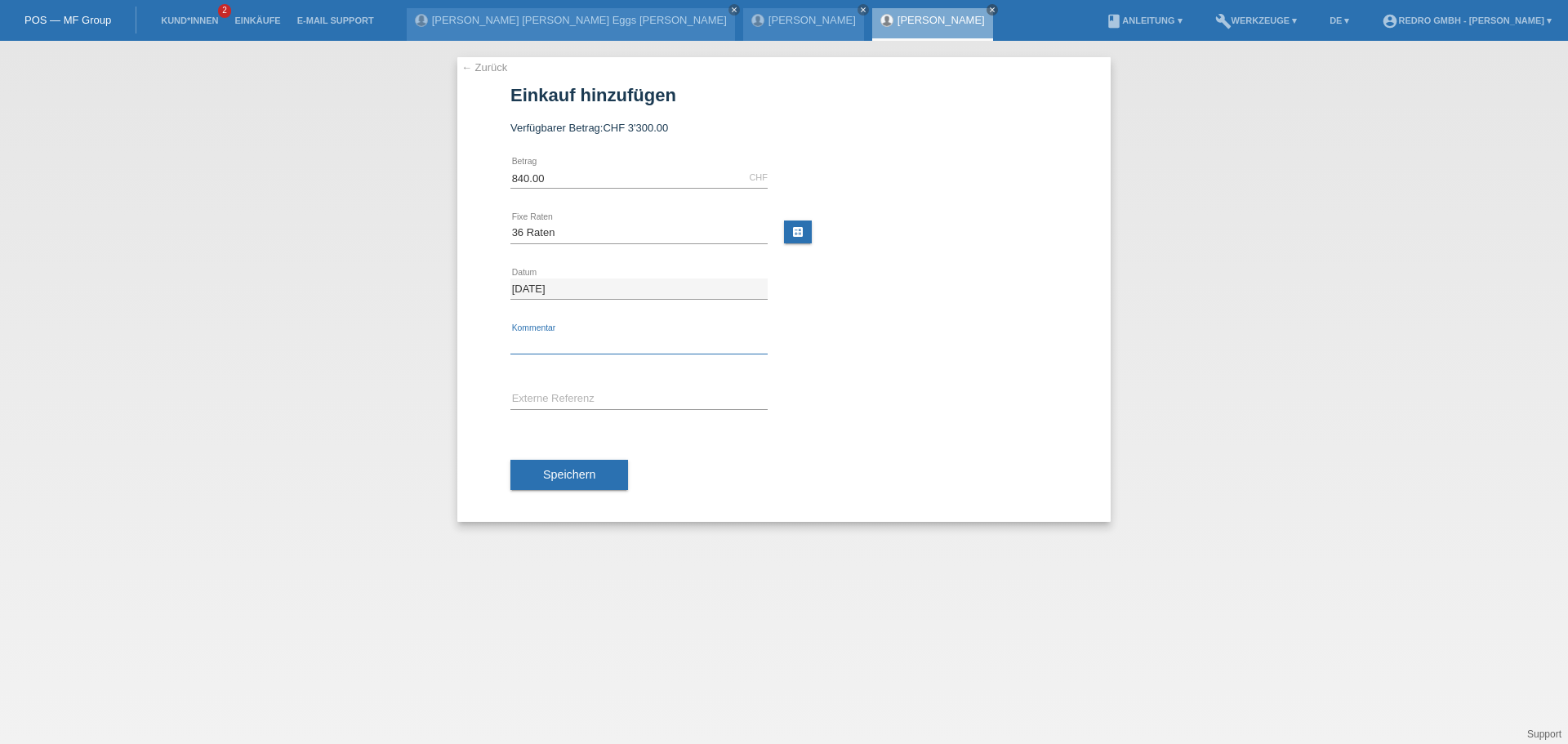
click at [547, 343] on input "text" at bounding box center [639, 344] width 257 height 20
click at [564, 341] on input "text" at bounding box center [639, 344] width 257 height 20
click at [563, 341] on input "114761" at bounding box center [639, 344] width 257 height 20
type input "114761"
click at [530, 401] on input "text" at bounding box center [639, 400] width 257 height 20
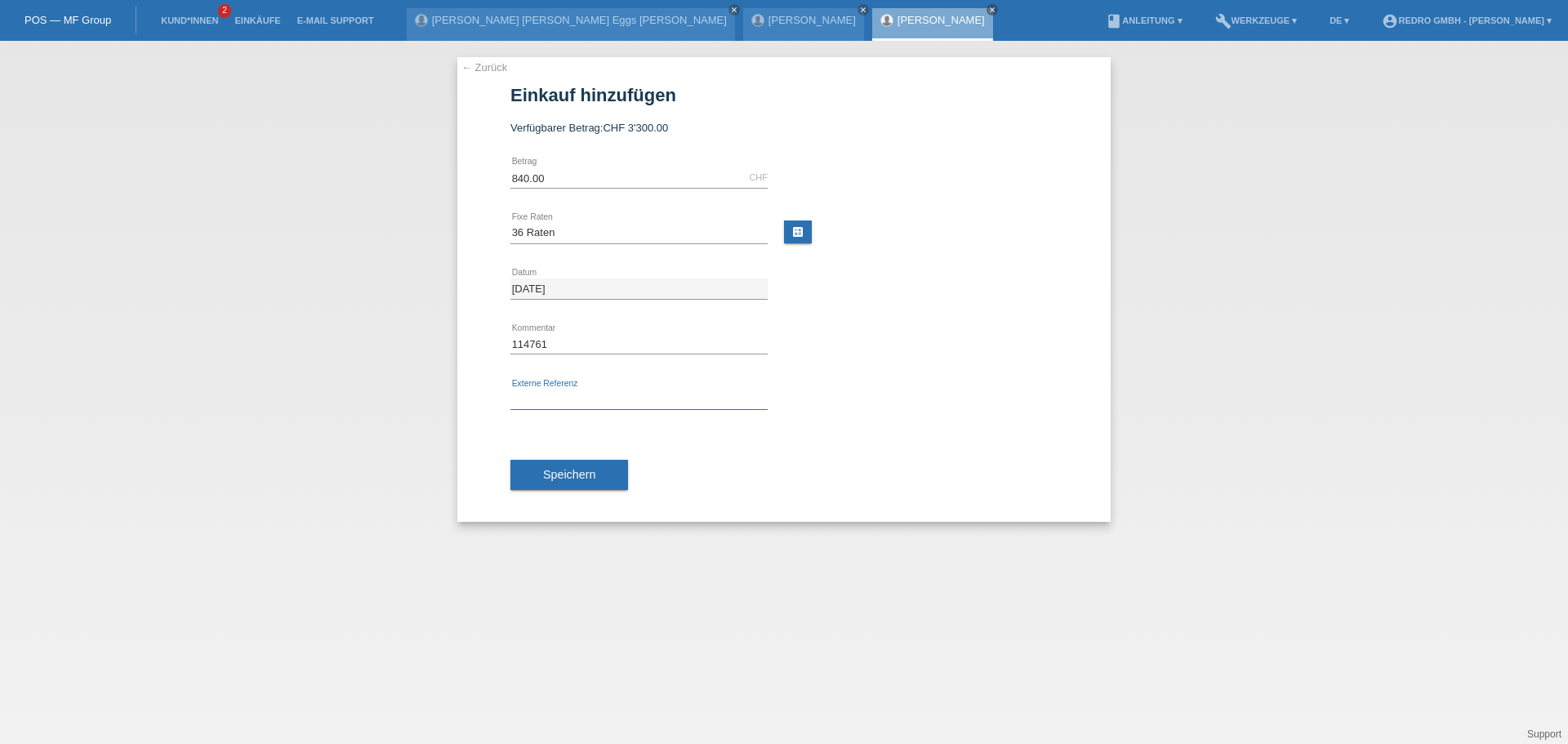
paste input "114761"
type input "114761"
click at [582, 474] on span "Speichern" at bounding box center [569, 474] width 52 height 13
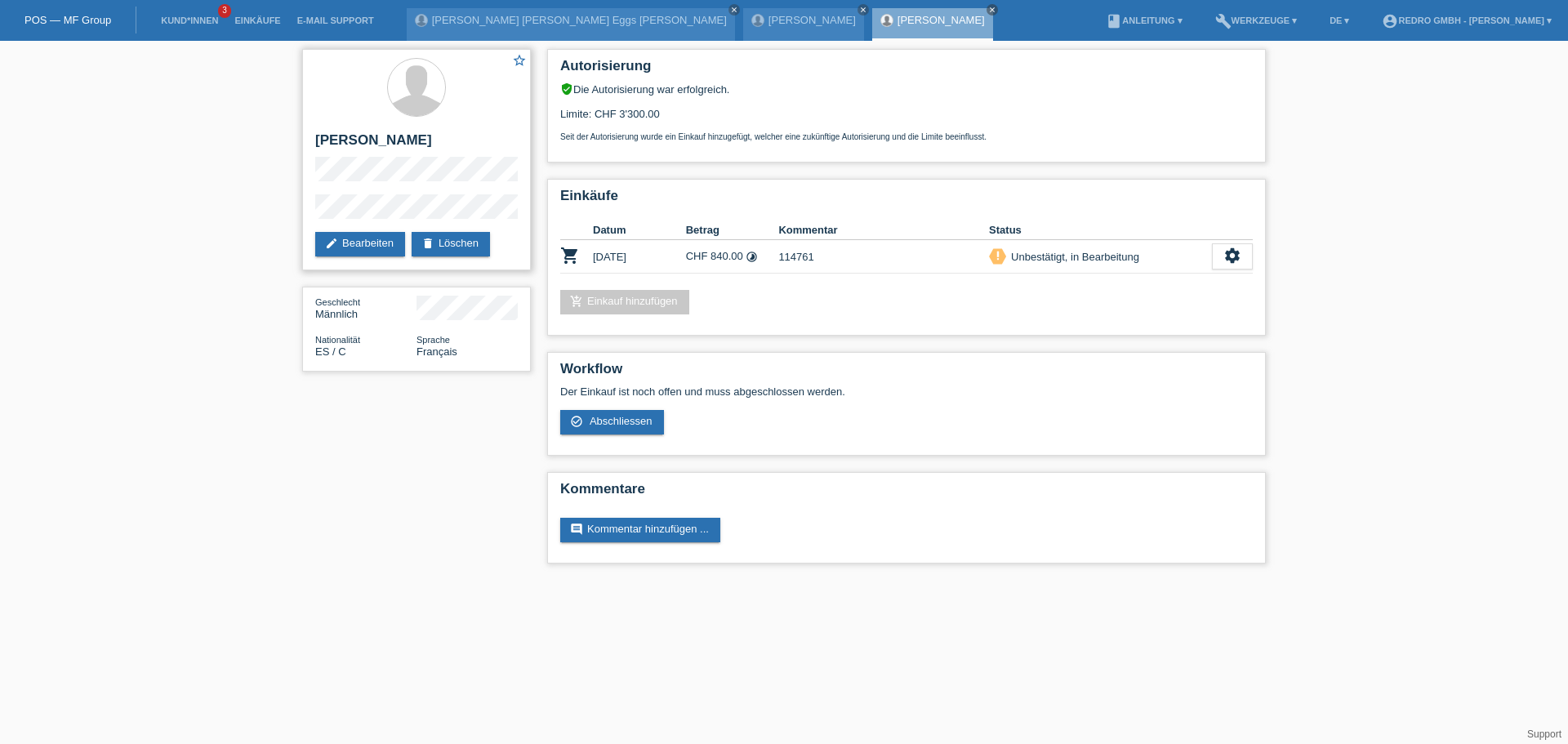
click at [376, 141] on h2 "[PERSON_NAME]" at bounding box center [416, 144] width 202 height 25
copy div "[PERSON_NAME]"
click at [310, 217] on div "star_border Luis Gaviria Manbuscay edit Bearbeiten delete Löschen" at bounding box center [417, 159] width 229 height 221
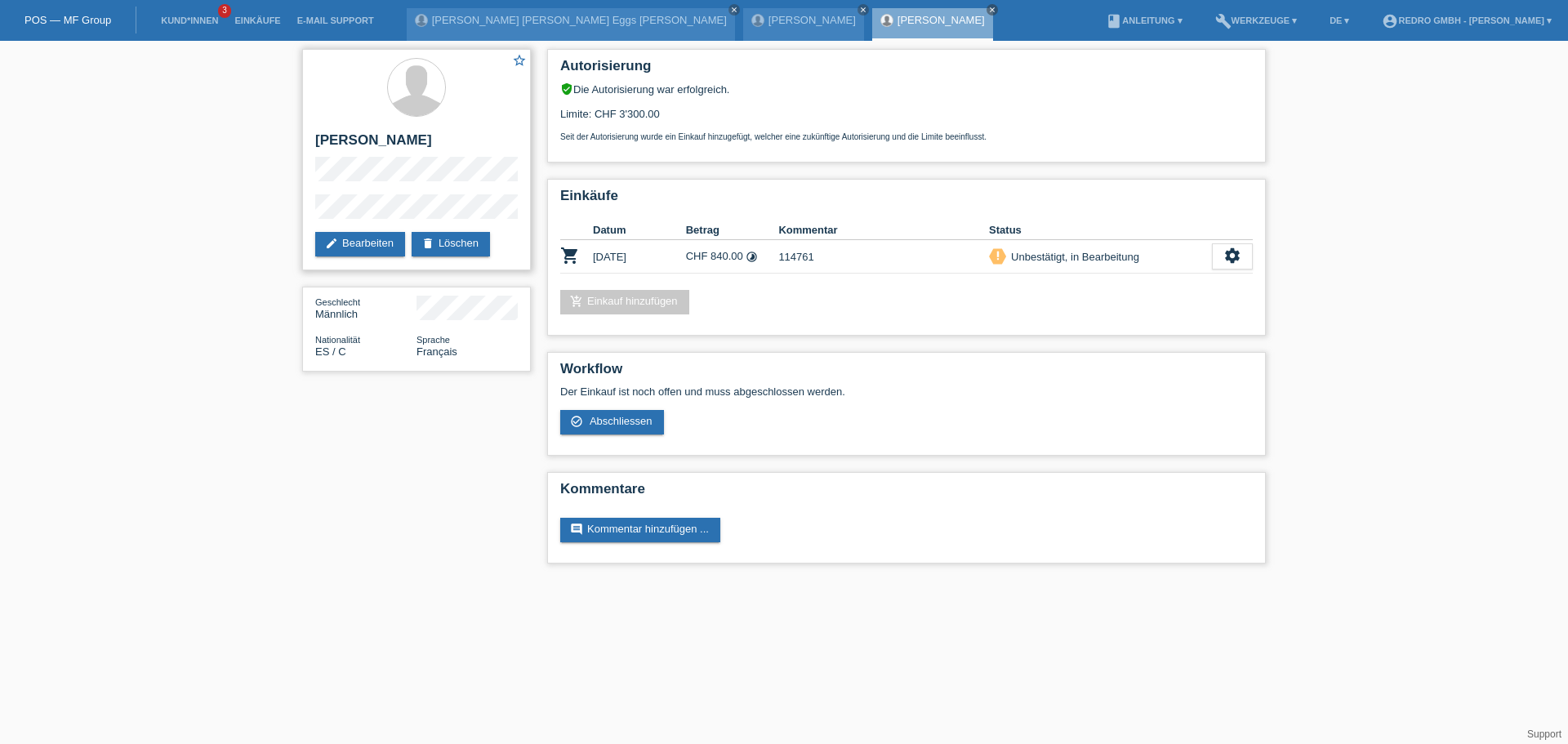
click at [422, 134] on h2 "[PERSON_NAME]" at bounding box center [416, 144] width 202 height 25
copy div "[PERSON_NAME]"
click at [312, 218] on div "star_border Luis Gaviria Manbuscay edit Bearbeiten delete Löschen" at bounding box center [417, 159] width 229 height 221
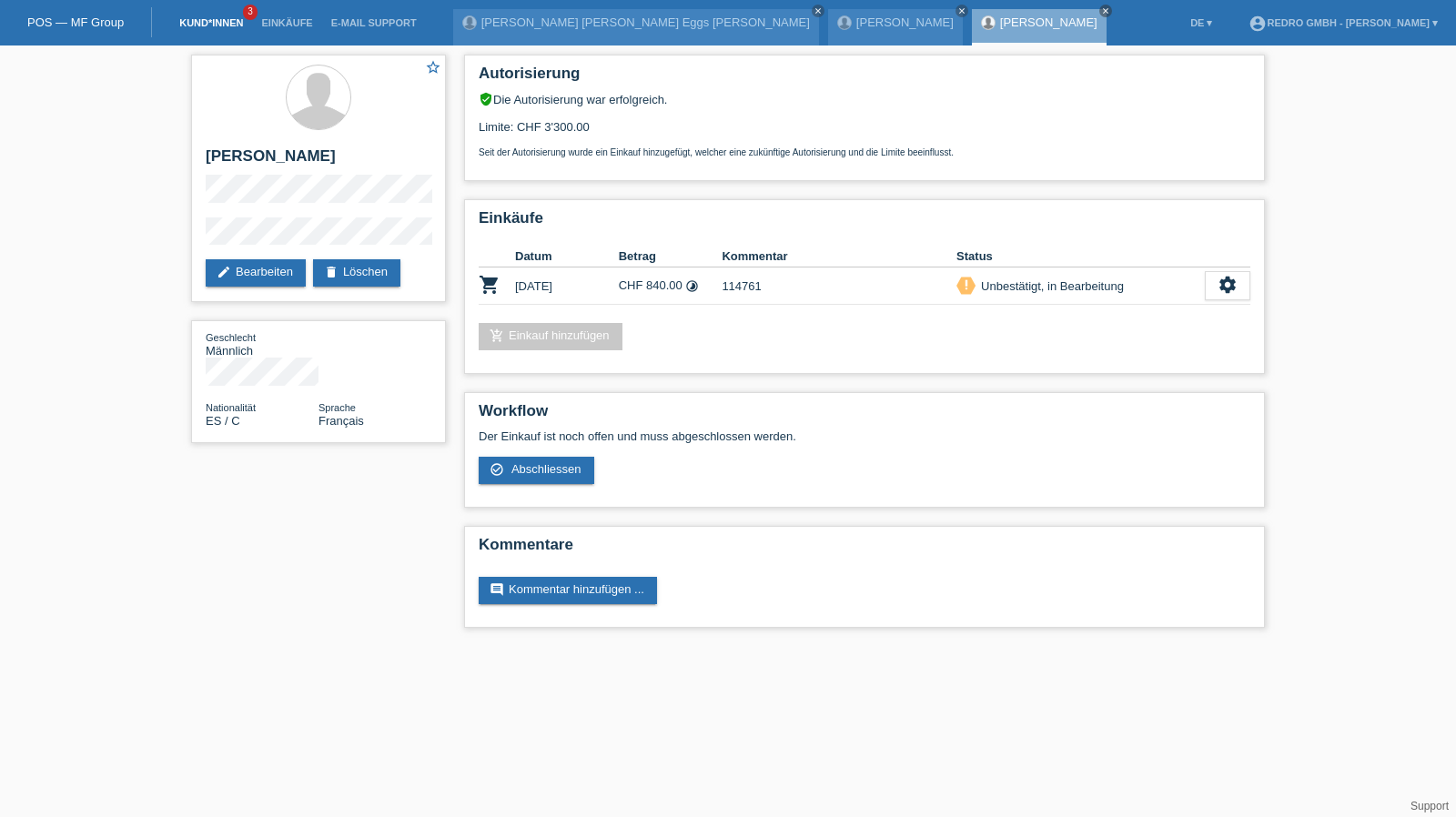
click at [220, 24] on link "Kund*innen" at bounding box center [210, 23] width 82 height 11
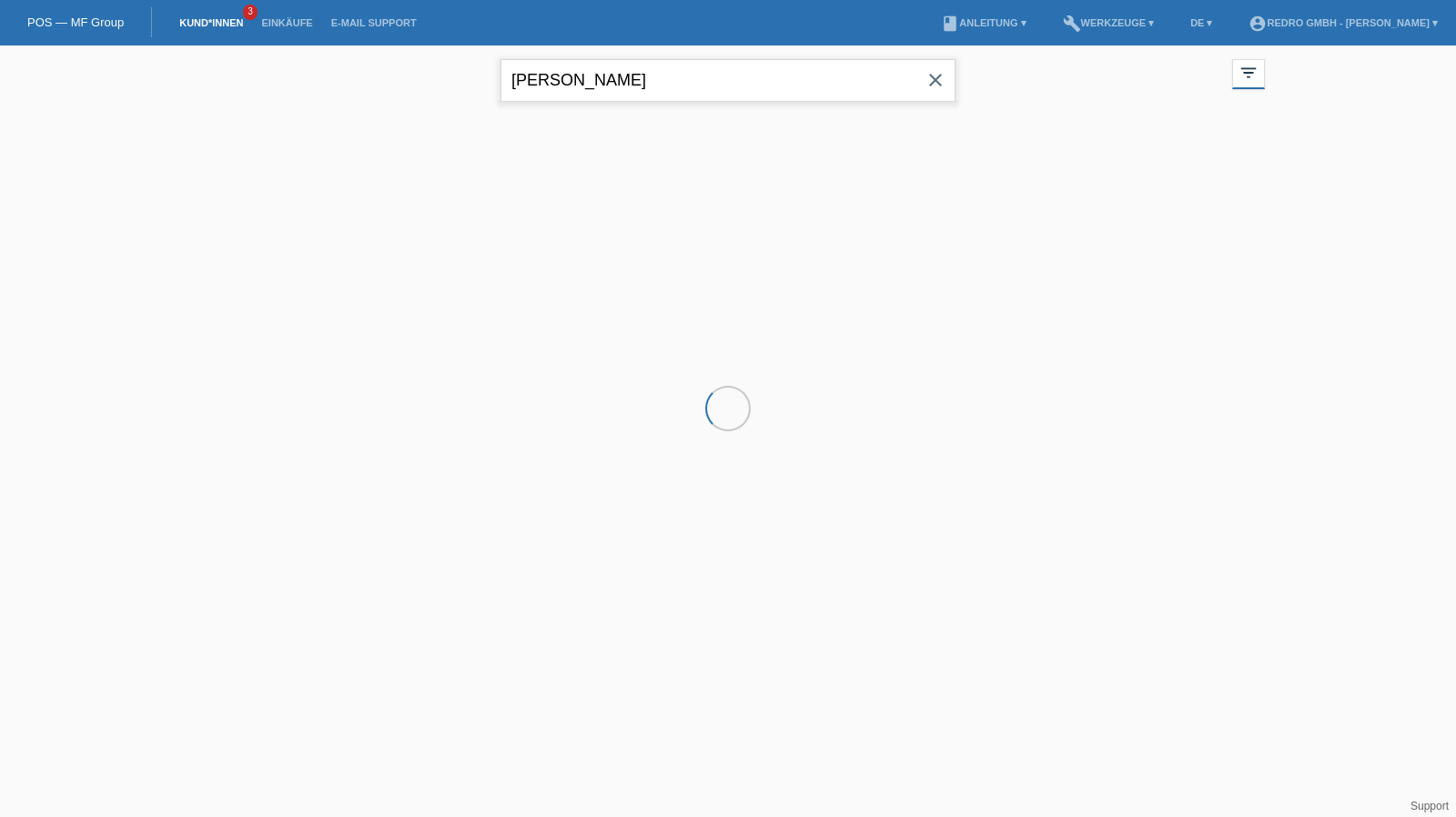
click at [647, 75] on input "[PERSON_NAME]" at bounding box center [728, 80] width 455 height 42
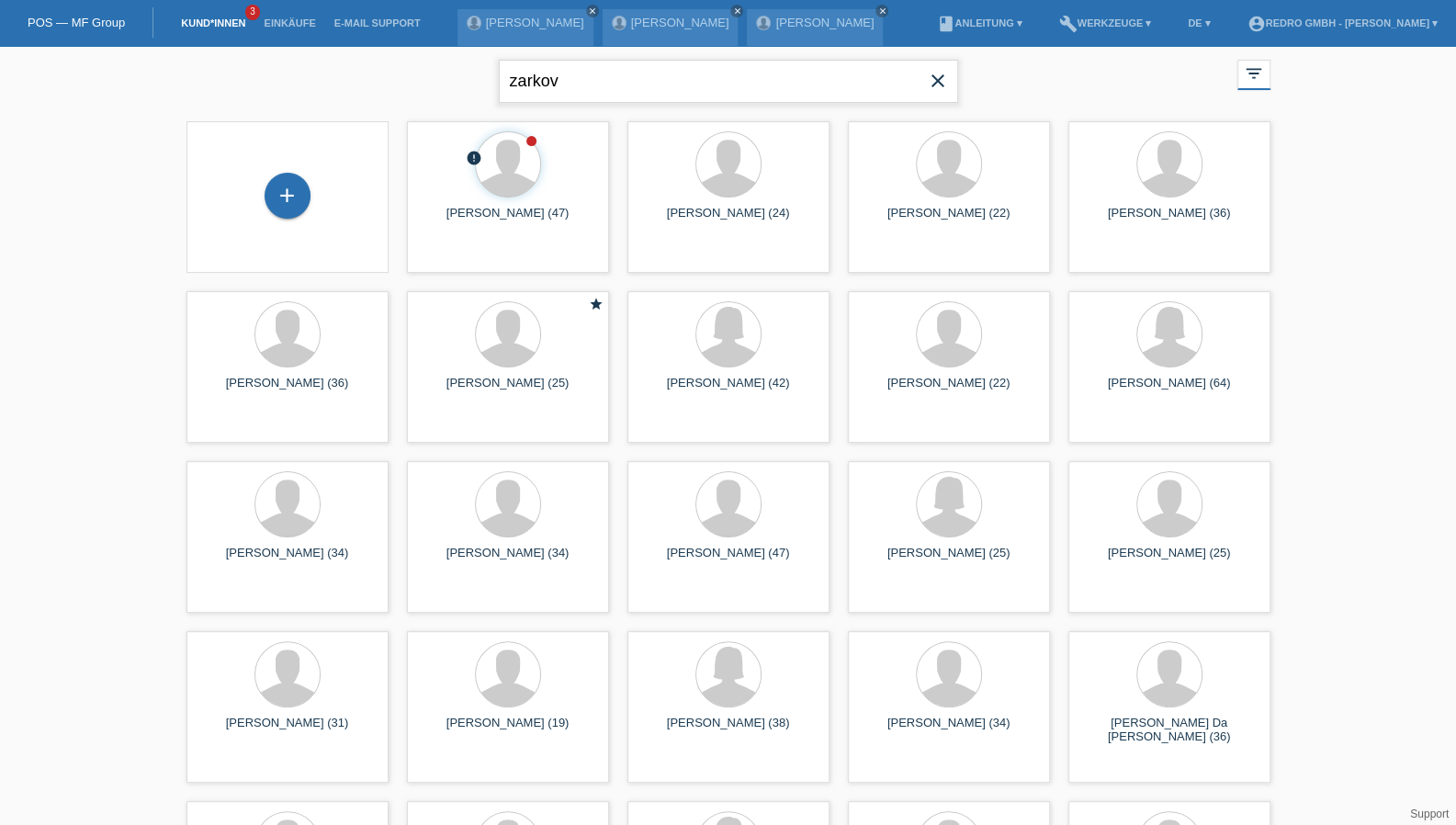
type input "zarkov"
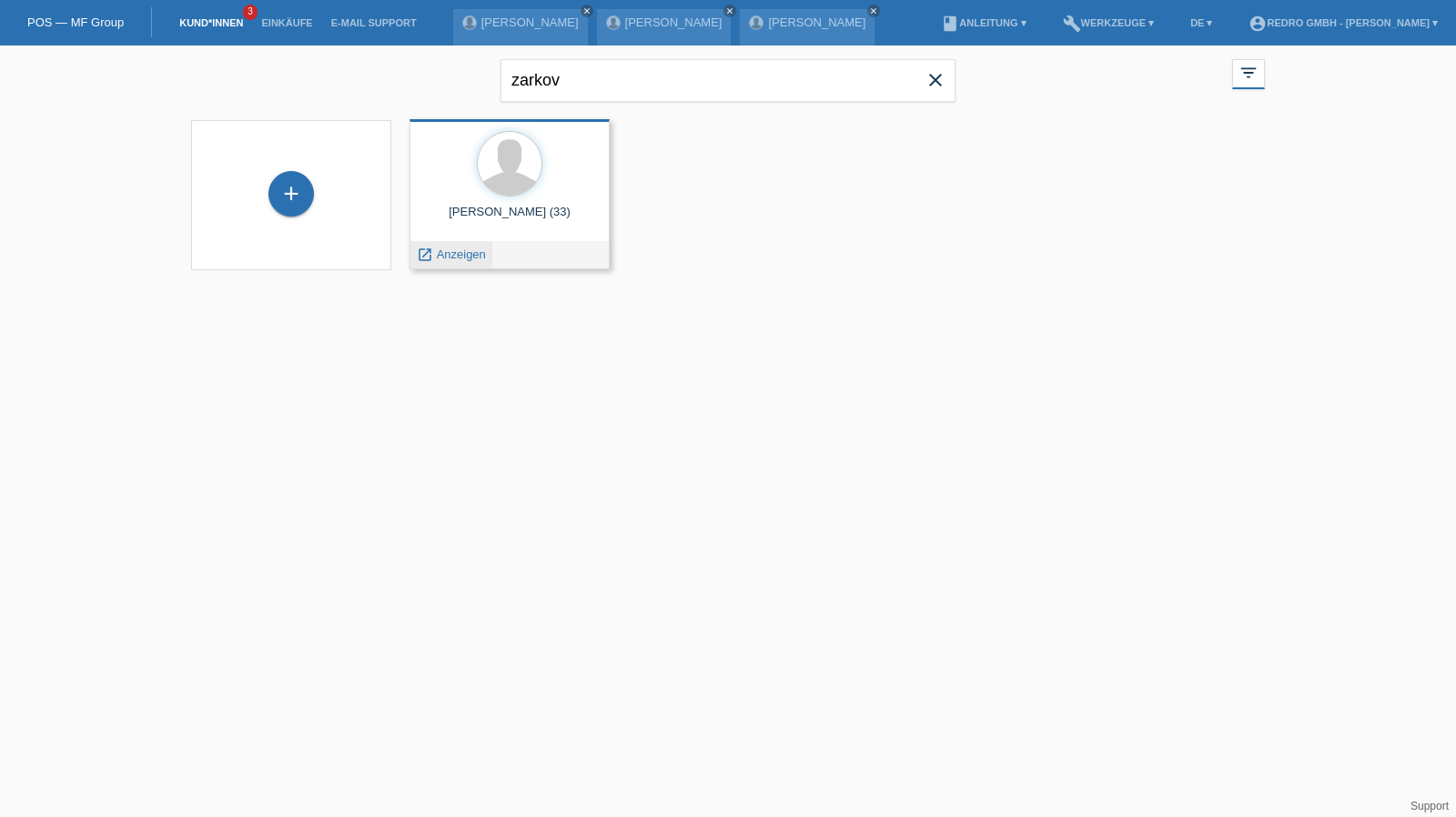
click at [460, 262] on div "launch Anzeigen" at bounding box center [451, 255] width 82 height 27
click at [460, 256] on span "Anzeigen" at bounding box center [461, 254] width 49 height 13
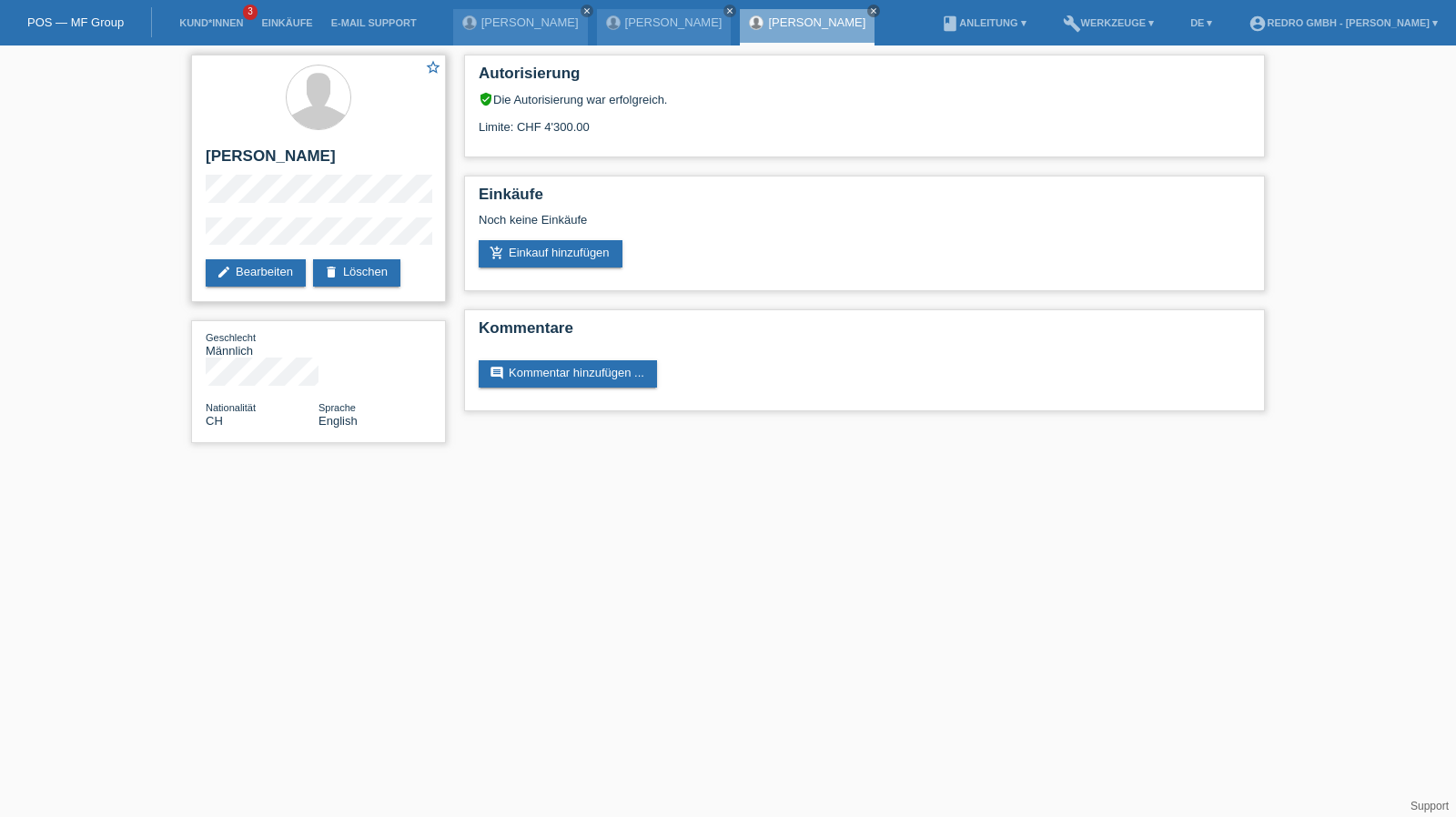
click at [243, 153] on h2 "[PERSON_NAME]" at bounding box center [318, 160] width 226 height 27
copy div "[PERSON_NAME]"
click at [191, 16] on li "Kund*innen 3" at bounding box center [210, 23] width 82 height 46
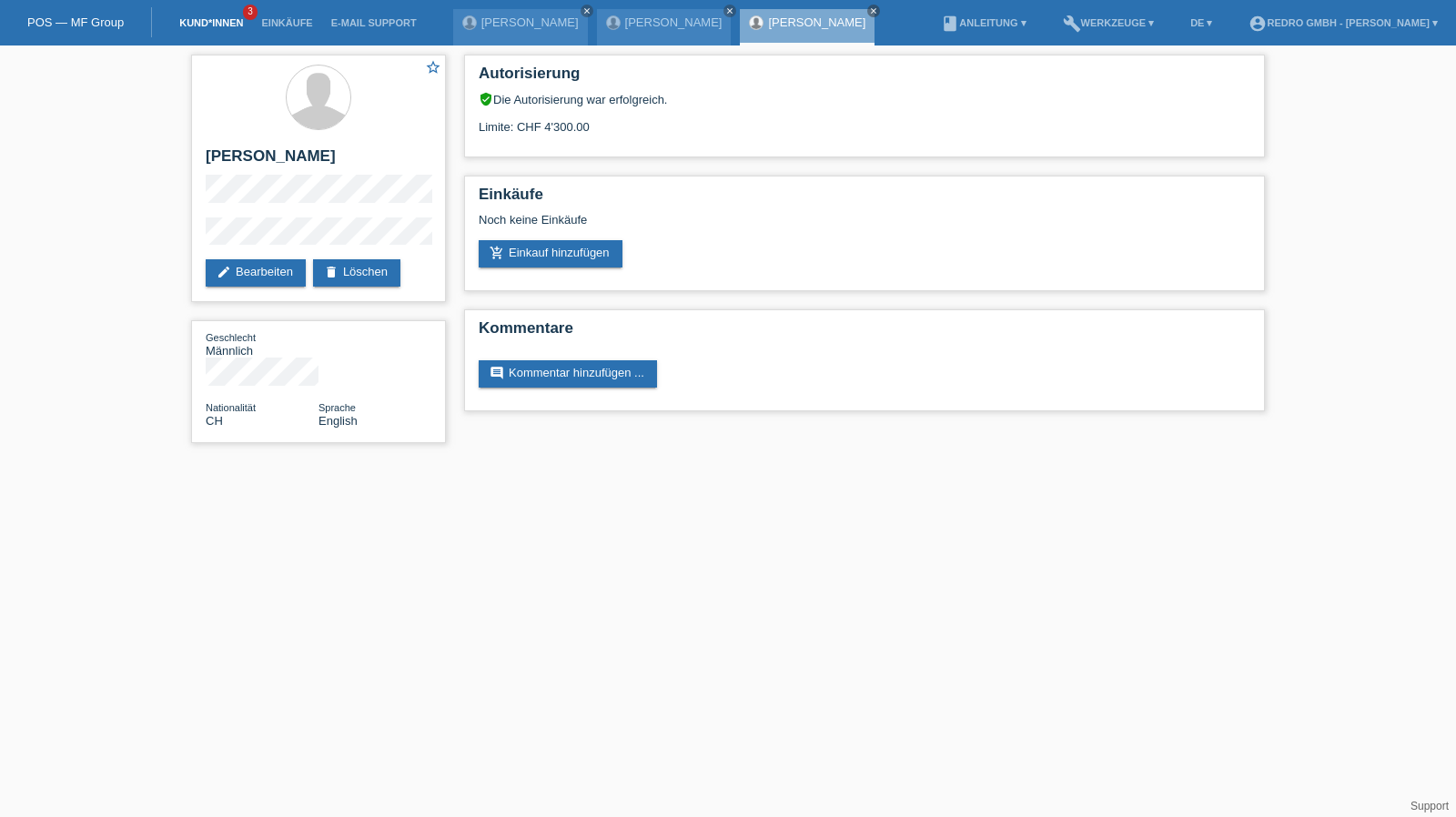
click at [190, 25] on link "Kund*innen" at bounding box center [210, 23] width 82 height 11
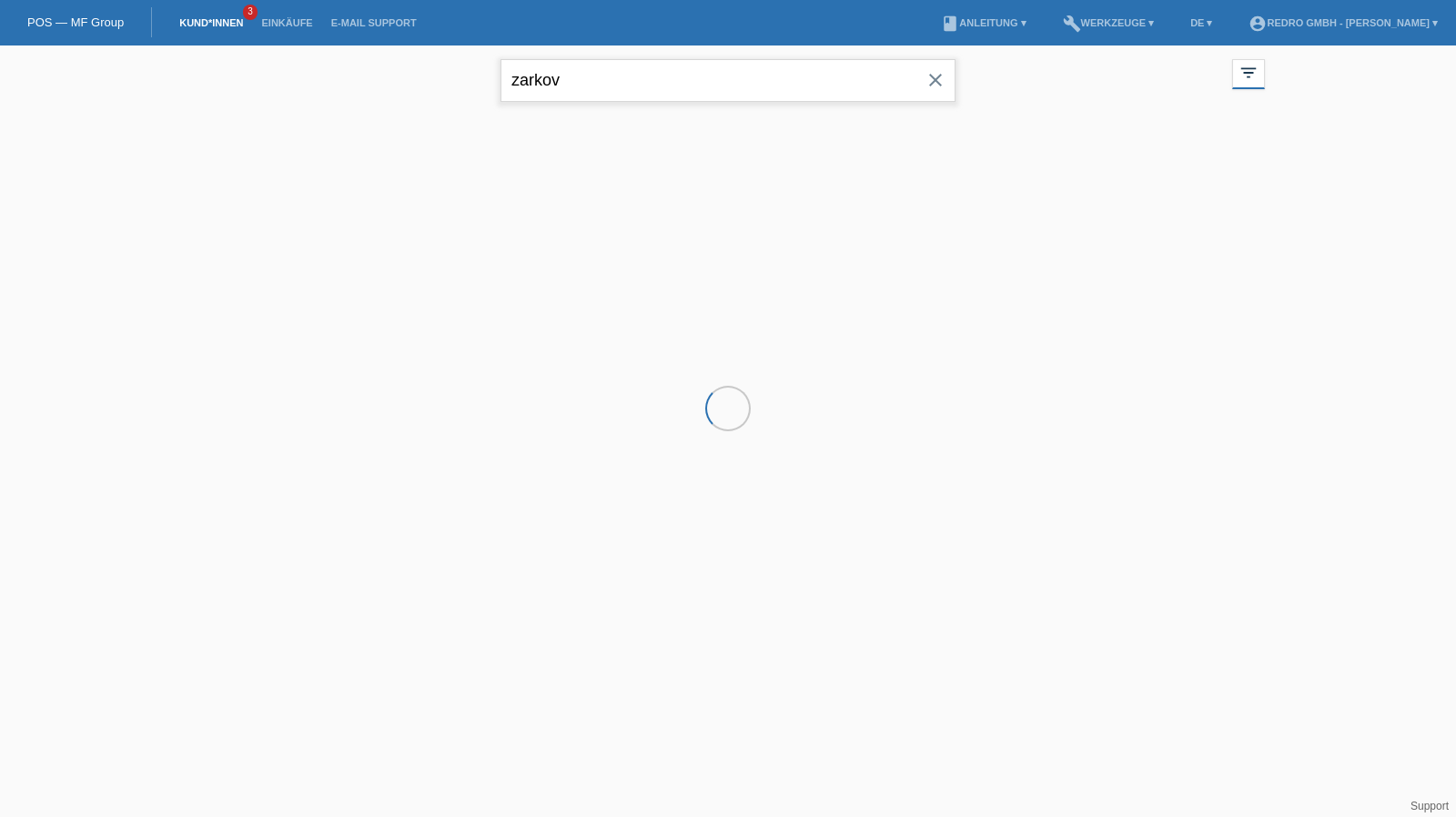
click at [618, 91] on input "zarkov" at bounding box center [728, 80] width 455 height 42
click at [618, 90] on input "zarkov" at bounding box center [728, 80] width 455 height 42
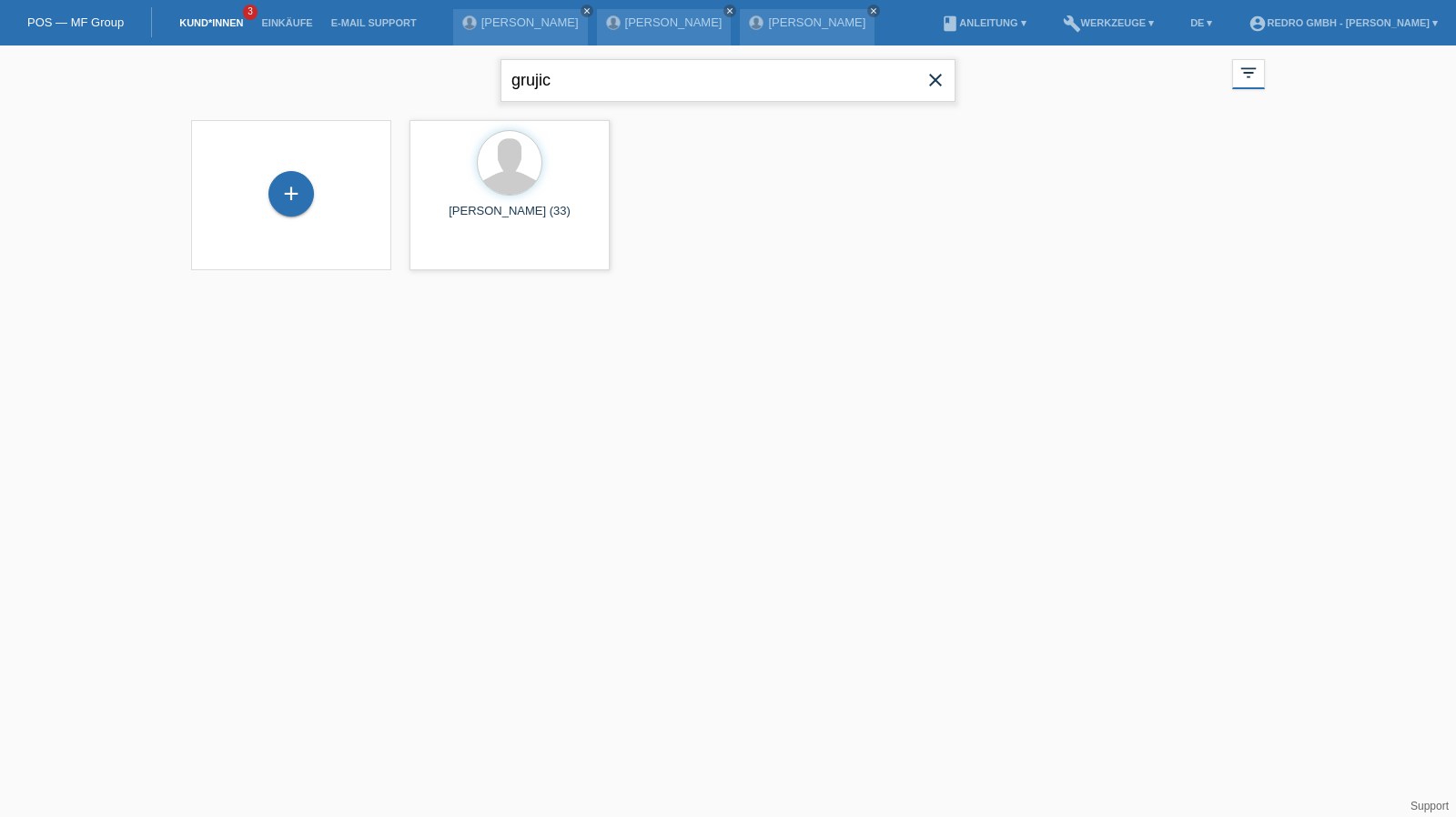
type input "grujic"
click at [466, 253] on span "Anzeigen" at bounding box center [461, 254] width 49 height 13
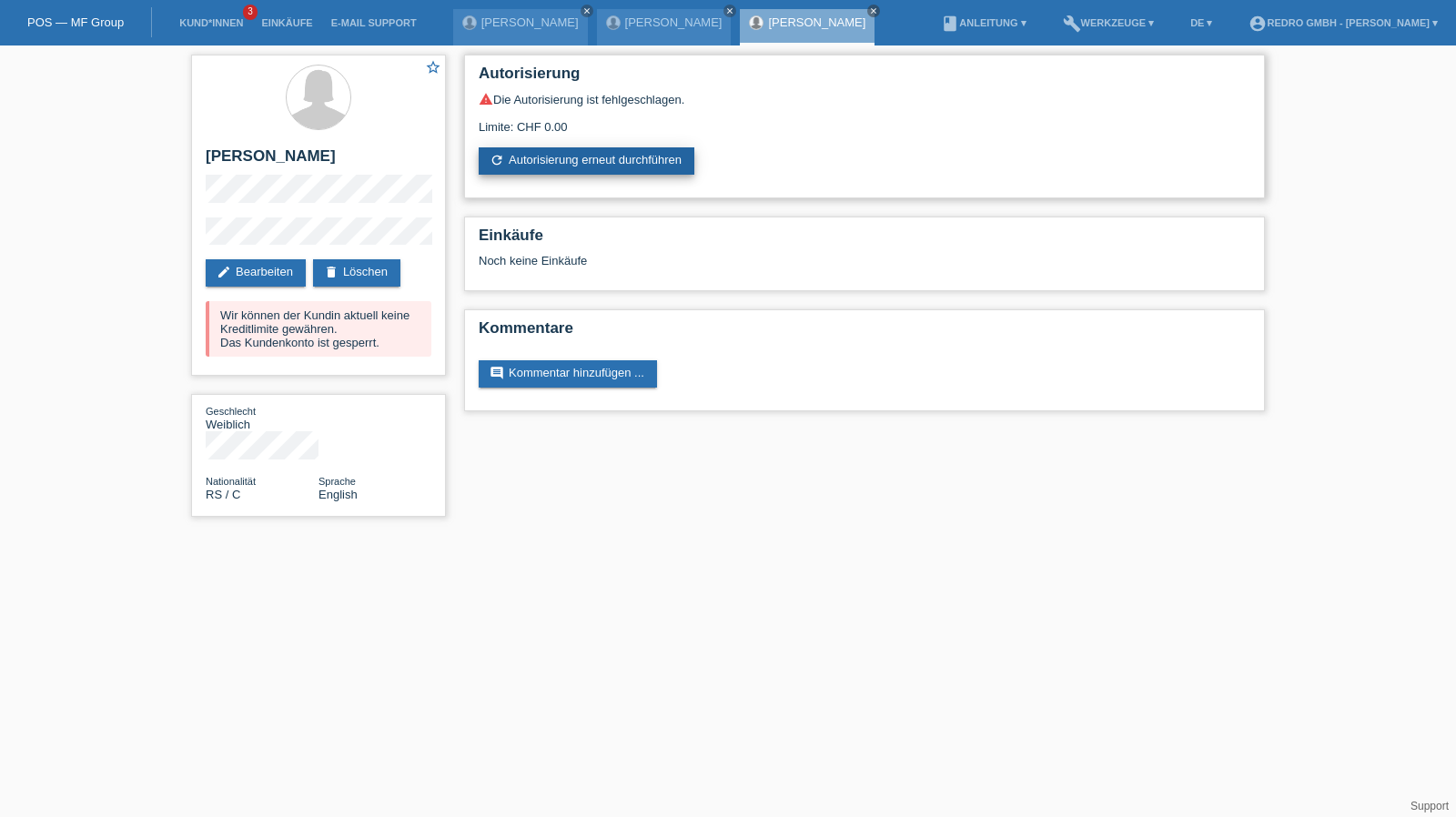
click at [531, 162] on link "refresh Autorisierung erneut durchführen" at bounding box center [586, 160] width 216 height 27
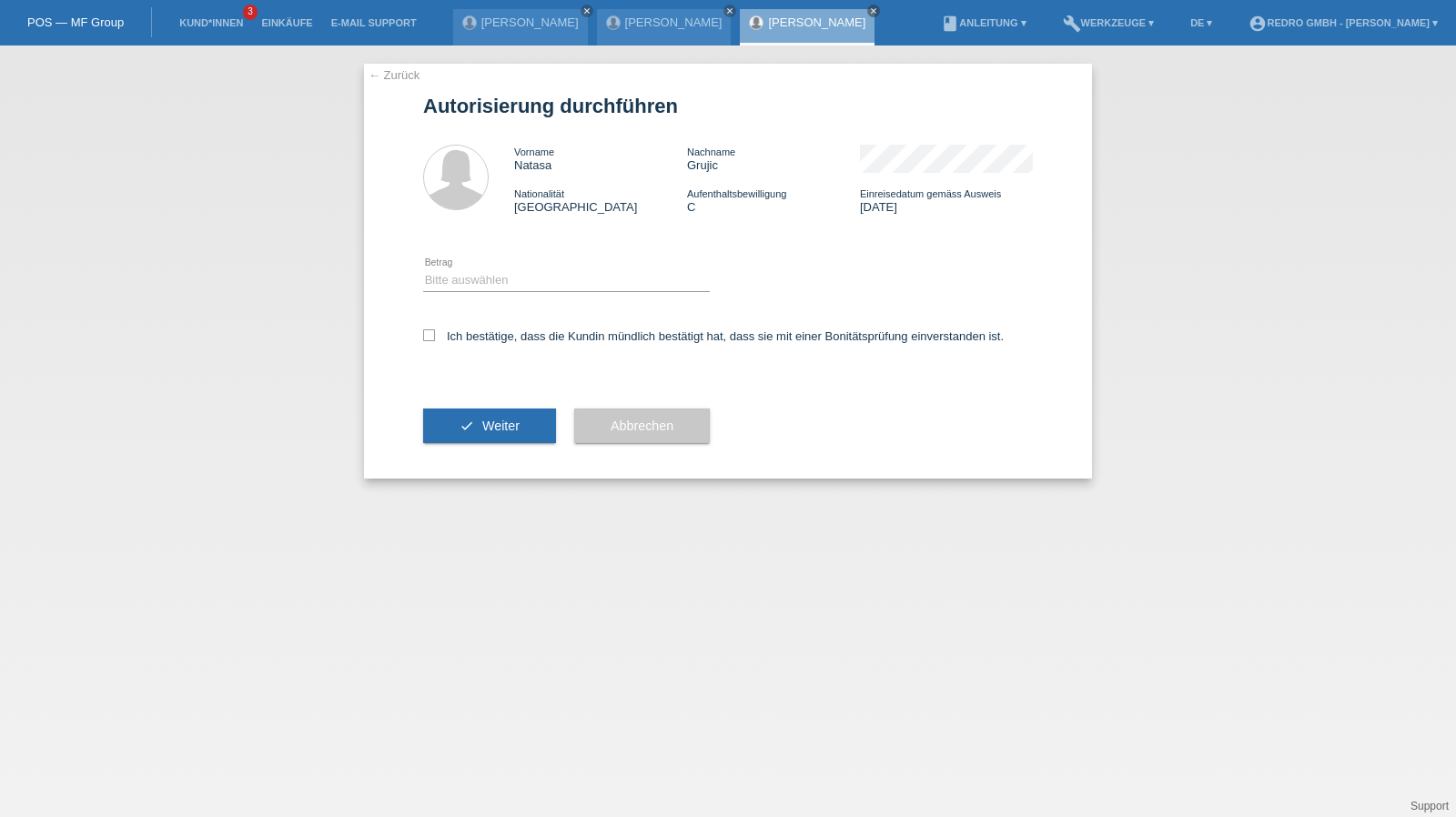
click at [453, 295] on div "Bitte auswählen CHF 1.00 - CHF 499.00 CHF 500.00 - CHF 1'999.00 CHF 2'000.00 - …" at bounding box center [566, 281] width 287 height 62
click at [460, 289] on select "Bitte auswählen CHF 1.00 - CHF 499.00 CHF 500.00 - CHF 1'999.00 CHF 2'000.00 - …" at bounding box center [566, 279] width 287 height 22
select select "1"
click at [423, 269] on select "Bitte auswählen CHF 1.00 - CHF 499.00 CHF 500.00 - CHF 1'999.00 CHF 2'000.00 - …" at bounding box center [566, 279] width 287 height 22
click at [472, 343] on label "Ich bestätige, dass die Kundin mündlich bestätigt hat, dass sie mit einer Bonit…" at bounding box center [712, 336] width 580 height 13
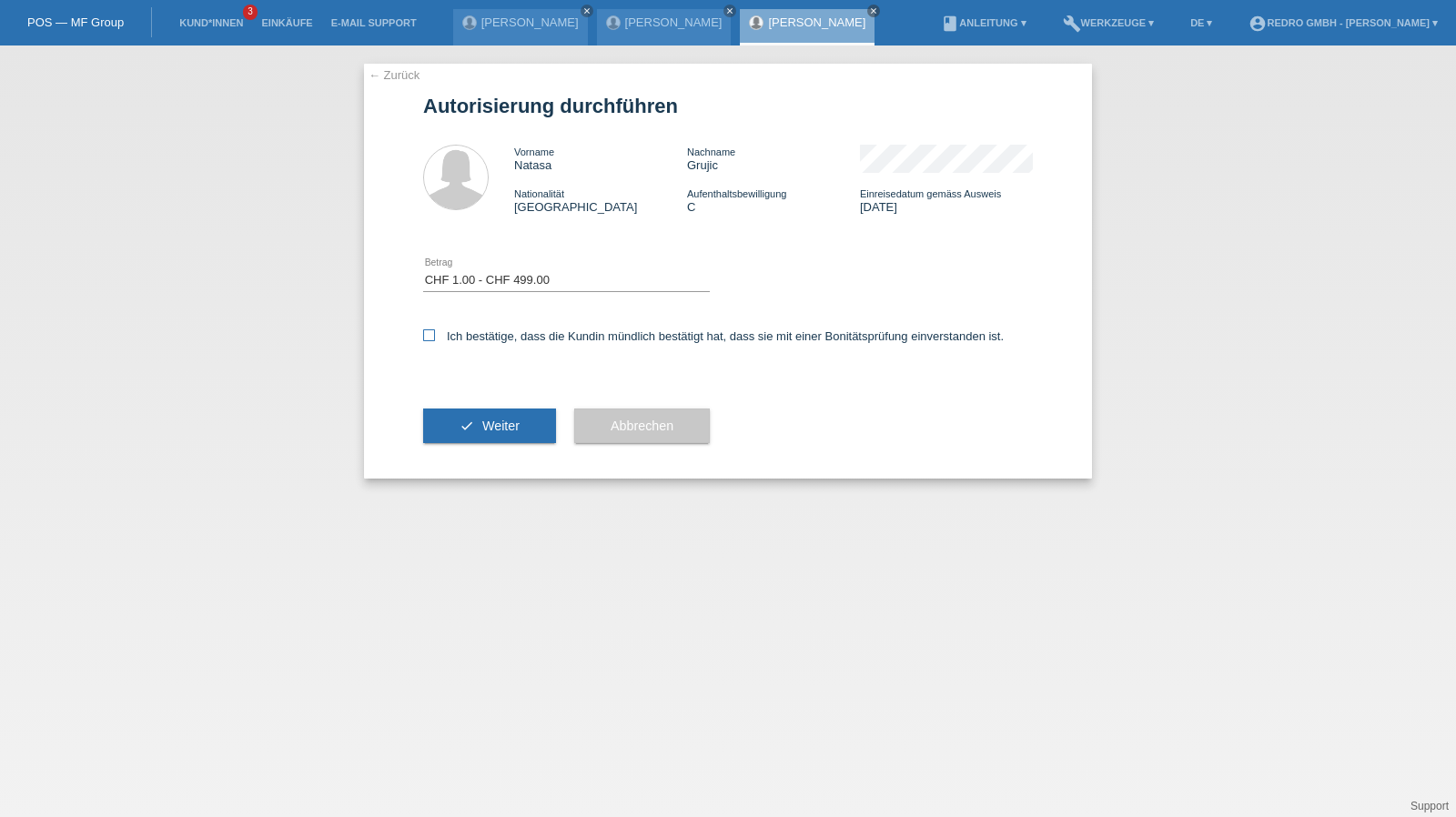
click at [435, 342] on input "Ich bestätige, dass die Kundin mündlich bestätigt hat, dass sie mit einer Bonit…" at bounding box center [428, 335] width 12 height 12
checkbox input "true"
click at [479, 414] on button "check Weiter" at bounding box center [489, 425] width 133 height 35
